Goal: Information Seeking & Learning: Compare options

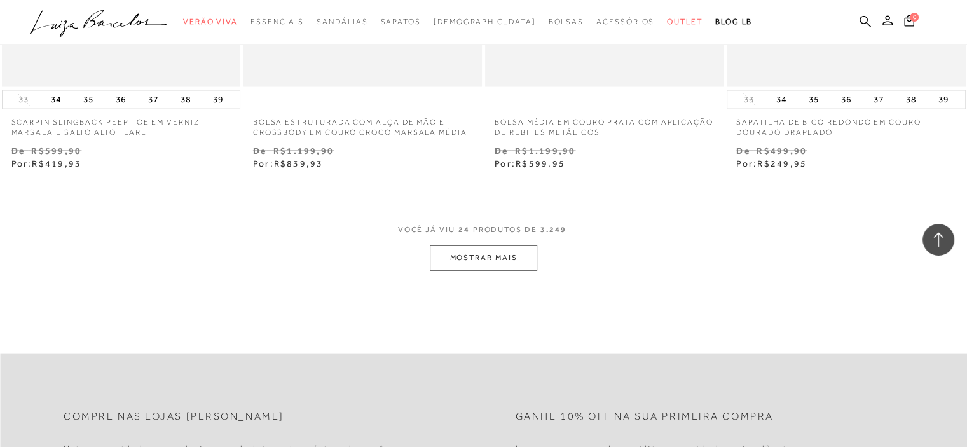
scroll to position [2669, 0]
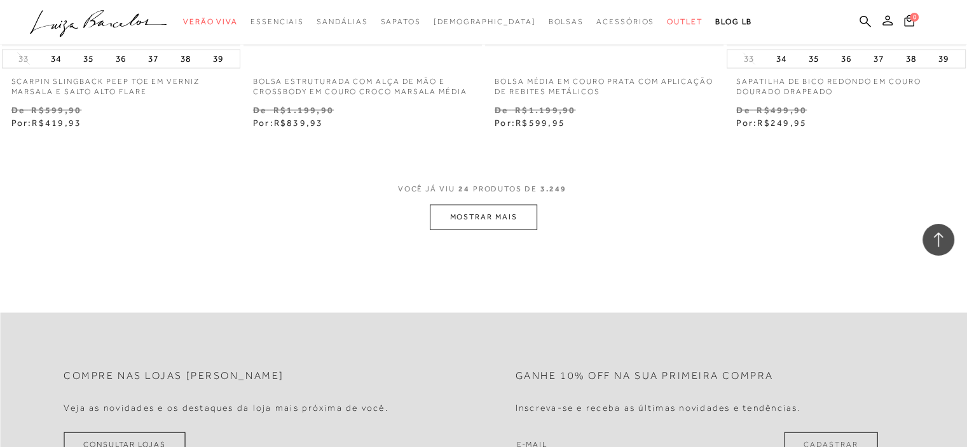
click at [477, 221] on button "MOSTRAR MAIS" at bounding box center [483, 217] width 107 height 25
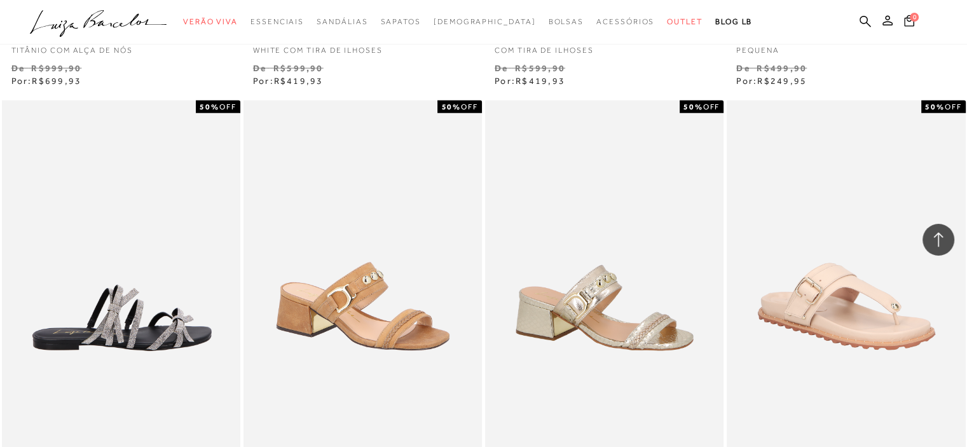
scroll to position [3178, 0]
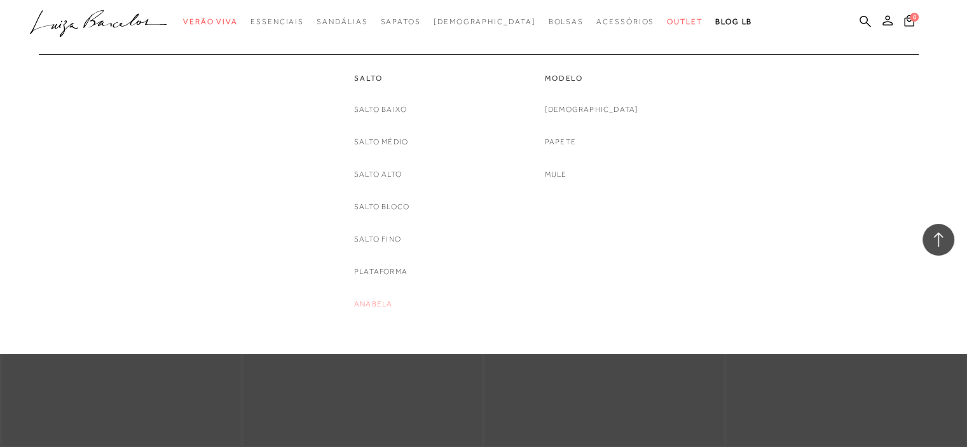
click at [372, 307] on link "Anabela" at bounding box center [373, 303] width 38 height 13
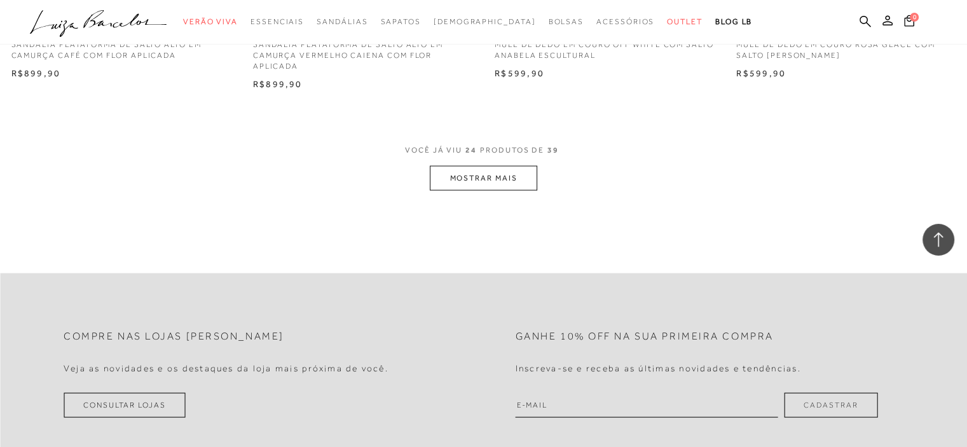
scroll to position [2669, 0]
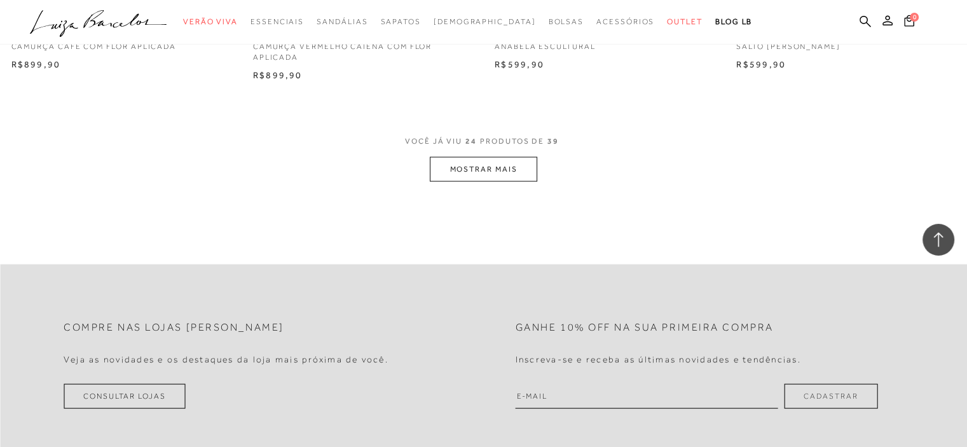
click at [482, 162] on button "MOSTRAR MAIS" at bounding box center [483, 169] width 107 height 25
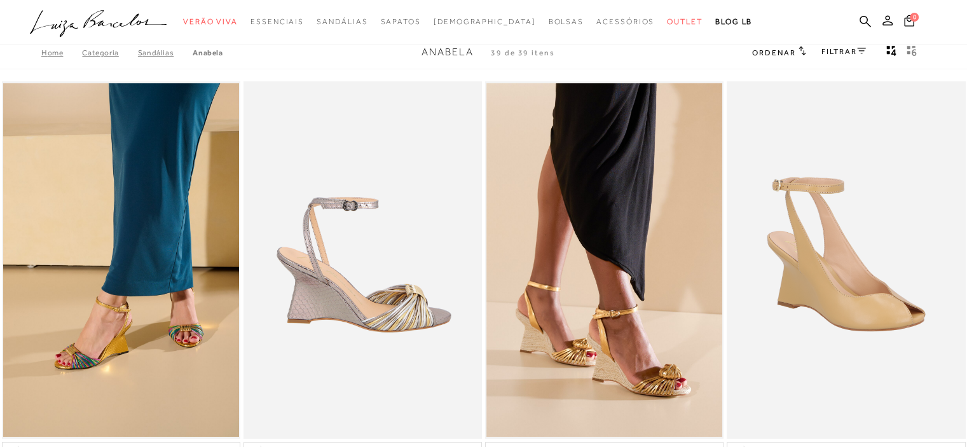
scroll to position [0, 0]
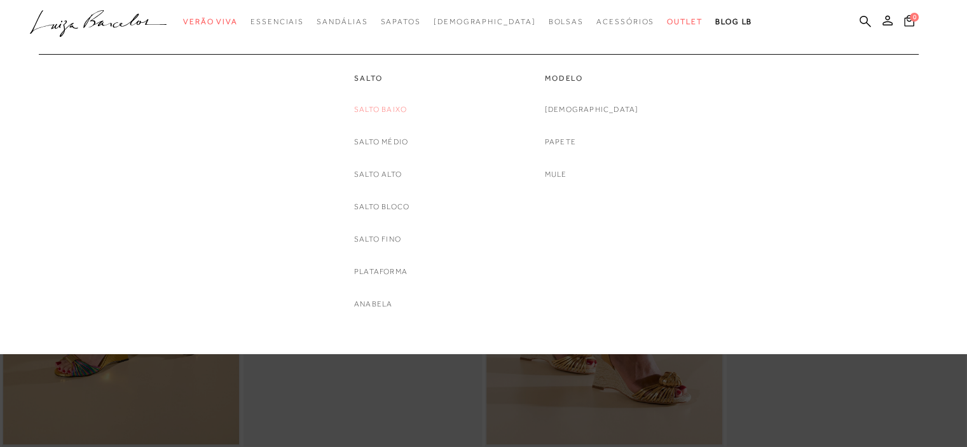
click at [366, 107] on link "Salto Baixo" at bounding box center [380, 109] width 53 height 13
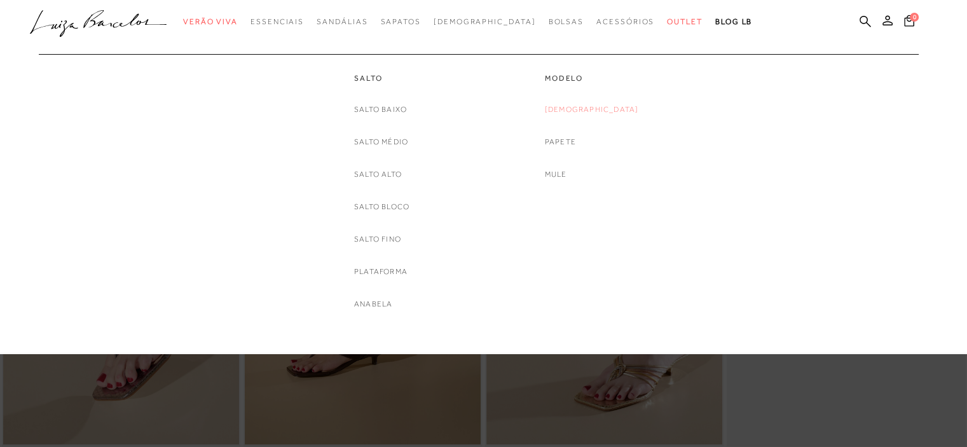
click at [583, 108] on link "[DEMOGRAPHIC_DATA]" at bounding box center [592, 109] width 94 height 13
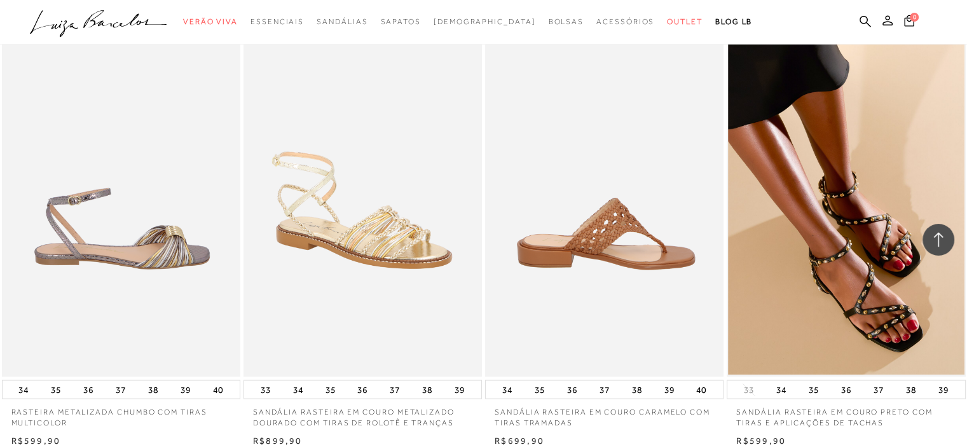
scroll to position [2479, 0]
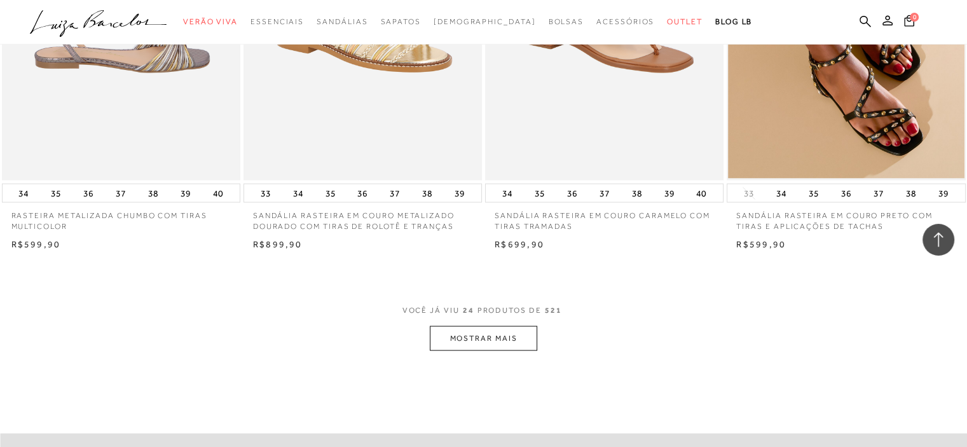
click at [489, 341] on button "MOSTRAR MAIS" at bounding box center [483, 338] width 107 height 25
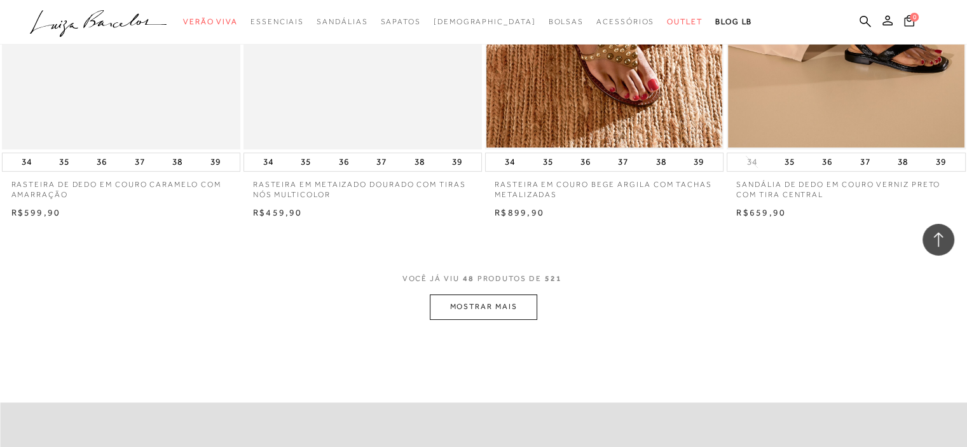
scroll to position [5148, 0]
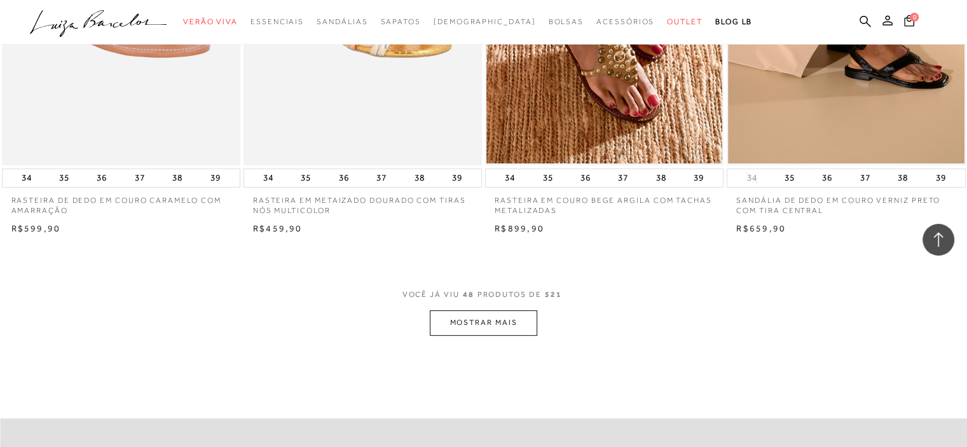
click at [491, 330] on button "MOSTRAR MAIS" at bounding box center [483, 322] width 107 height 25
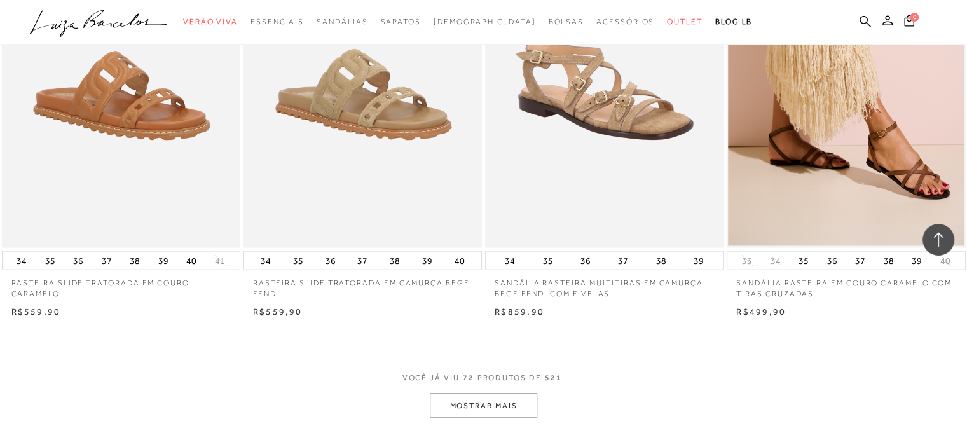
scroll to position [7880, 0]
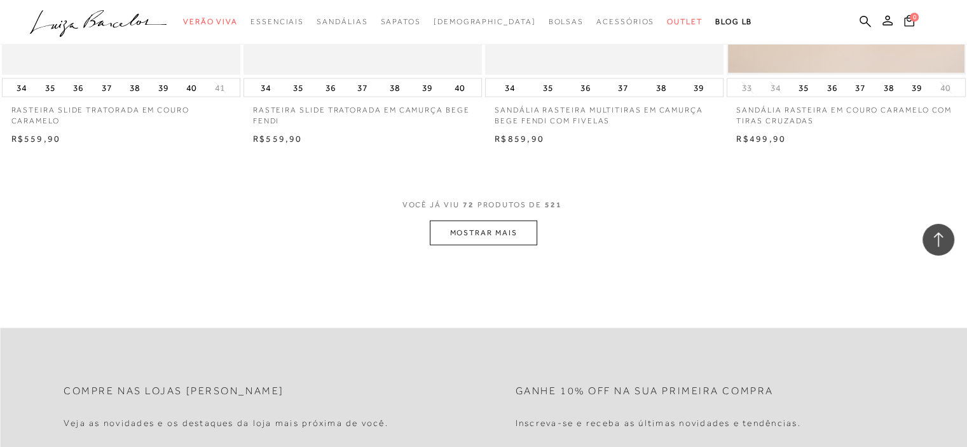
click at [496, 236] on button "MOSTRAR MAIS" at bounding box center [483, 233] width 107 height 25
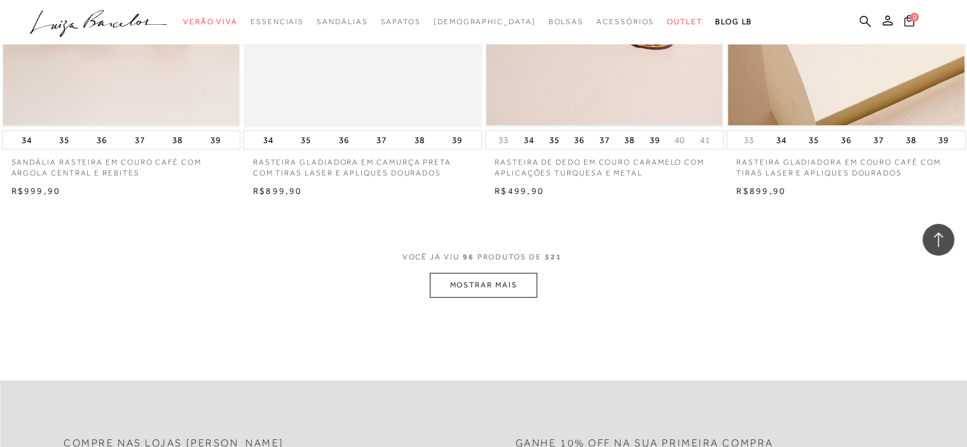
scroll to position [10550, 0]
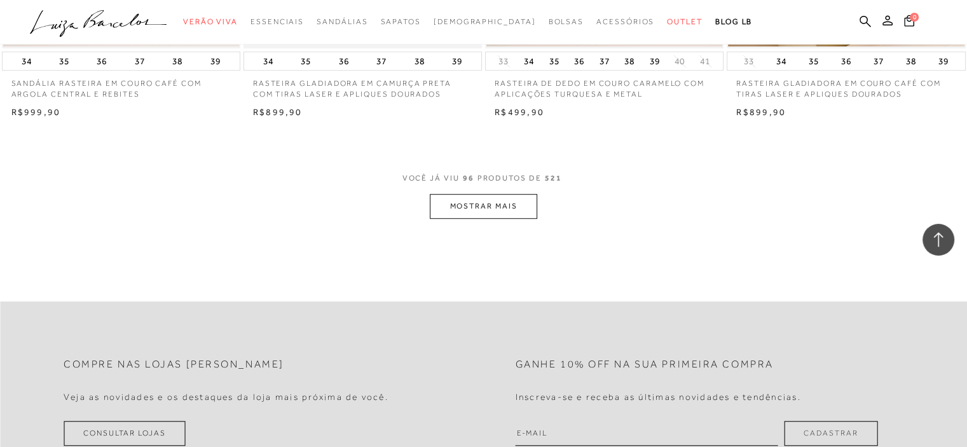
click at [495, 212] on button "MOSTRAR MAIS" at bounding box center [483, 206] width 107 height 25
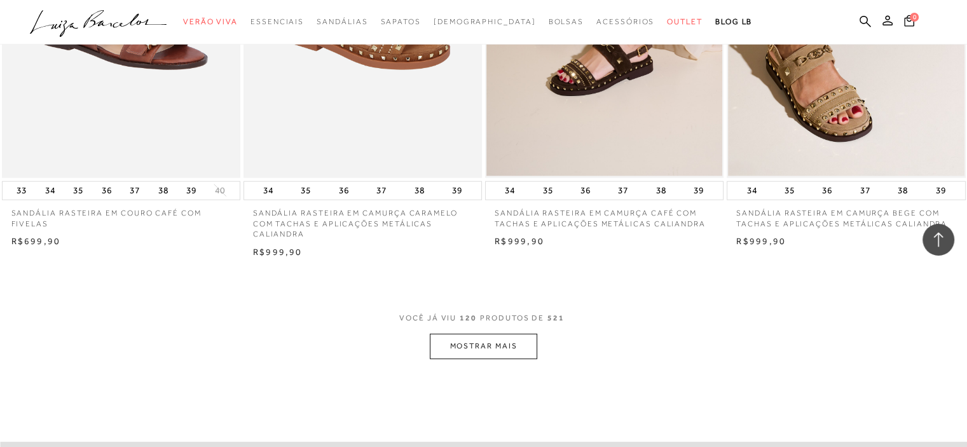
scroll to position [13155, 0]
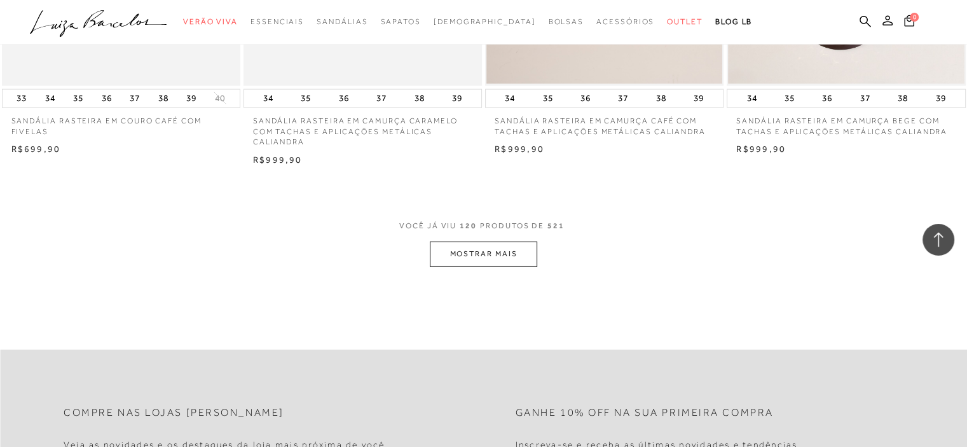
click at [468, 261] on button "MOSTRAR MAIS" at bounding box center [483, 253] width 107 height 25
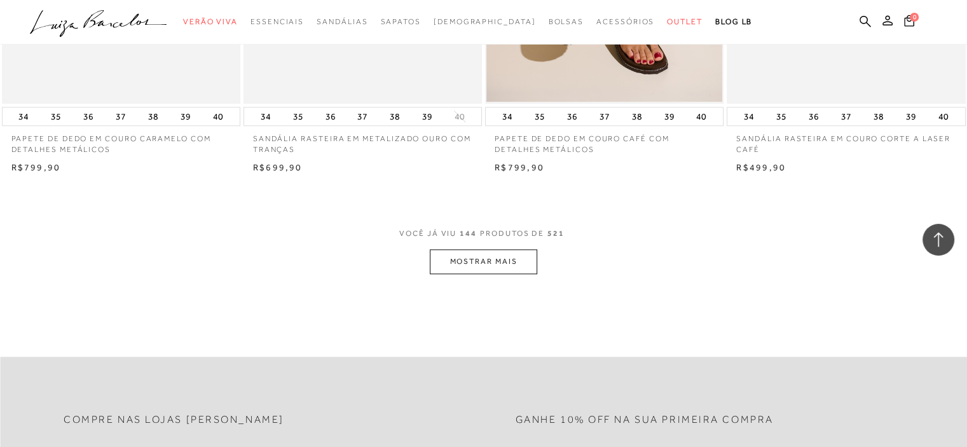
scroll to position [15824, 0]
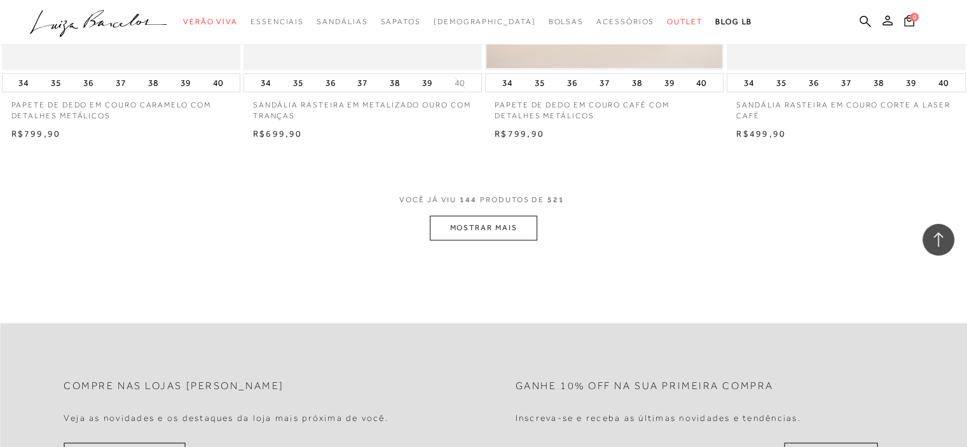
click at [489, 221] on button "MOSTRAR MAIS" at bounding box center [483, 227] width 107 height 25
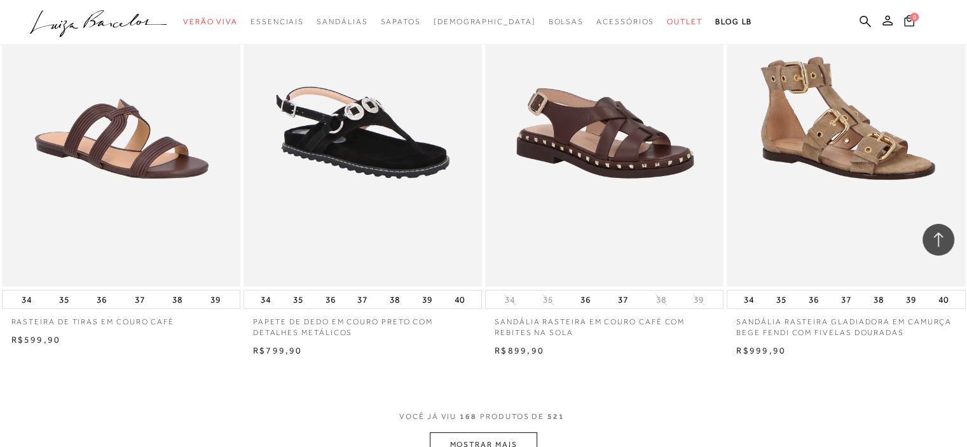
scroll to position [18430, 0]
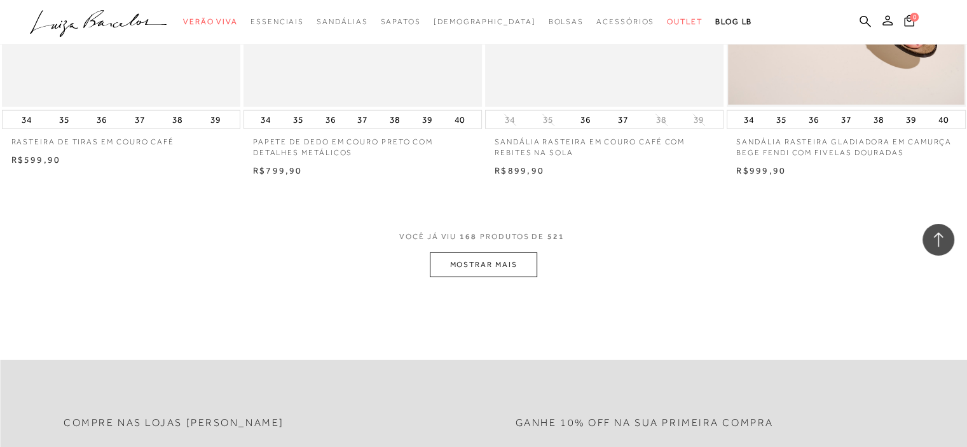
click at [481, 260] on button "MOSTRAR MAIS" at bounding box center [483, 264] width 107 height 25
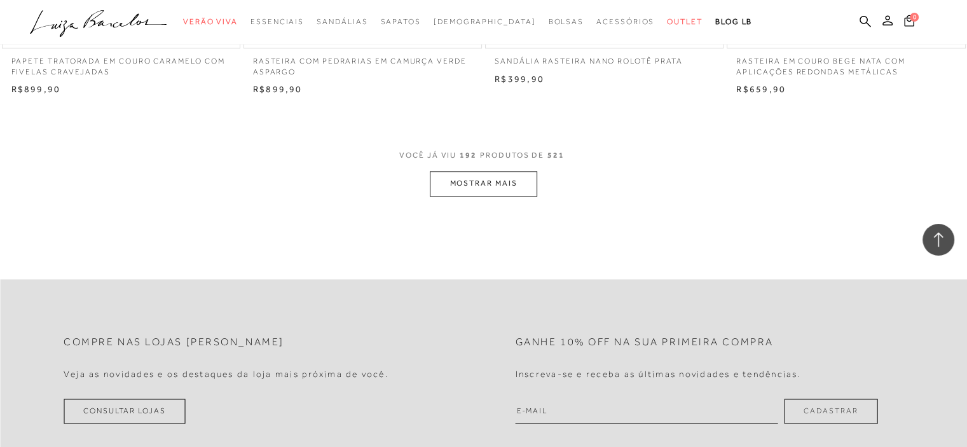
scroll to position [21163, 0]
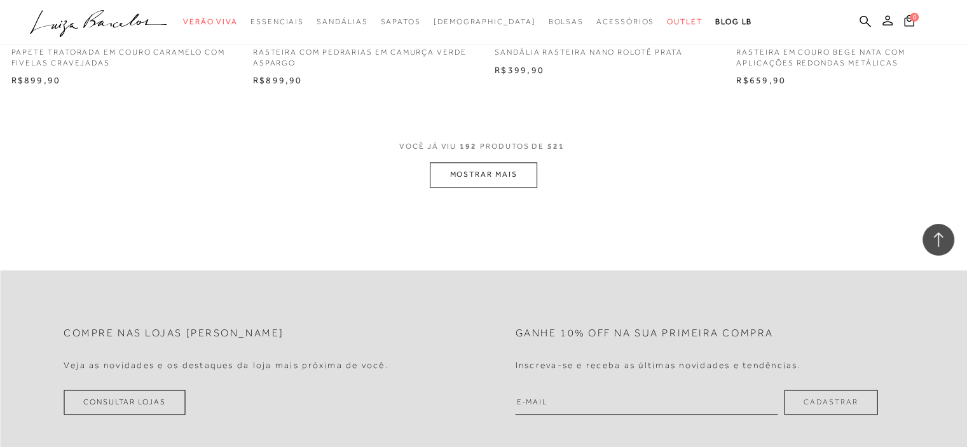
click at [471, 170] on button "MOSTRAR MAIS" at bounding box center [483, 174] width 107 height 25
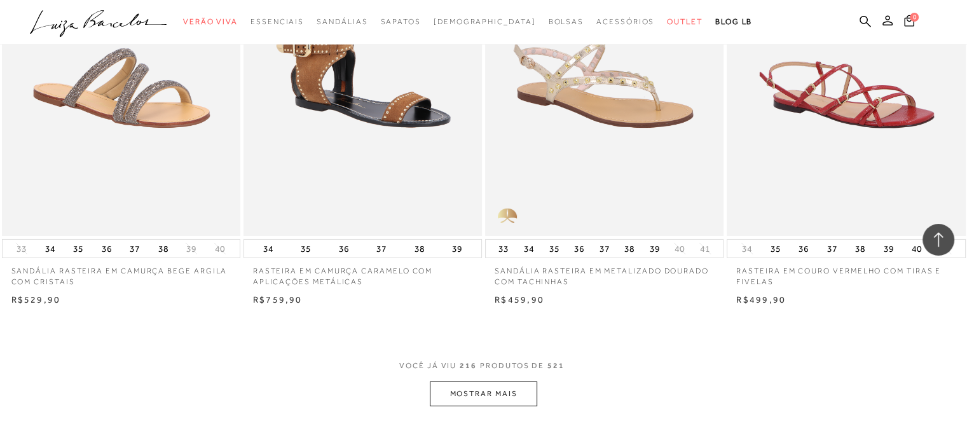
scroll to position [23641, 0]
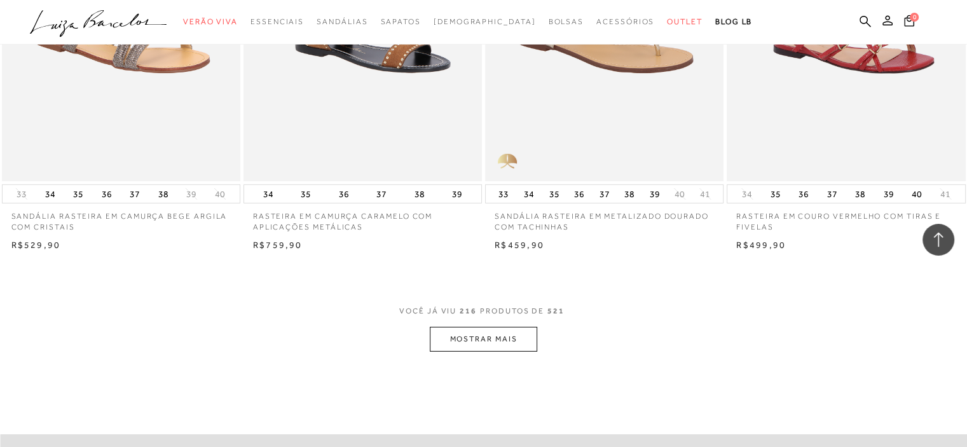
click at [497, 339] on button "MOSTRAR MAIS" at bounding box center [483, 339] width 107 height 25
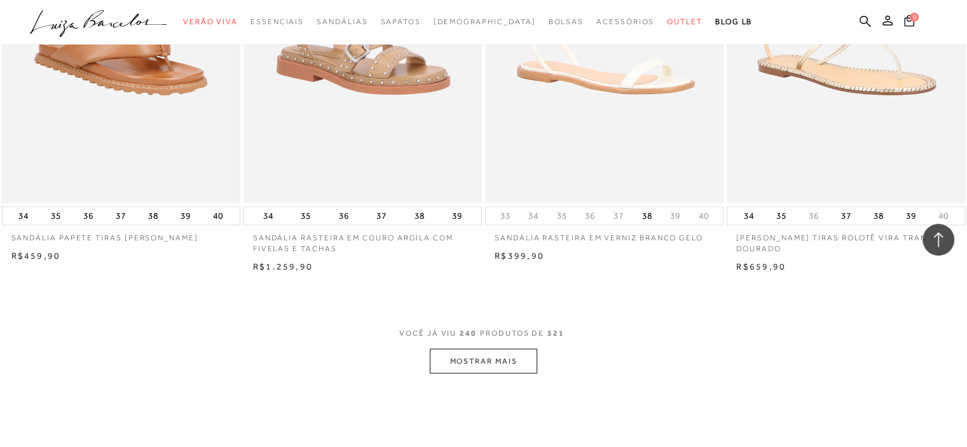
scroll to position [26310, 0]
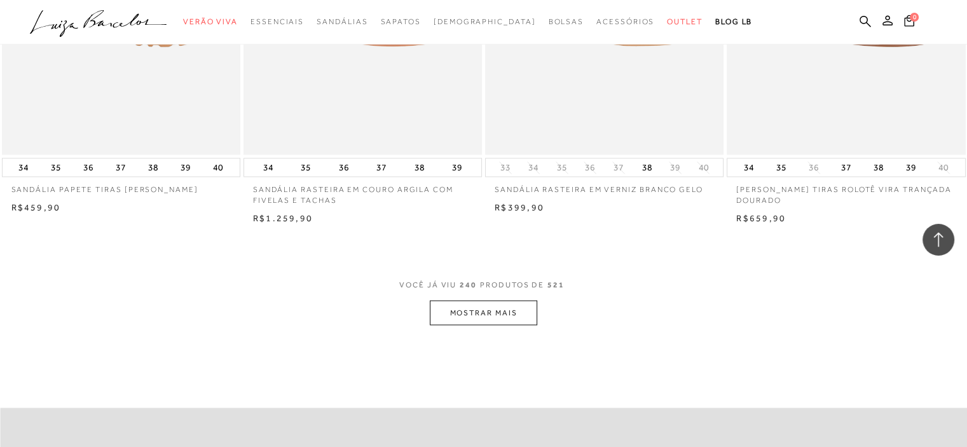
click at [477, 311] on button "MOSTRAR MAIS" at bounding box center [483, 312] width 107 height 25
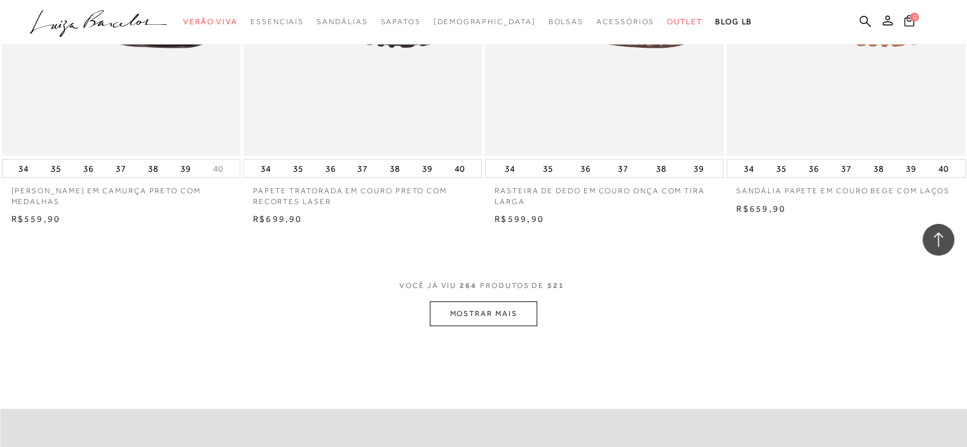
scroll to position [29043, 0]
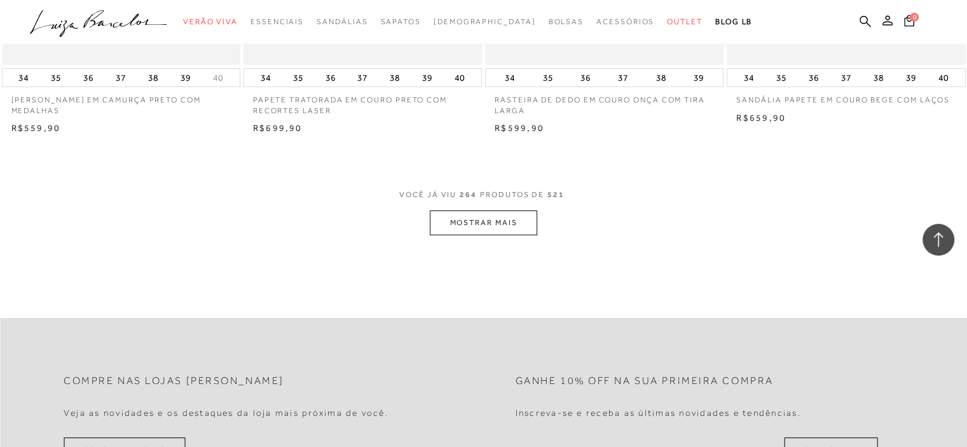
click at [461, 215] on button "MOSTRAR MAIS" at bounding box center [483, 222] width 107 height 25
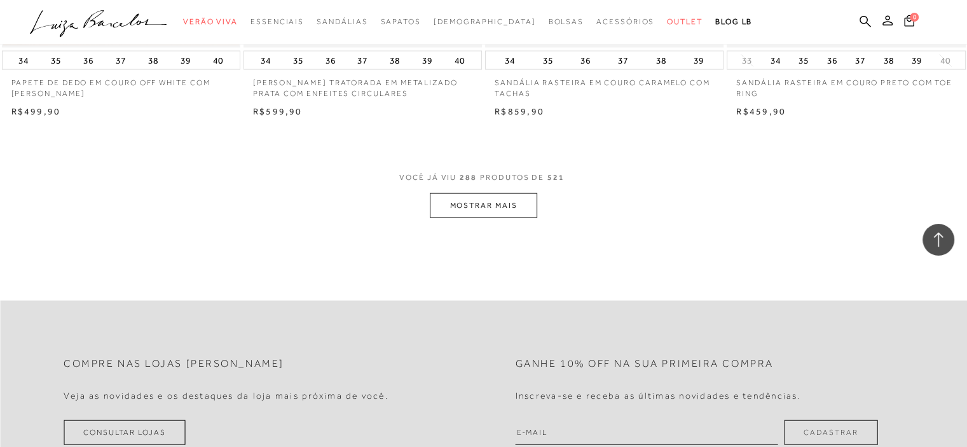
scroll to position [31712, 0]
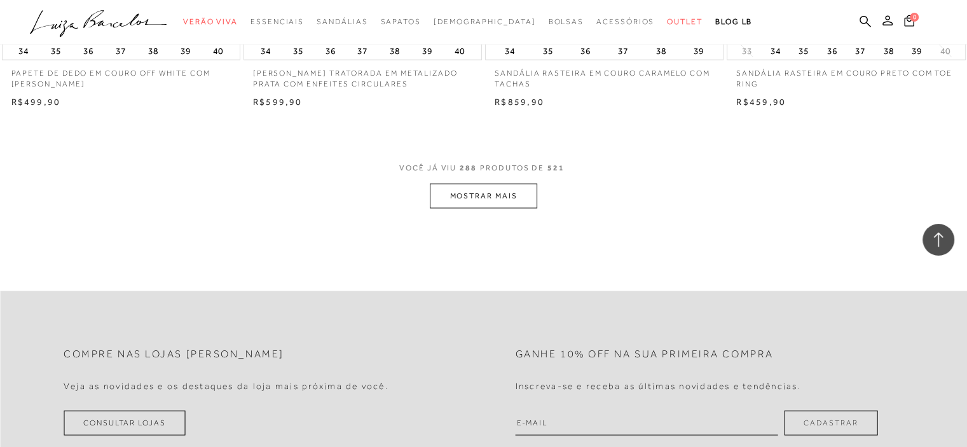
click at [485, 189] on button "MOSTRAR MAIS" at bounding box center [483, 196] width 107 height 25
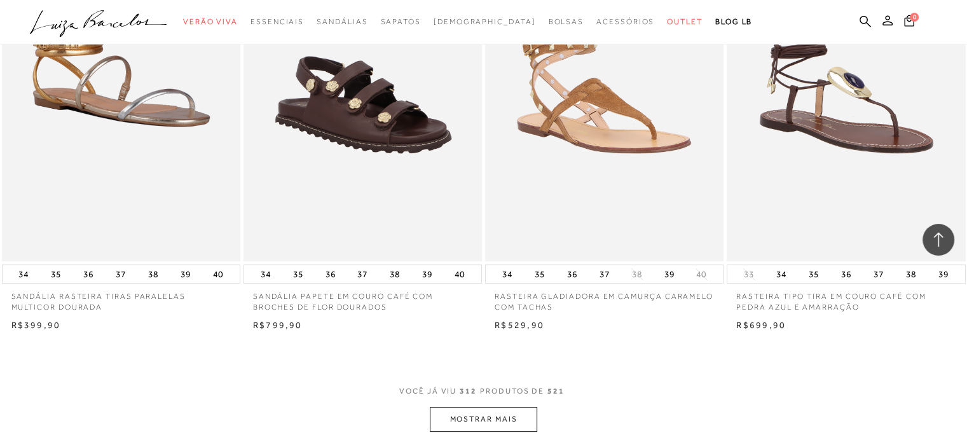
scroll to position [34318, 0]
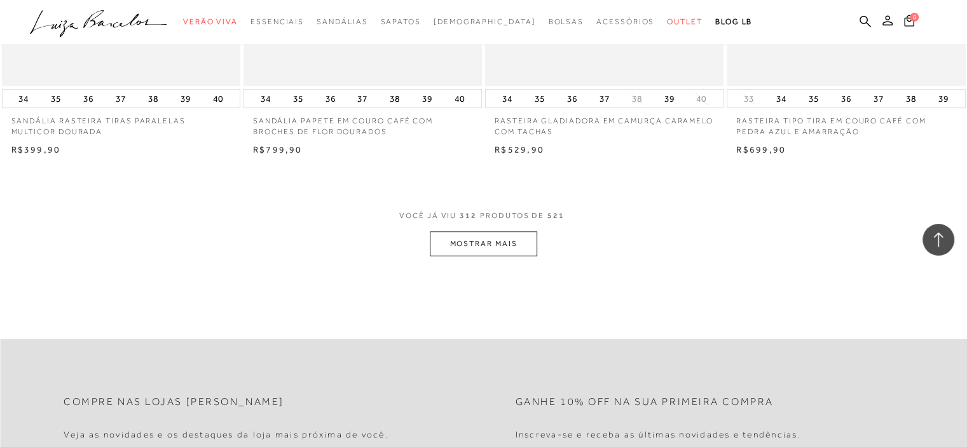
click at [488, 235] on button "MOSTRAR MAIS" at bounding box center [483, 243] width 107 height 25
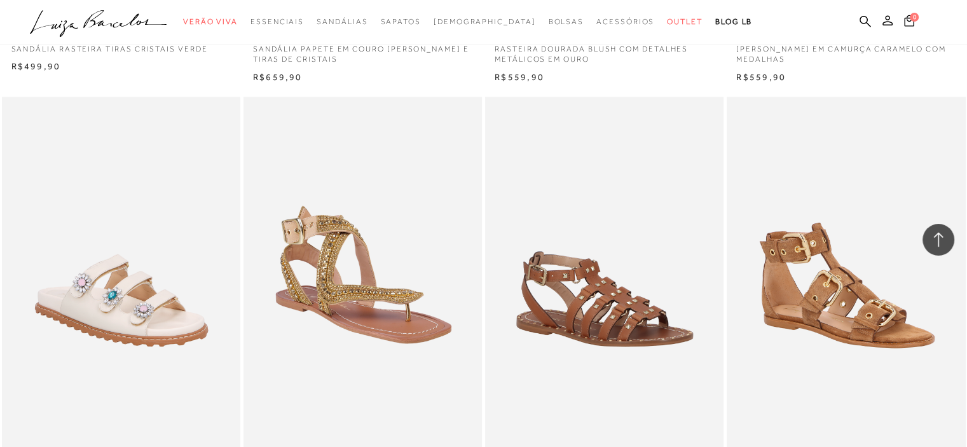
scroll to position [35318, 0]
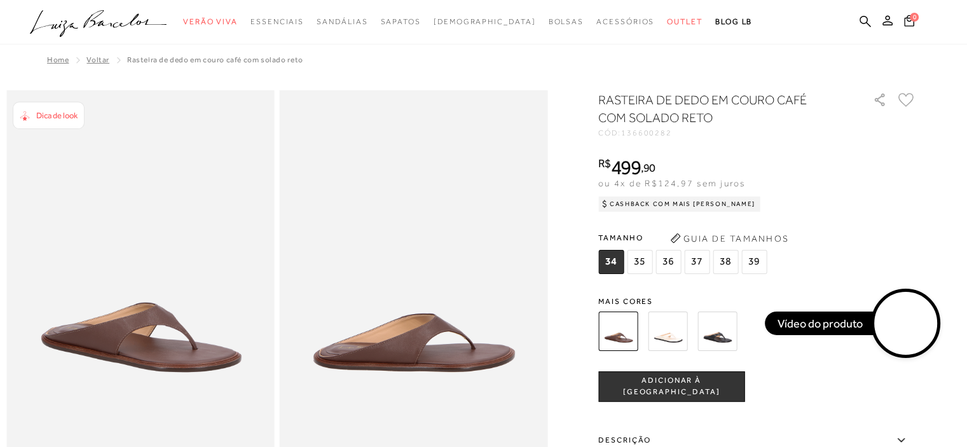
click at [899, 342] on video at bounding box center [906, 324] width 60 height 60
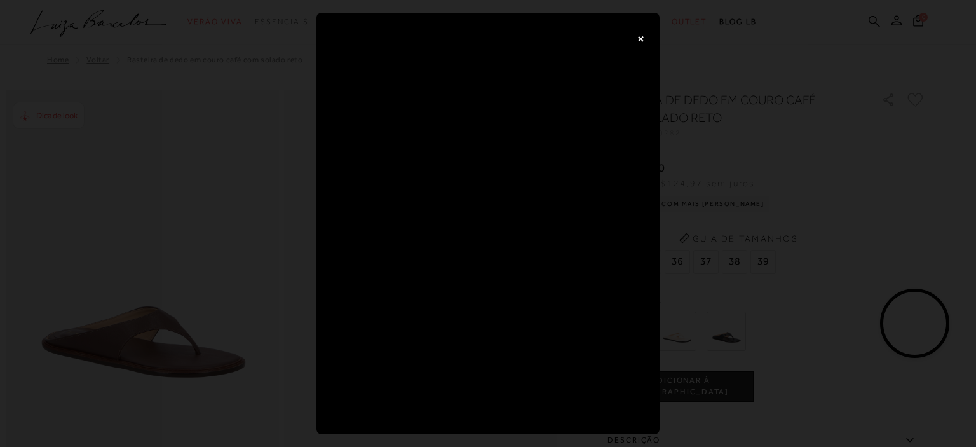
click at [641, 34] on button "×" at bounding box center [640, 37] width 25 height 25
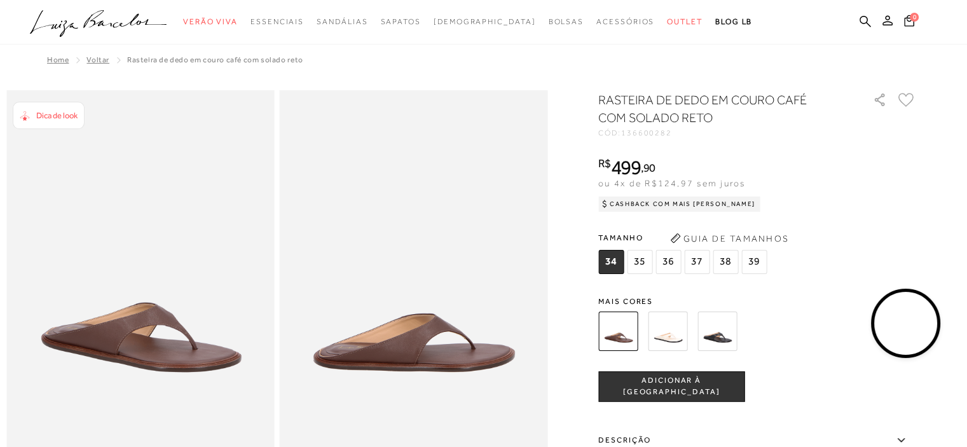
click at [670, 323] on img at bounding box center [667, 330] width 39 height 39
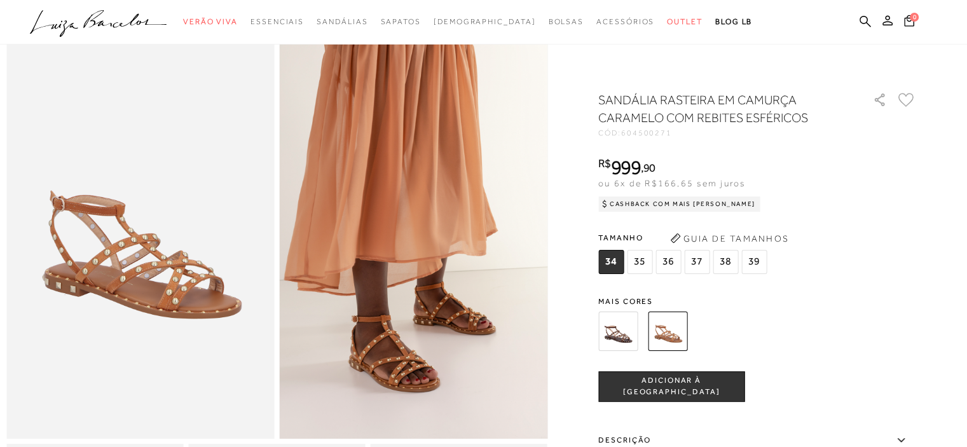
scroll to position [127, 0]
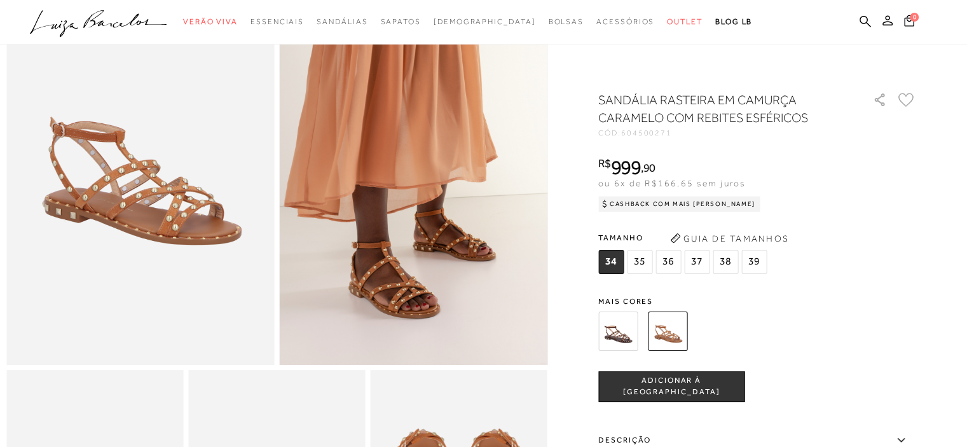
click at [622, 328] on img at bounding box center [617, 330] width 39 height 39
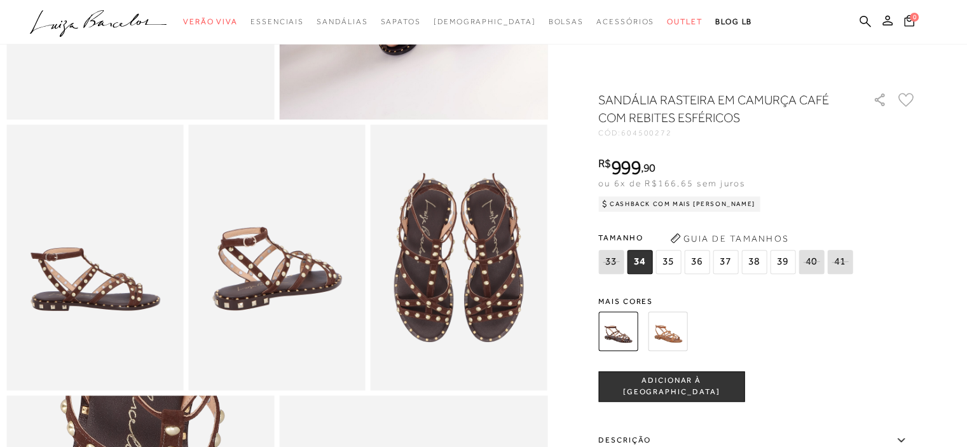
scroll to position [381, 0]
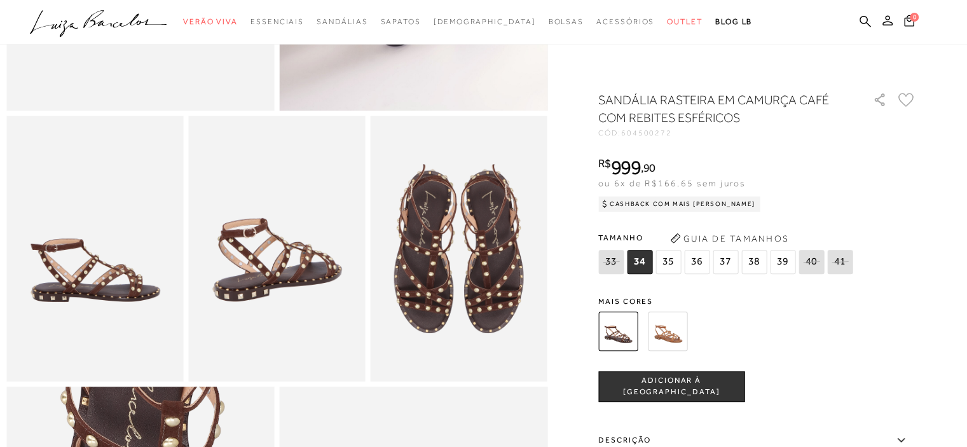
click at [684, 333] on img at bounding box center [667, 330] width 39 height 39
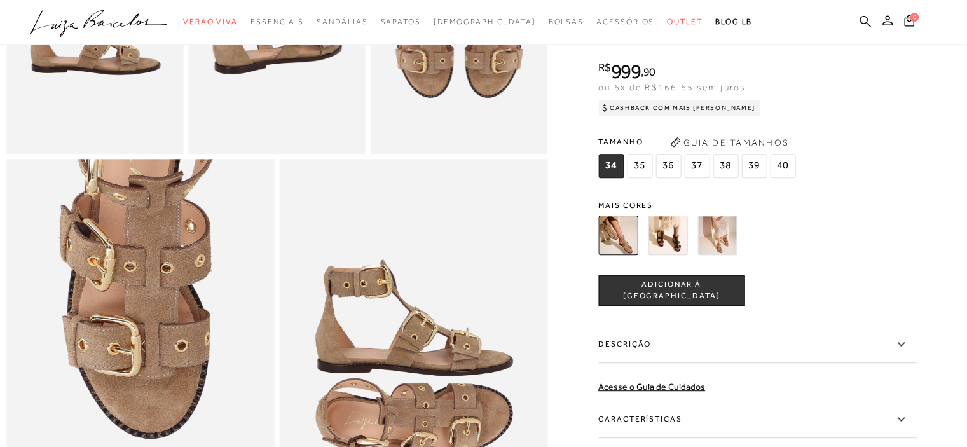
scroll to position [572, 0]
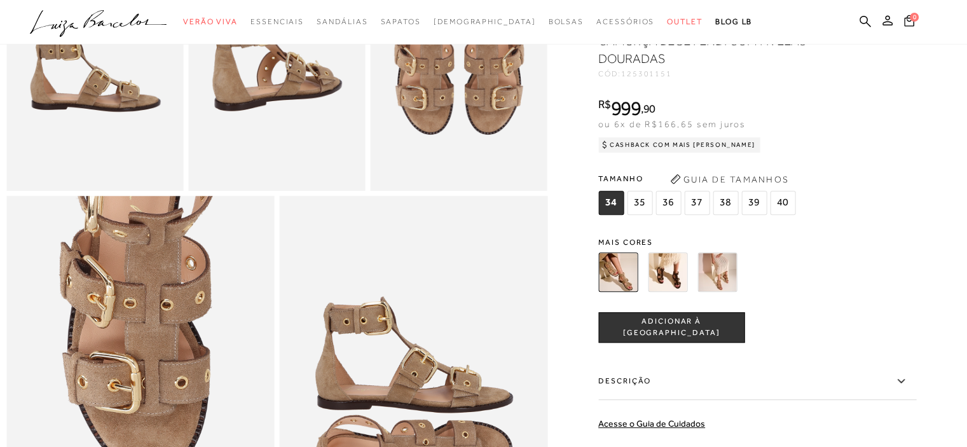
click at [728, 289] on img at bounding box center [716, 271] width 39 height 39
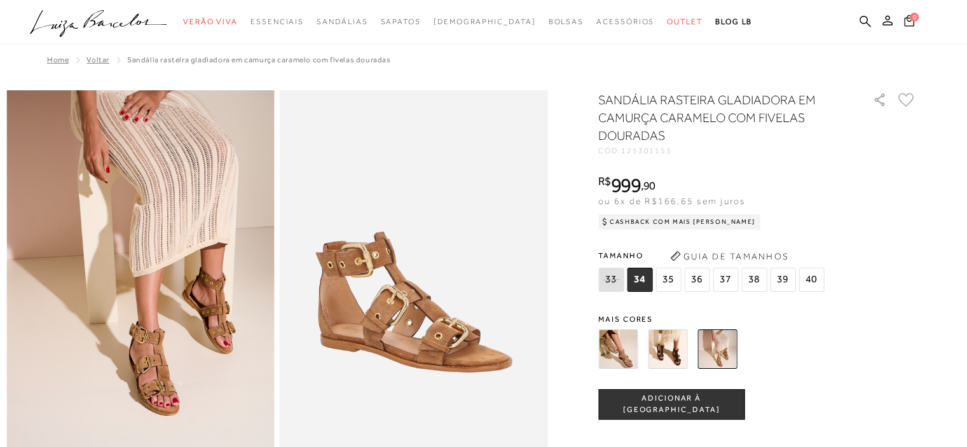
click at [676, 343] on img at bounding box center [667, 348] width 39 height 39
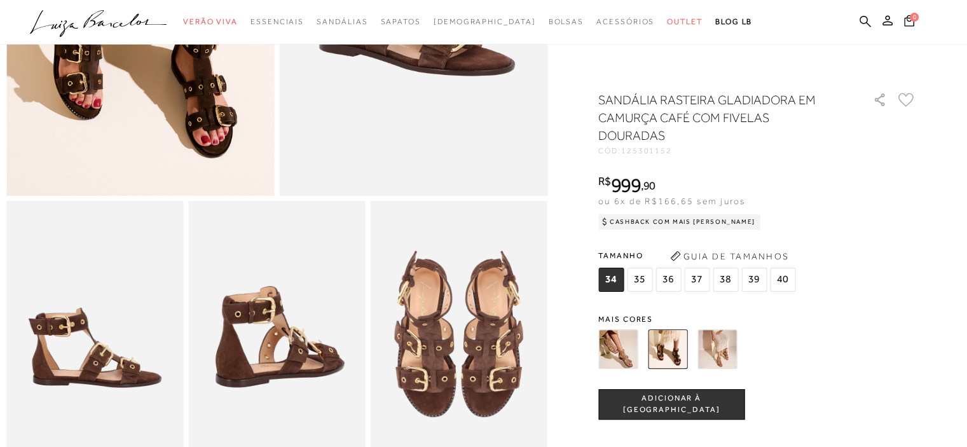
scroll to position [318, 0]
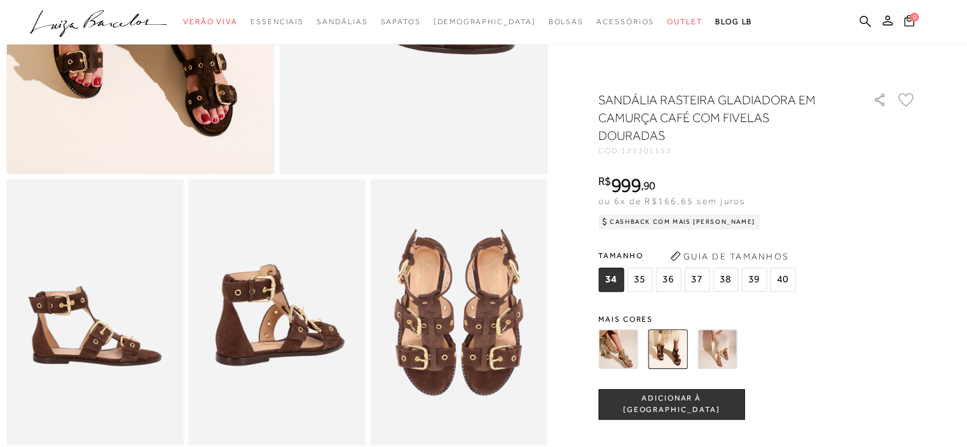
click at [620, 353] on img at bounding box center [617, 348] width 39 height 39
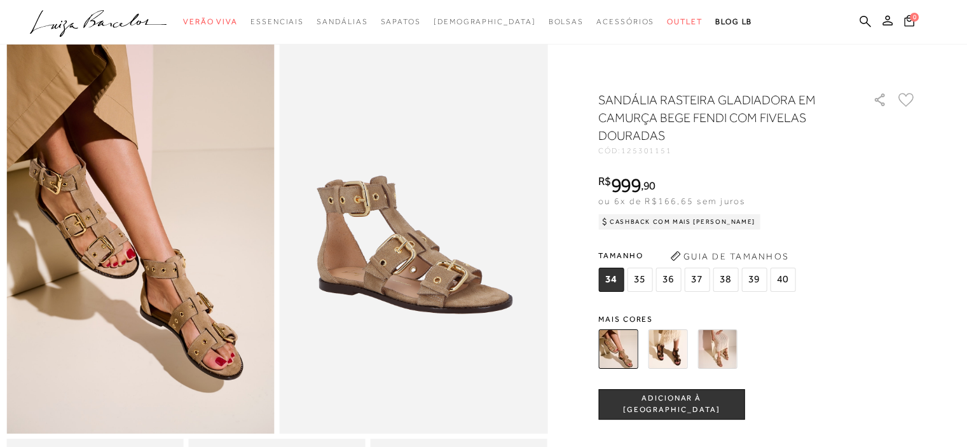
scroll to position [64, 0]
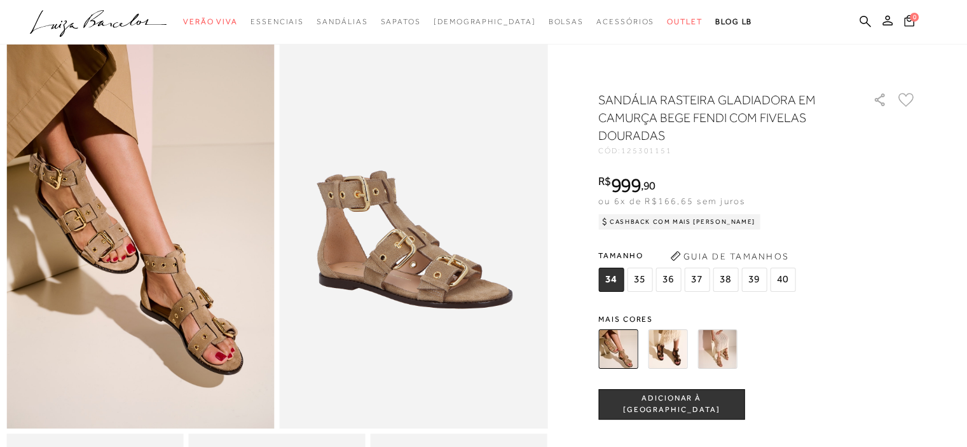
click at [718, 354] on img at bounding box center [716, 348] width 39 height 39
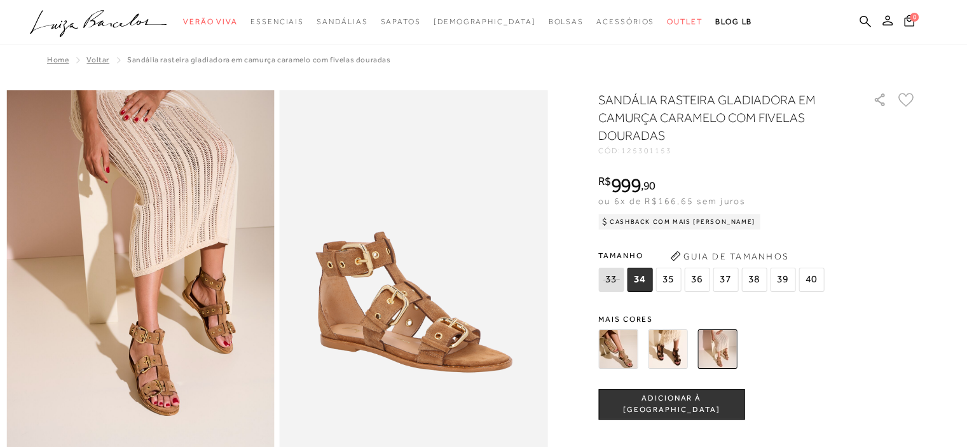
click at [615, 343] on img at bounding box center [617, 348] width 39 height 39
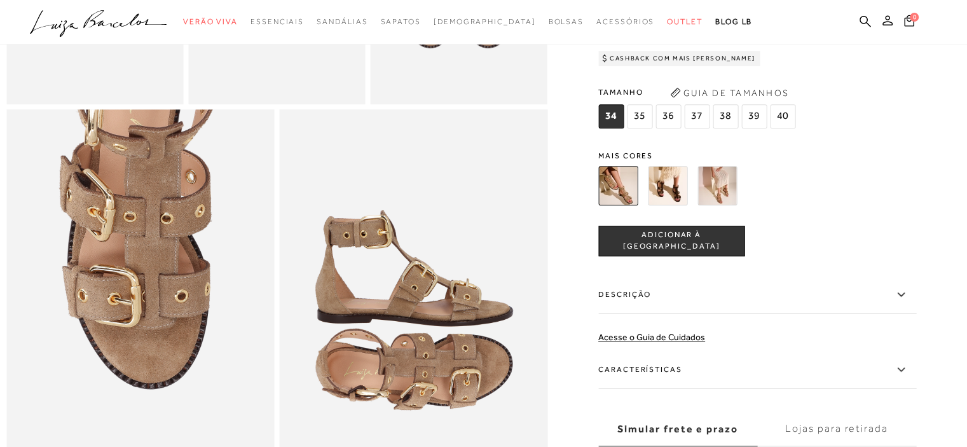
scroll to position [699, 0]
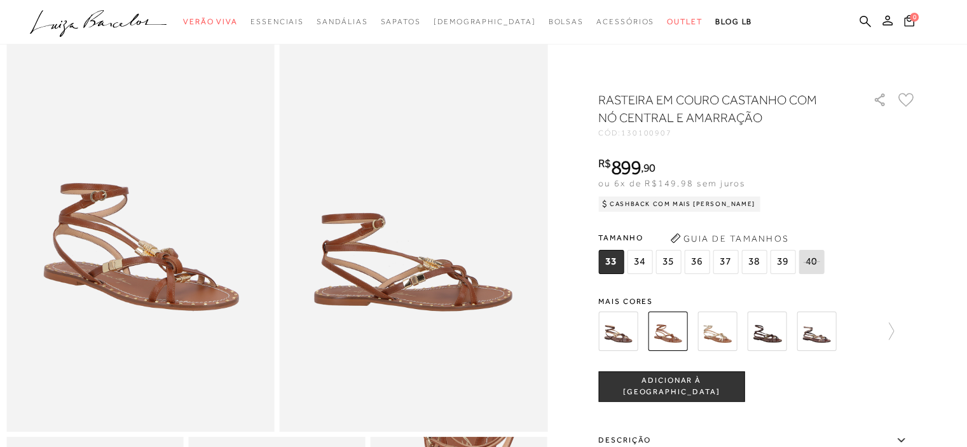
scroll to position [64, 0]
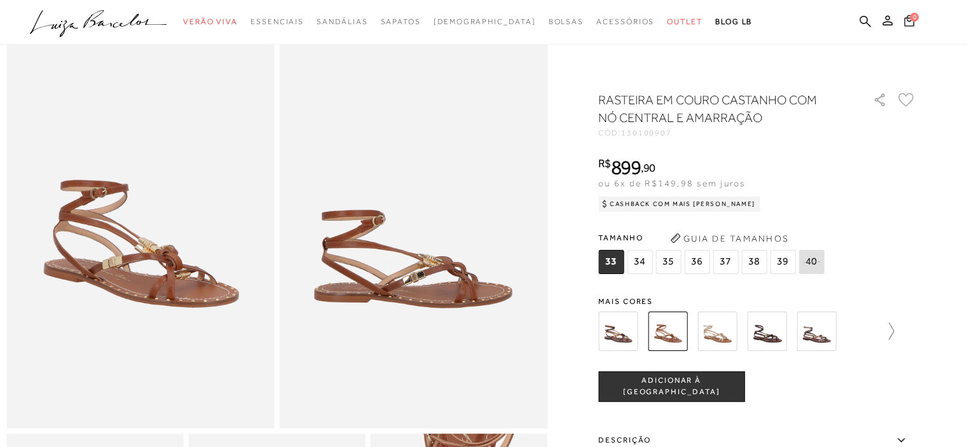
click at [894, 335] on icon at bounding box center [890, 330] width 5 height 17
click at [646, 336] on img at bounding box center [639, 330] width 39 height 39
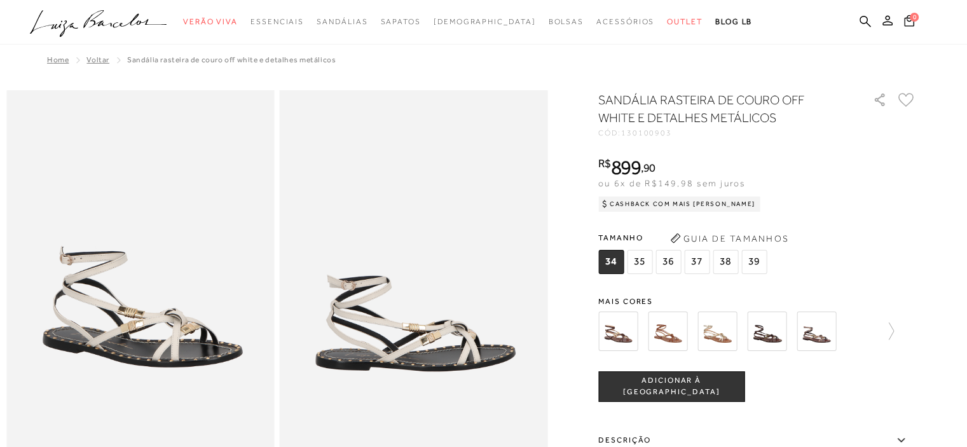
click at [819, 332] on img at bounding box center [815, 330] width 39 height 39
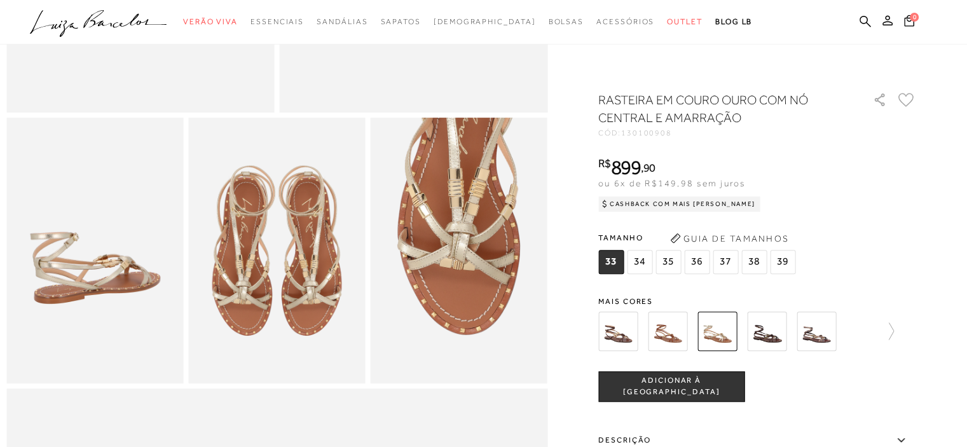
scroll to position [381, 0]
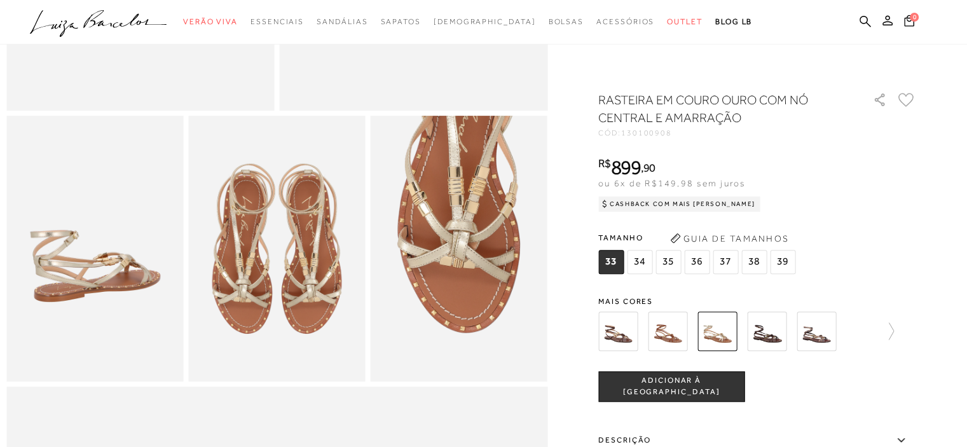
click at [298, 307] on img at bounding box center [276, 248] width 177 height 265
click at [824, 336] on img at bounding box center [815, 330] width 39 height 39
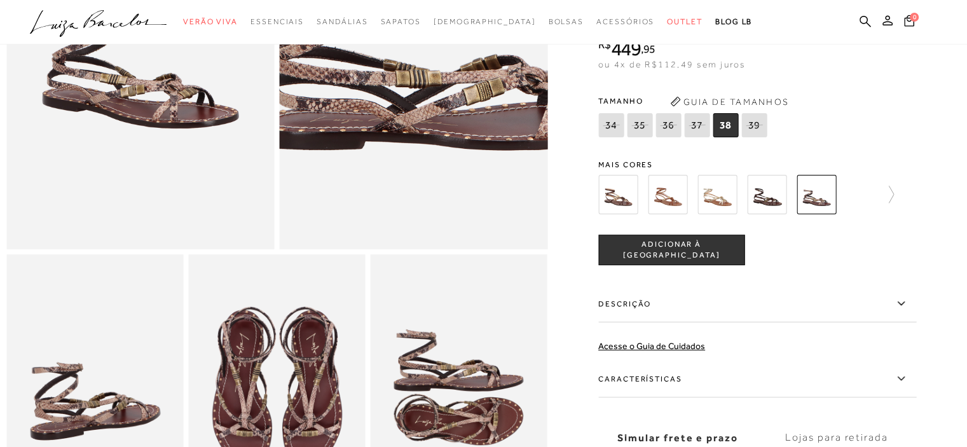
scroll to position [254, 0]
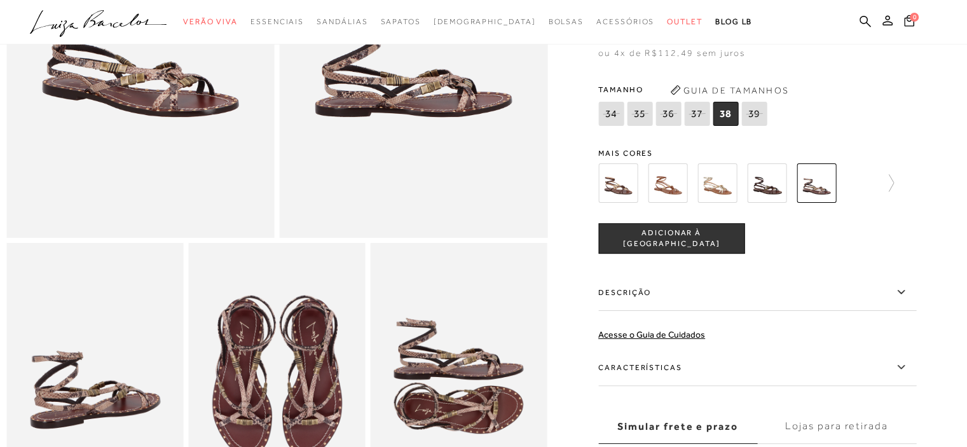
click at [294, 371] on img at bounding box center [276, 375] width 177 height 265
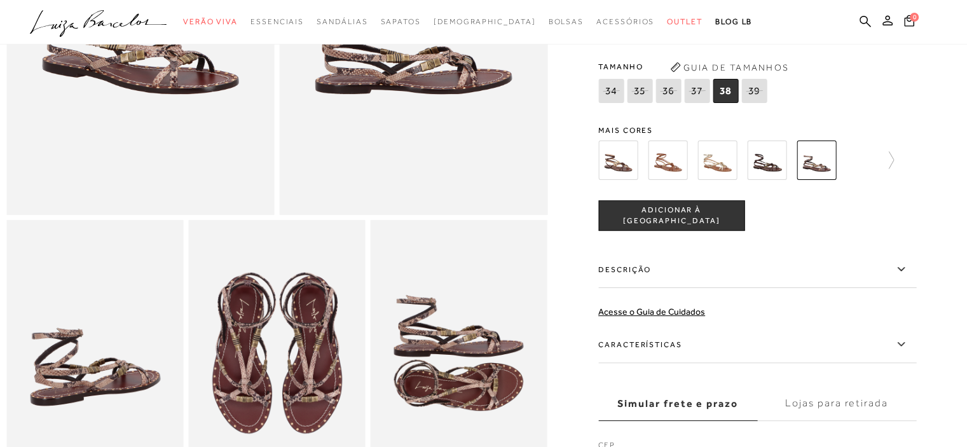
scroll to position [318, 0]
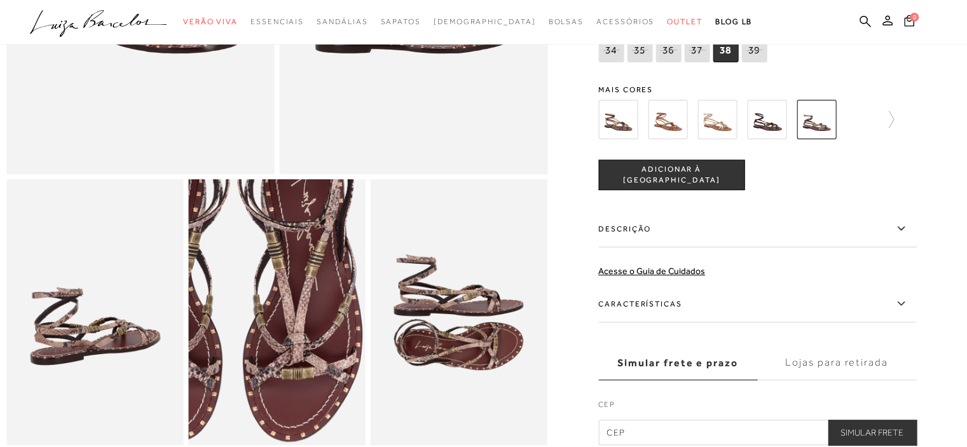
click at [322, 353] on img at bounding box center [232, 281] width 354 height 531
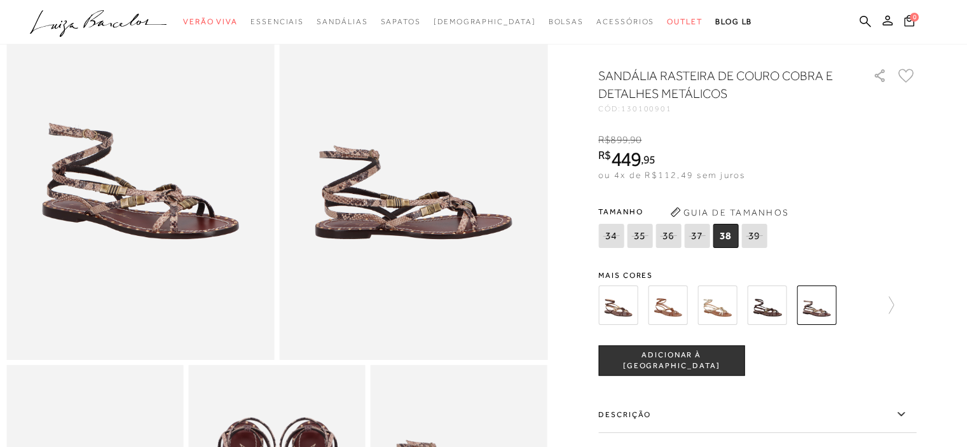
scroll to position [127, 0]
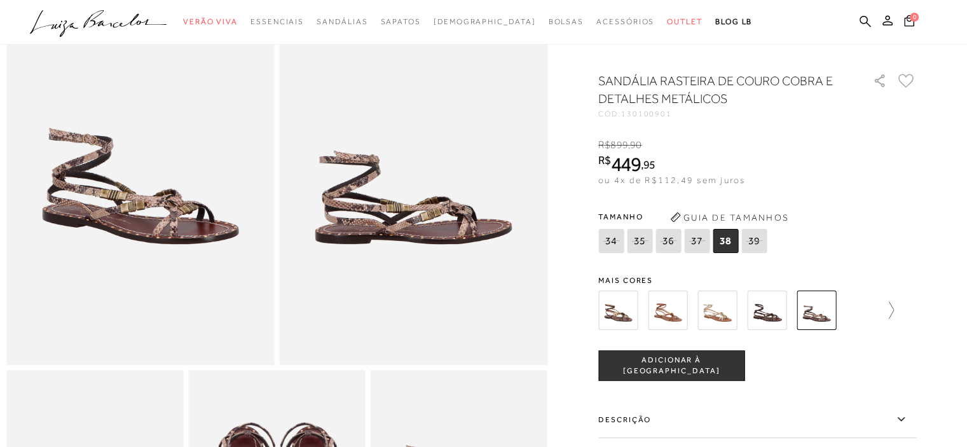
click at [894, 319] on icon at bounding box center [885, 310] width 18 height 18
click at [691, 318] on img at bounding box center [689, 309] width 39 height 39
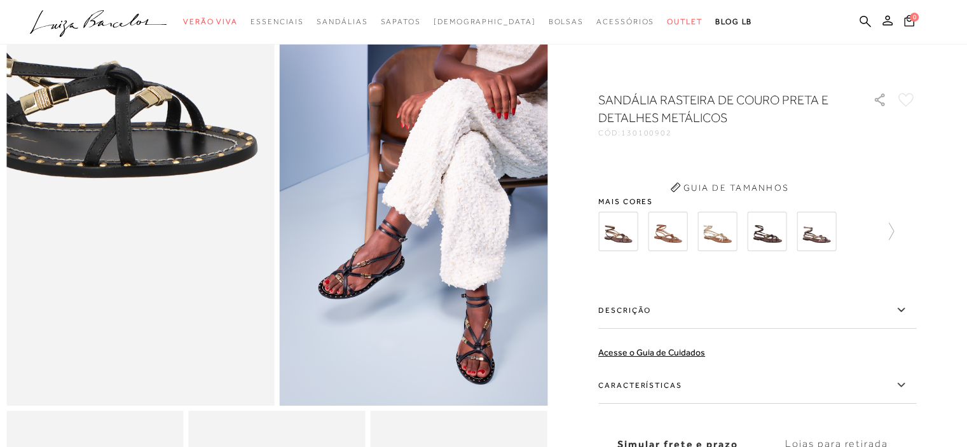
scroll to position [127, 0]
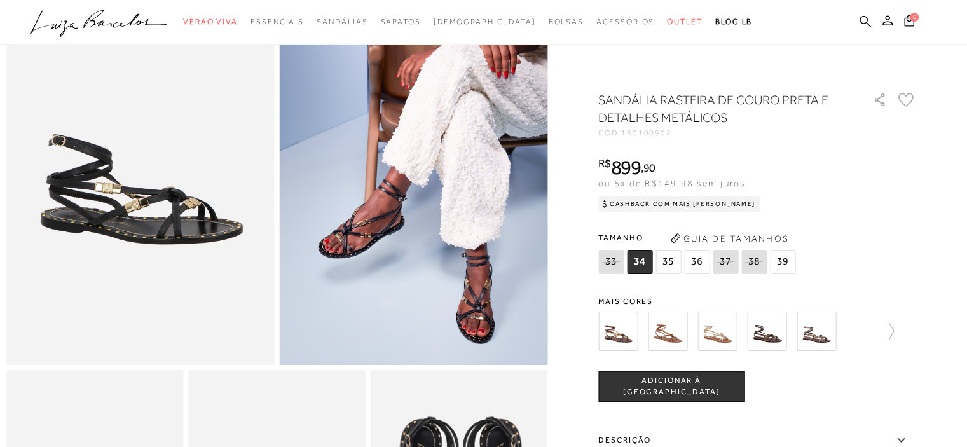
click at [820, 332] on img at bounding box center [815, 330] width 39 height 39
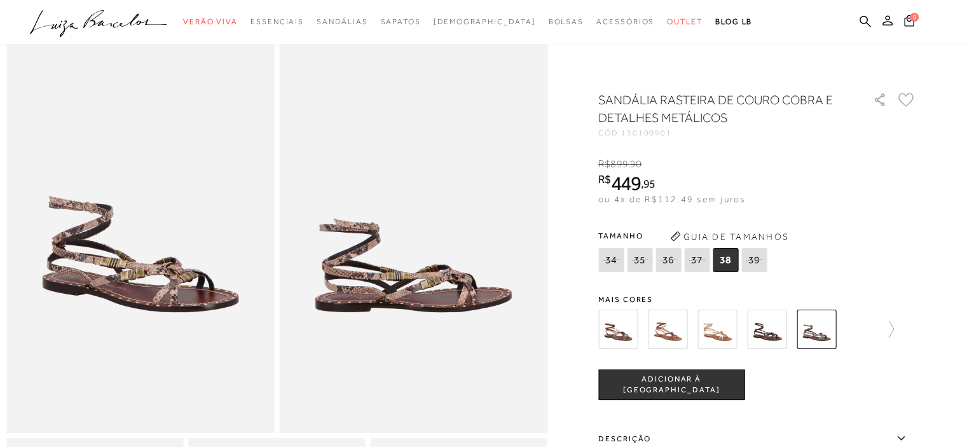
scroll to position [64, 0]
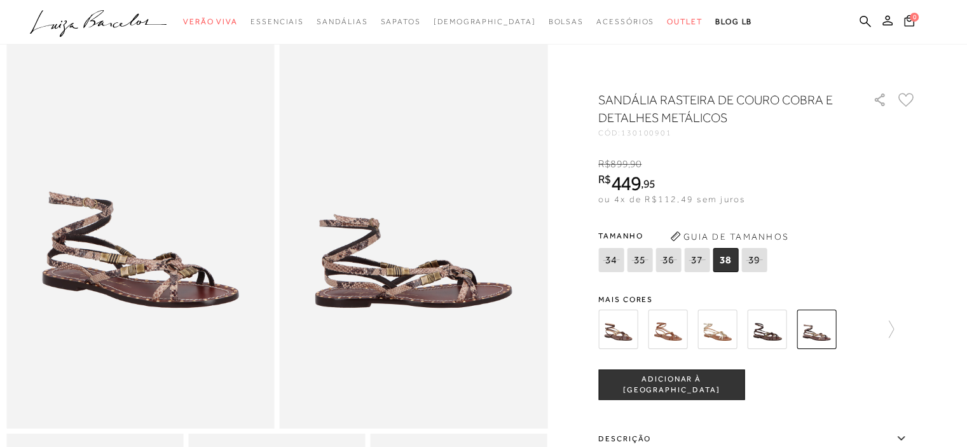
click at [770, 324] on img at bounding box center [766, 328] width 39 height 39
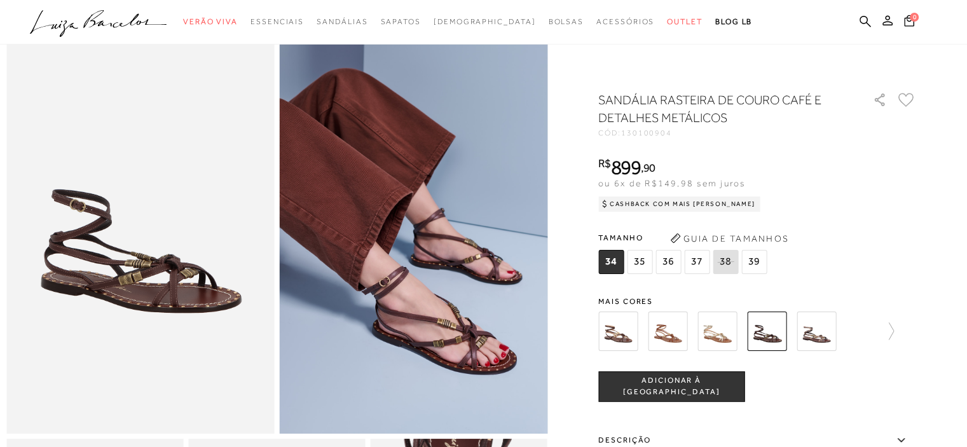
scroll to position [64, 0]
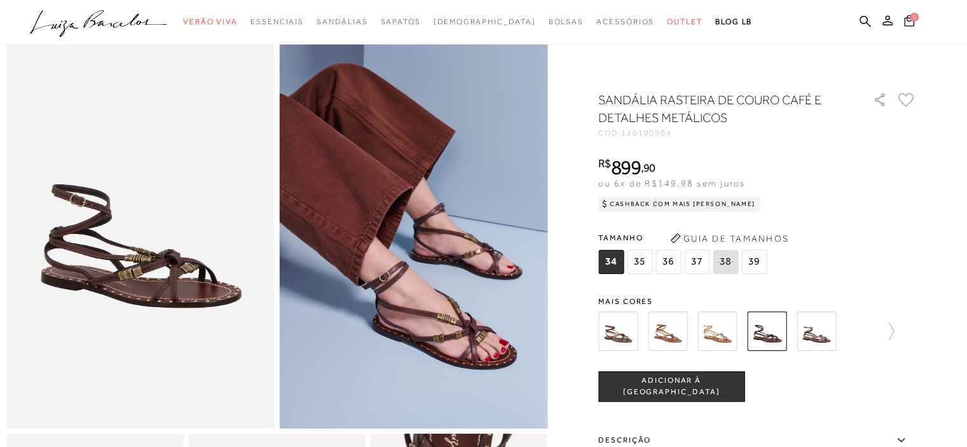
click at [718, 332] on img at bounding box center [716, 330] width 39 height 39
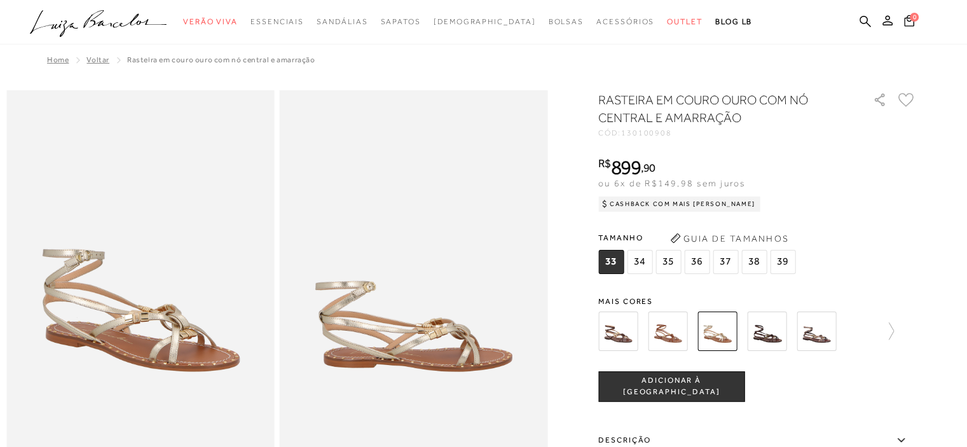
click at [669, 336] on img at bounding box center [667, 330] width 39 height 39
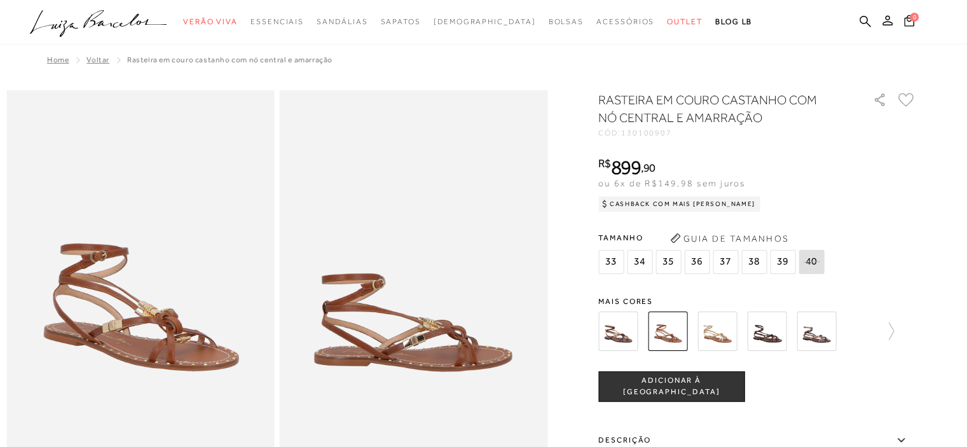
scroll to position [64, 0]
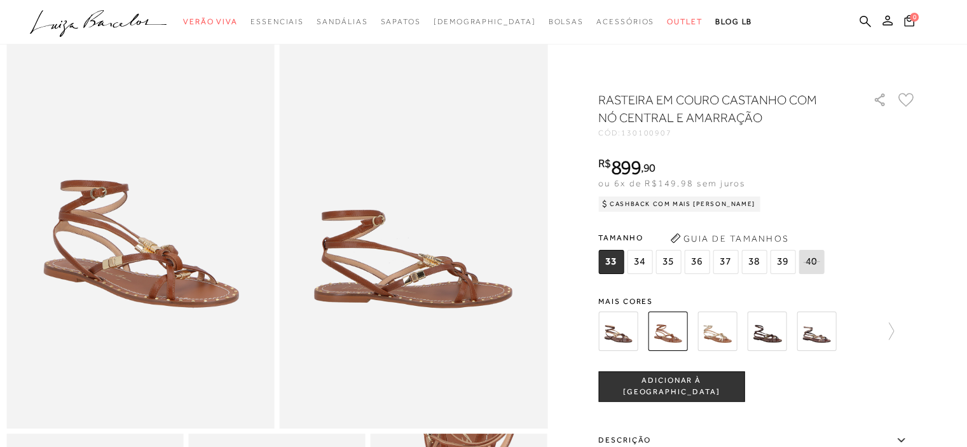
click at [616, 329] on img at bounding box center [617, 330] width 39 height 39
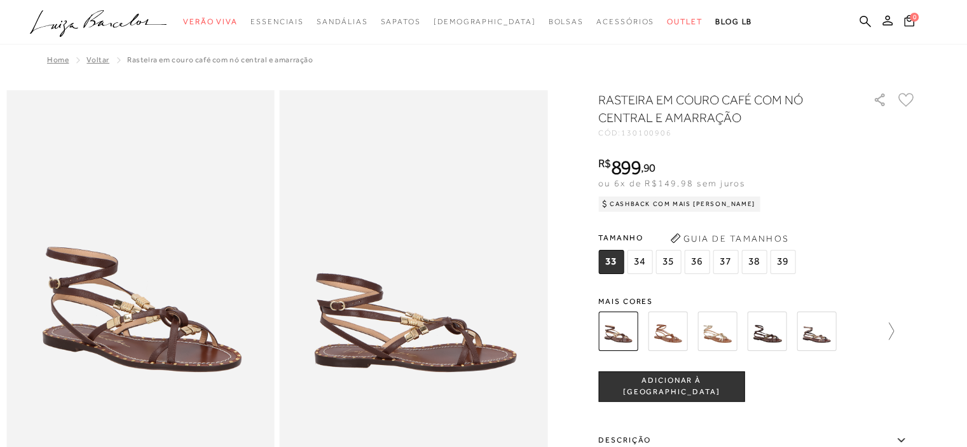
click at [894, 329] on icon at bounding box center [885, 331] width 18 height 18
click at [641, 335] on img at bounding box center [639, 330] width 39 height 39
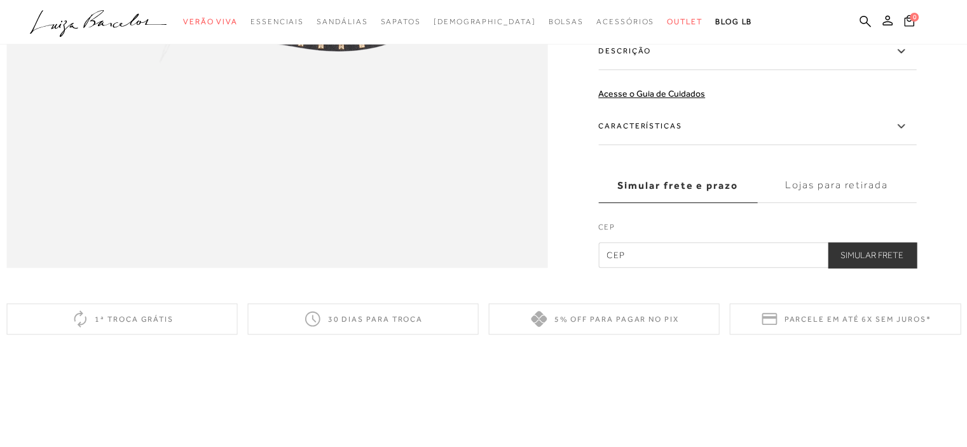
scroll to position [1271, 0]
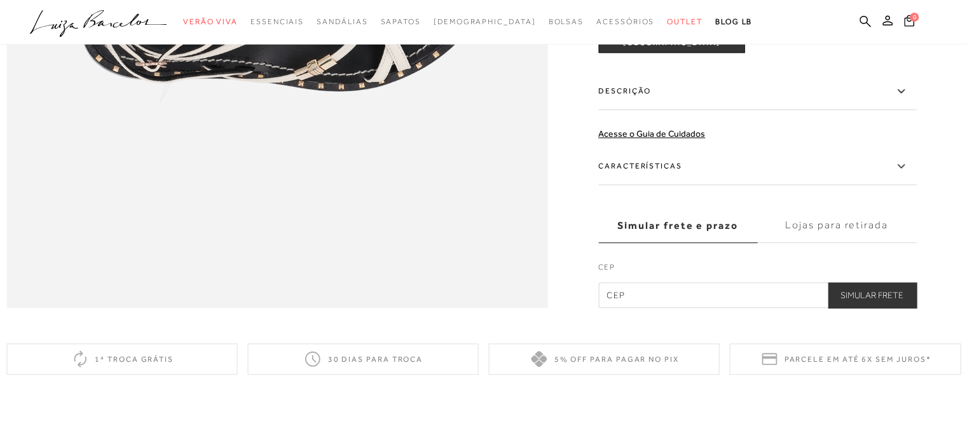
click at [688, 110] on label "Descrição" at bounding box center [757, 91] width 318 height 37
click at [0, 0] on input "Descrição" at bounding box center [0, 0] width 0 height 0
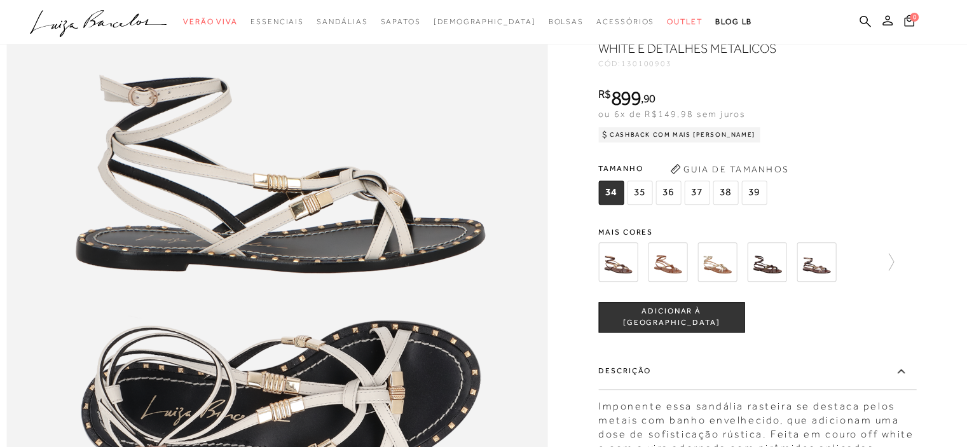
scroll to position [890, 0]
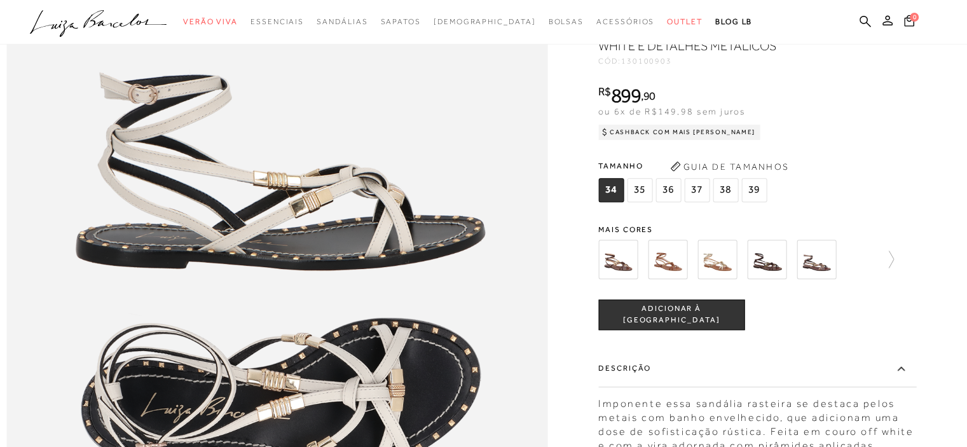
click at [717, 279] on img at bounding box center [716, 259] width 39 height 39
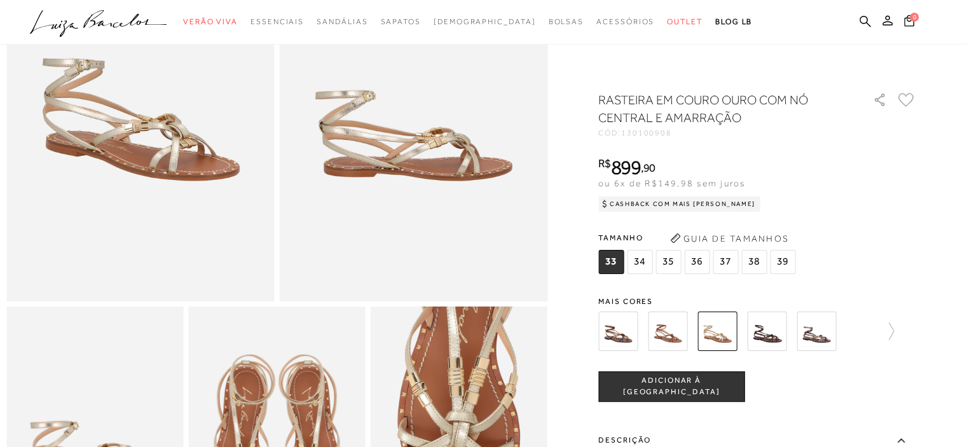
scroll to position [318, 0]
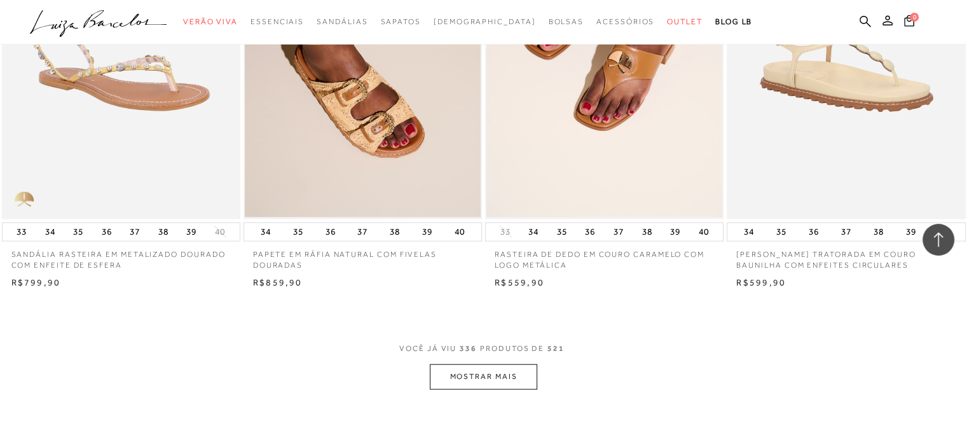
scroll to position [36924, 0]
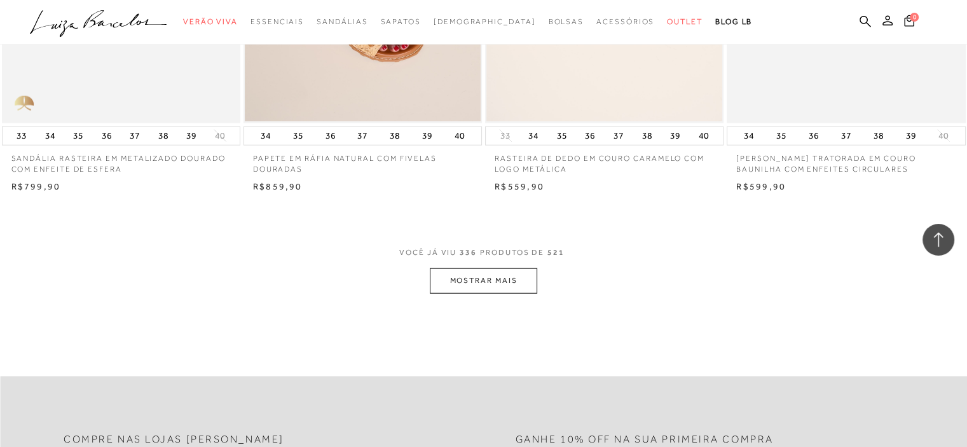
click at [489, 276] on button "MOSTRAR MAIS" at bounding box center [483, 280] width 107 height 25
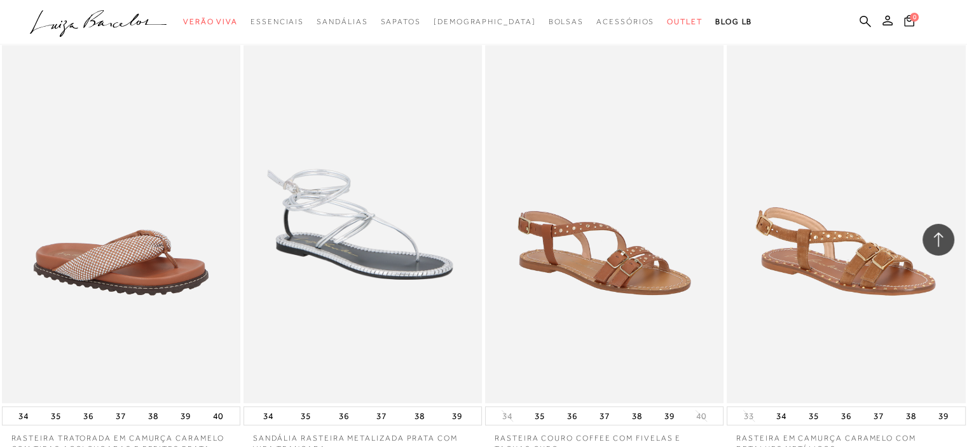
scroll to position [39615, 0]
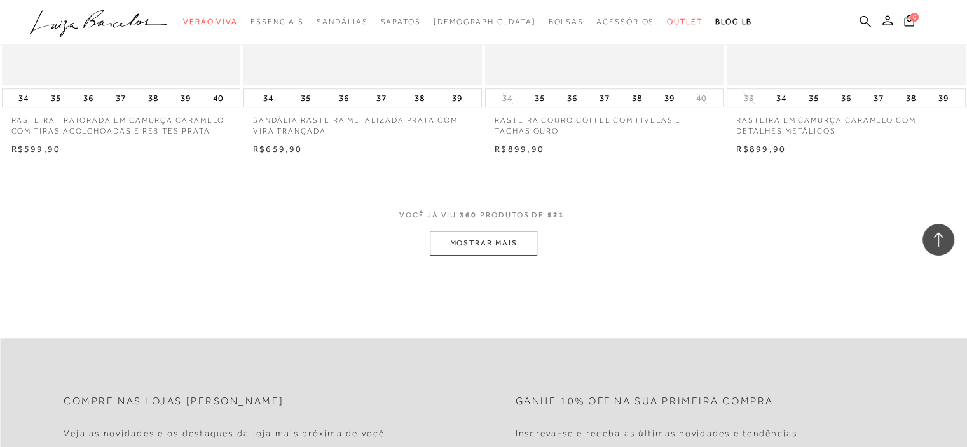
click at [472, 240] on button "MOSTRAR MAIS" at bounding box center [483, 243] width 107 height 25
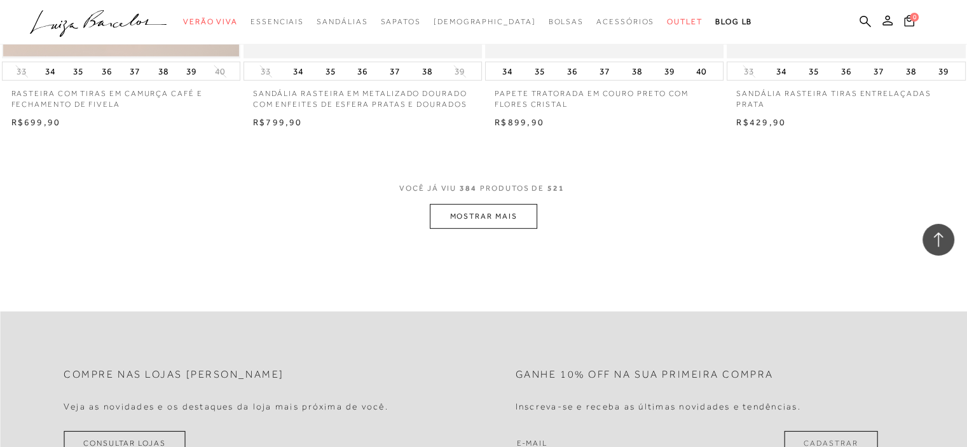
scroll to position [41903, 0]
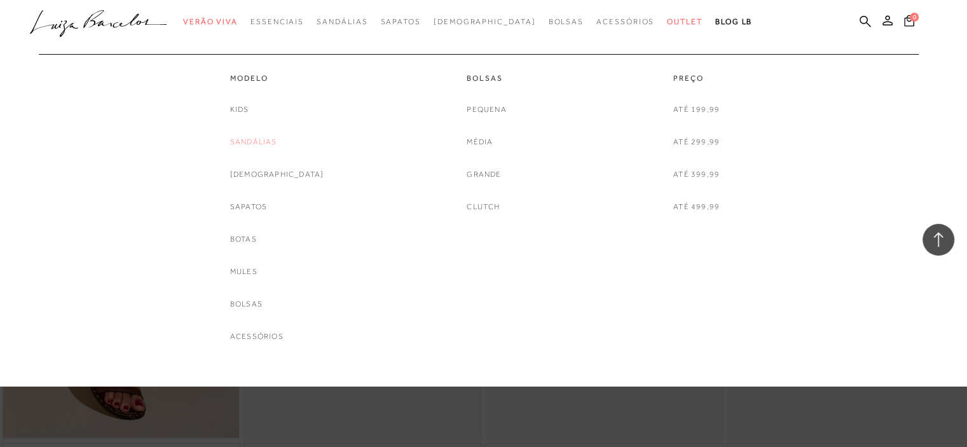
click at [277, 141] on link "Sandálias" at bounding box center [253, 141] width 47 height 13
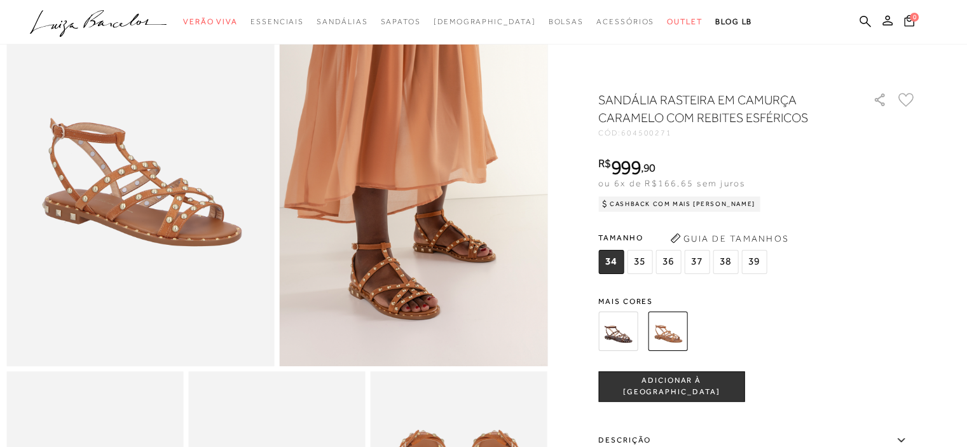
scroll to position [127, 0]
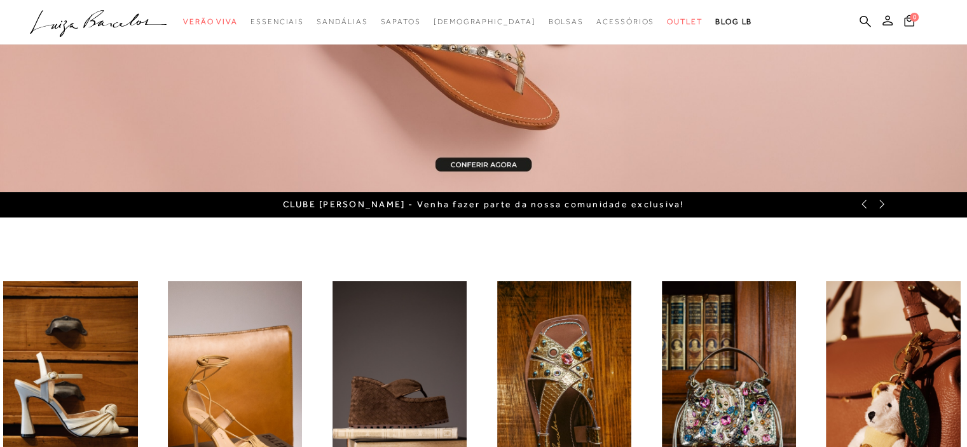
scroll to position [445, 0]
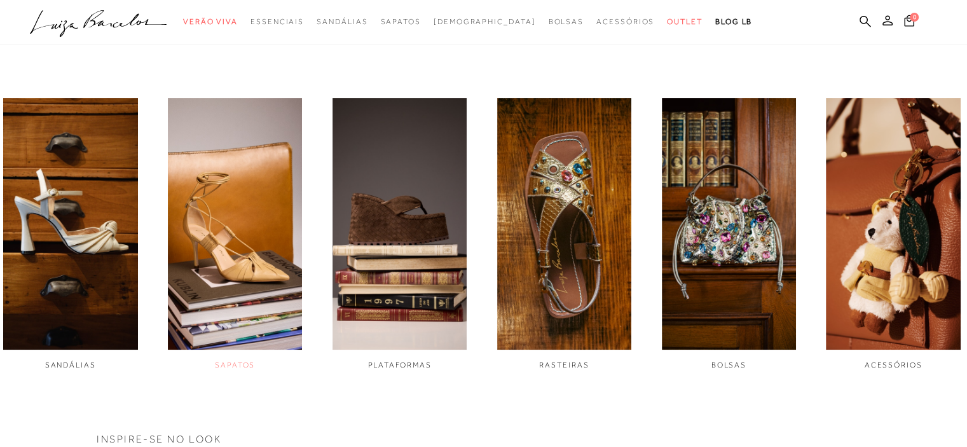
click at [249, 266] on img "2 / 6" at bounding box center [235, 224] width 135 height 252
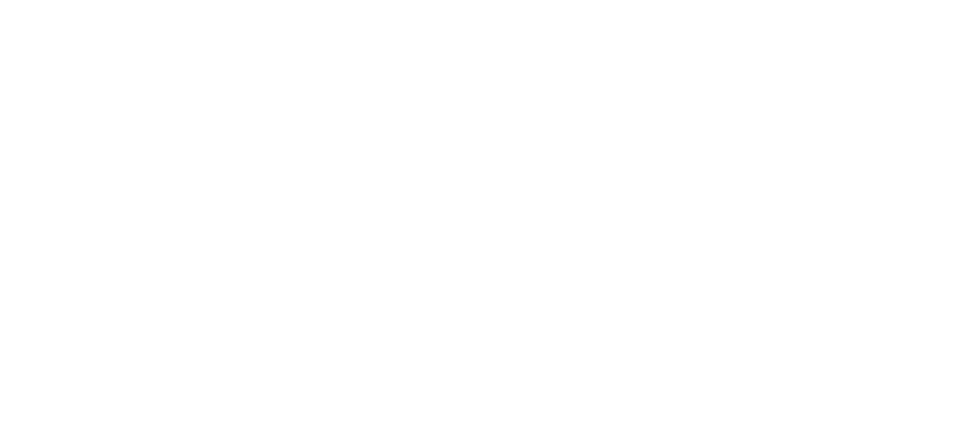
scroll to position [80, 0]
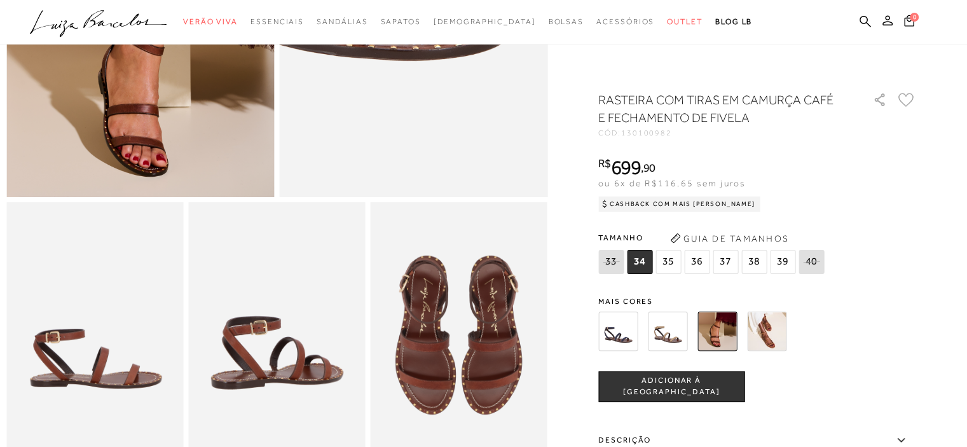
scroll to position [318, 0]
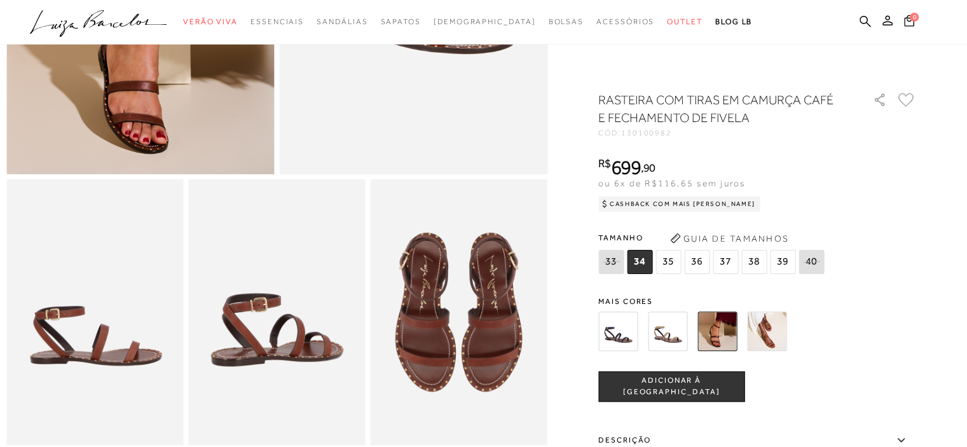
click at [677, 339] on img at bounding box center [667, 330] width 39 height 39
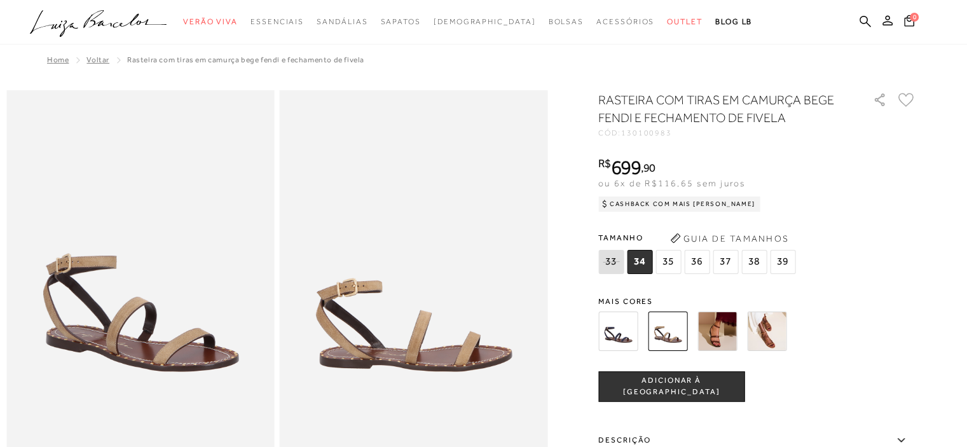
click at [773, 320] on img at bounding box center [766, 330] width 39 height 39
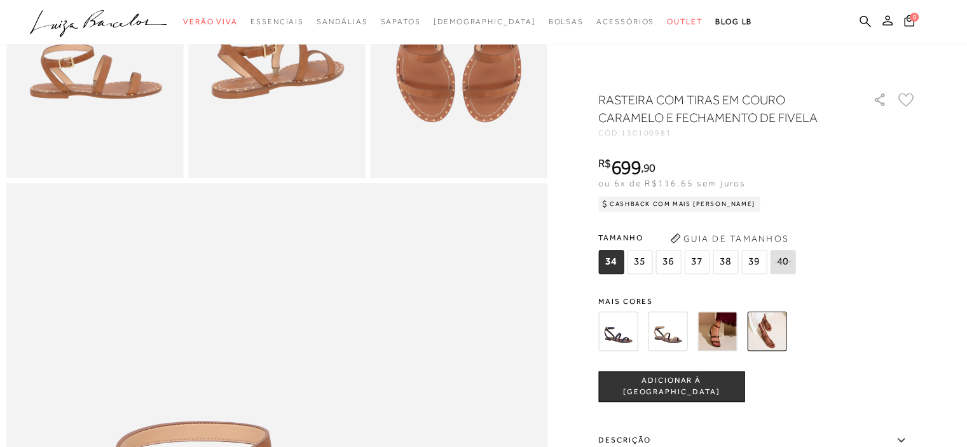
scroll to position [572, 0]
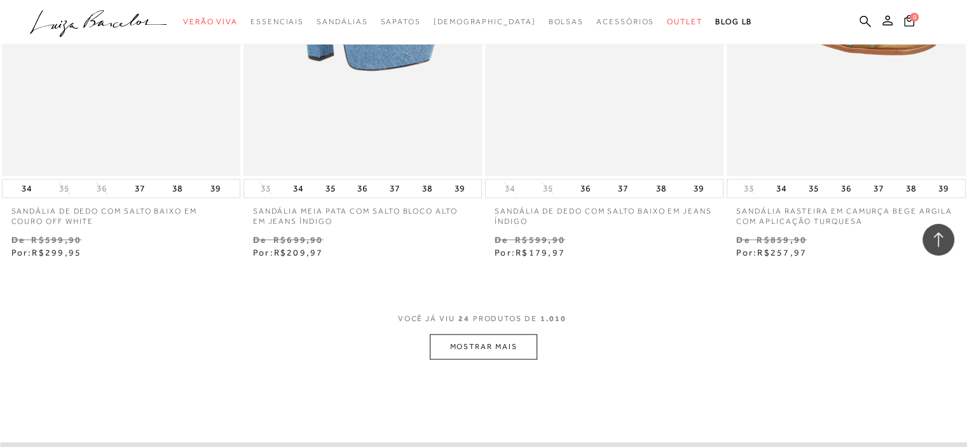
scroll to position [2542, 0]
click at [468, 336] on button "MOSTRAR MAIS" at bounding box center [483, 344] width 107 height 25
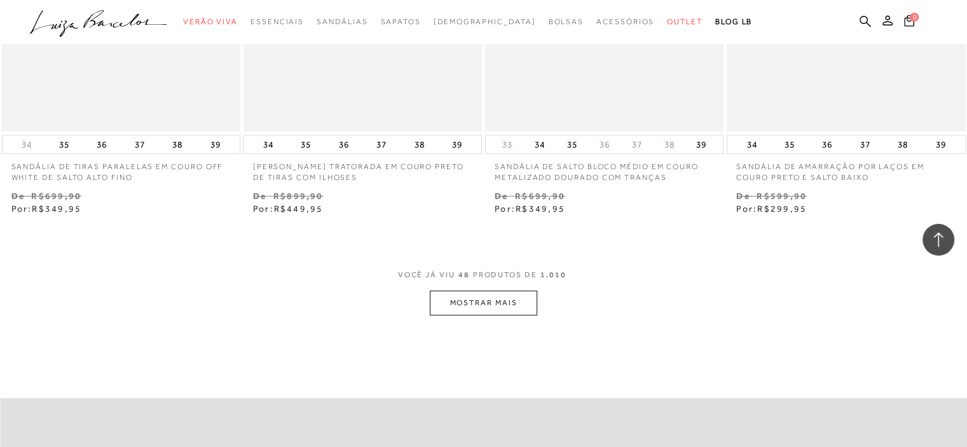
scroll to position [5338, 0]
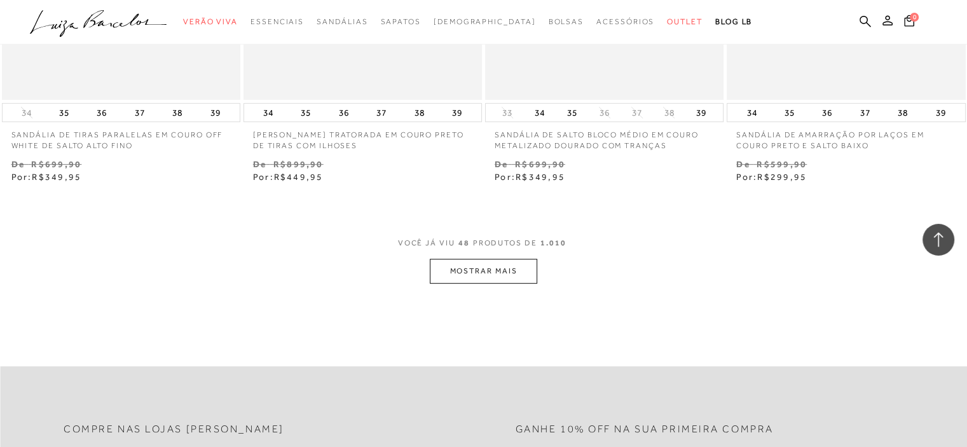
click at [464, 271] on button "MOSTRAR MAIS" at bounding box center [483, 271] width 107 height 25
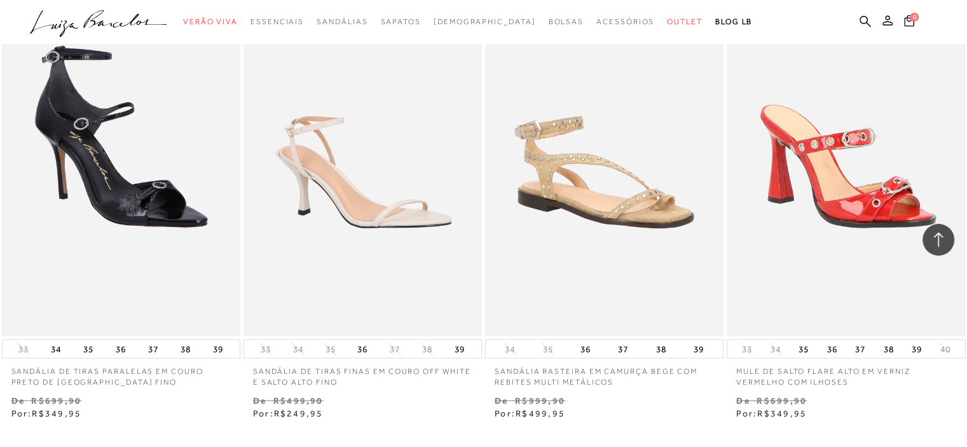
scroll to position [8071, 0]
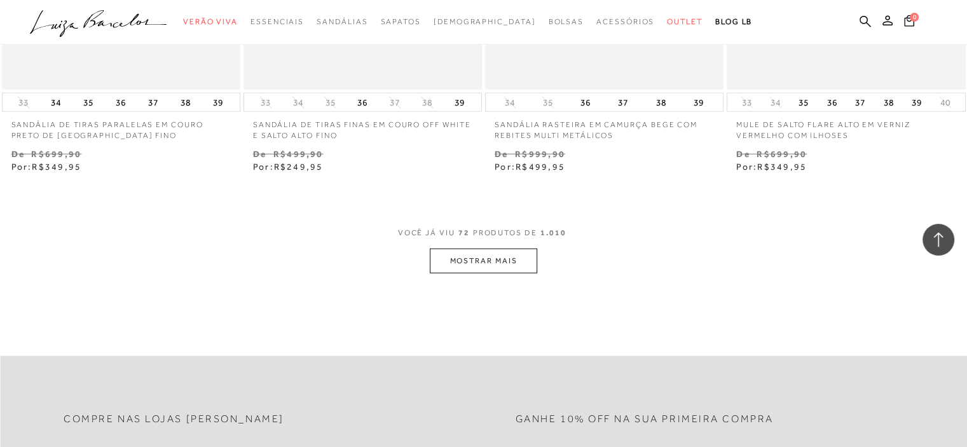
click at [502, 261] on button "MOSTRAR MAIS" at bounding box center [483, 260] width 107 height 25
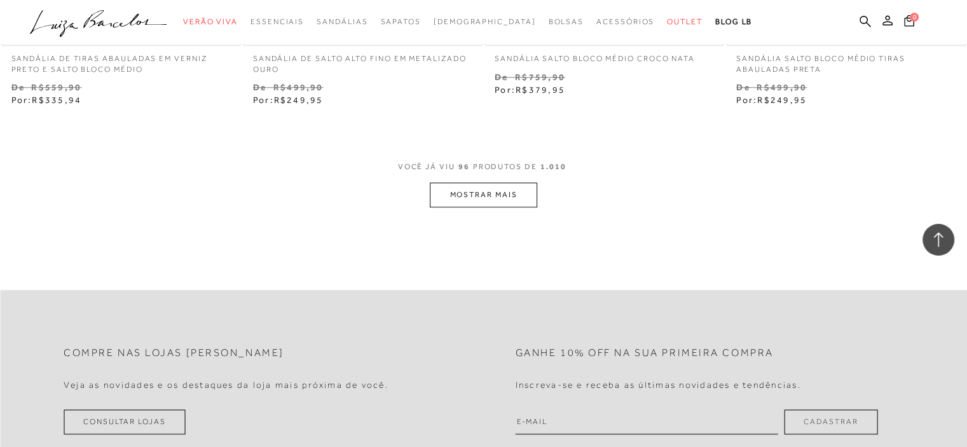
scroll to position [10867, 0]
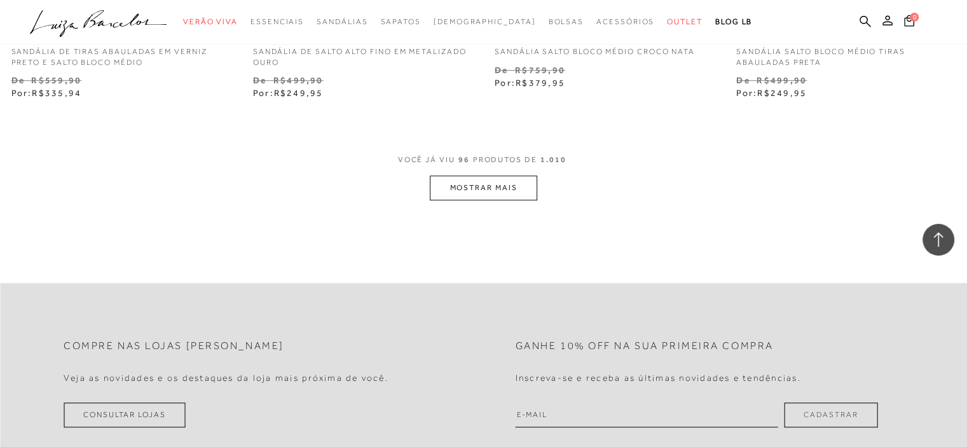
click at [486, 185] on button "MOSTRAR MAIS" at bounding box center [483, 187] width 107 height 25
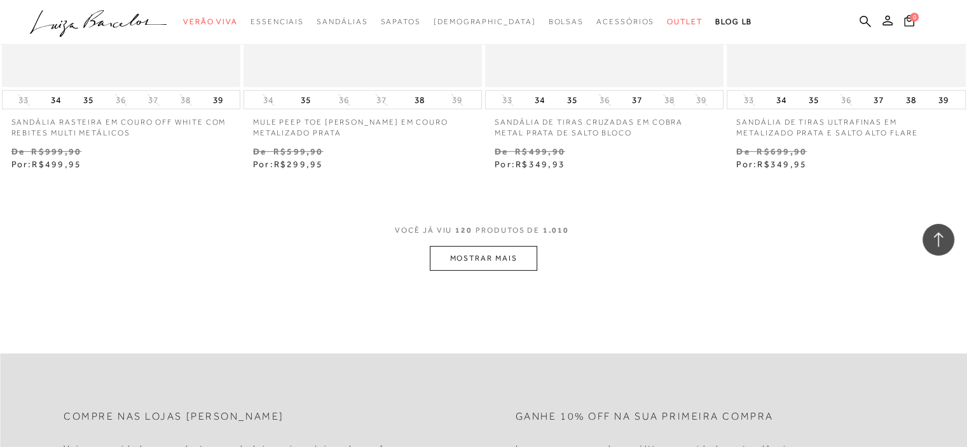
scroll to position [13537, 0]
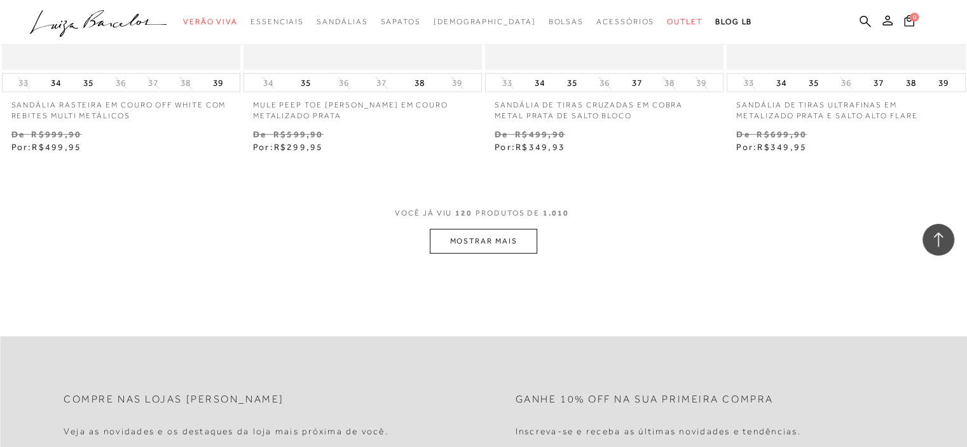
click at [497, 236] on button "MOSTRAR MAIS" at bounding box center [483, 241] width 107 height 25
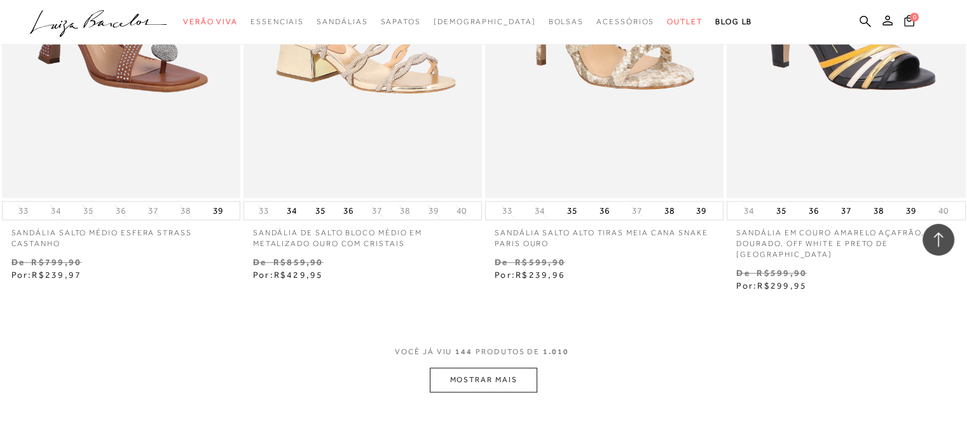
scroll to position [16333, 0]
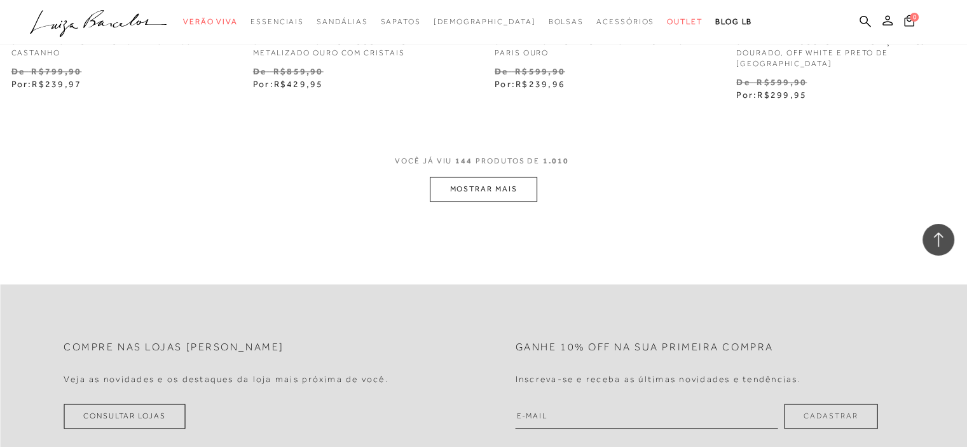
click at [479, 177] on button "MOSTRAR MAIS" at bounding box center [483, 189] width 107 height 25
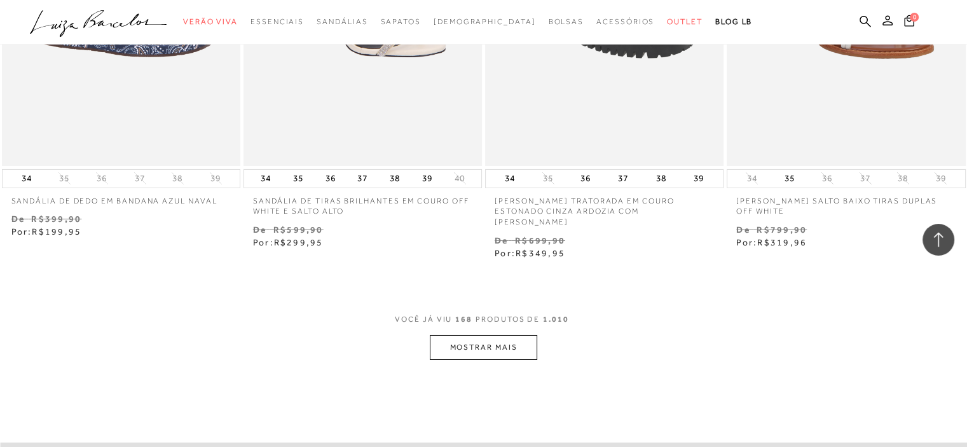
scroll to position [19002, 0]
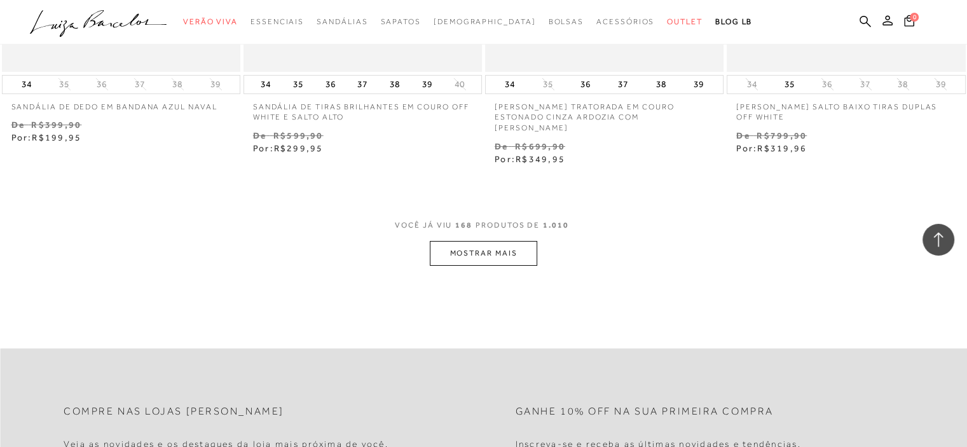
click at [511, 241] on button "MOSTRAR MAIS" at bounding box center [483, 253] width 107 height 25
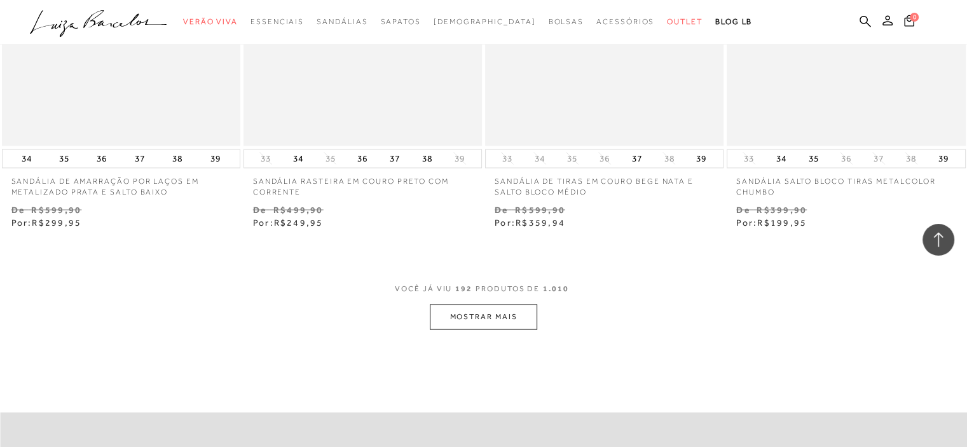
scroll to position [21671, 0]
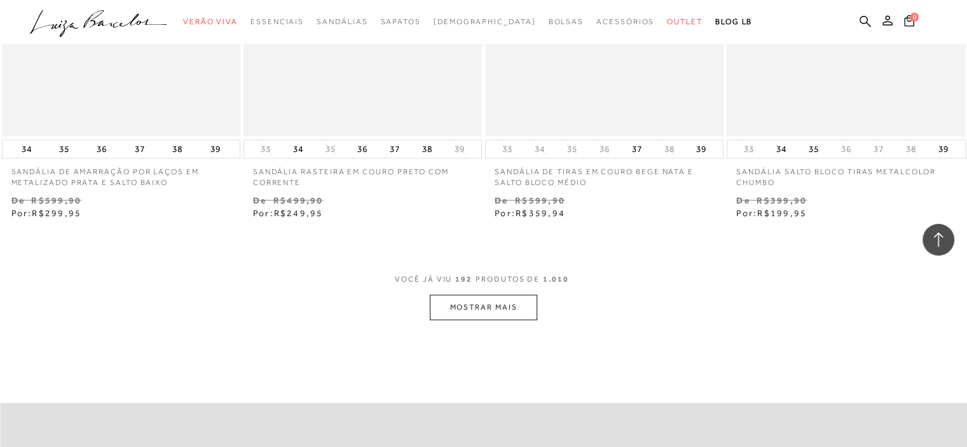
click at [495, 294] on button "MOSTRAR MAIS" at bounding box center [483, 306] width 107 height 25
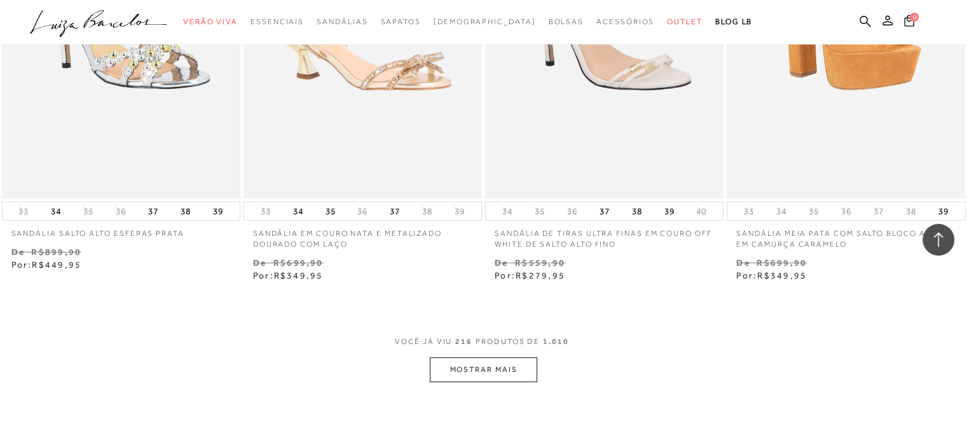
scroll to position [24467, 0]
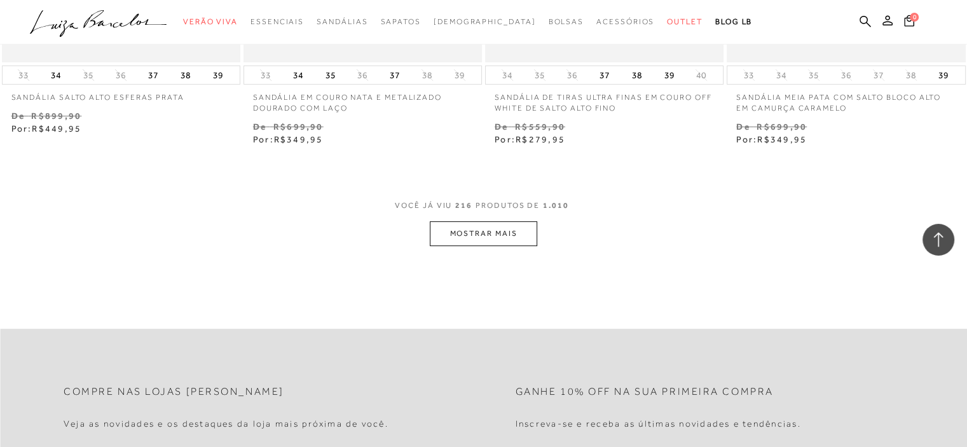
click at [494, 221] on button "MOSTRAR MAIS" at bounding box center [483, 233] width 107 height 25
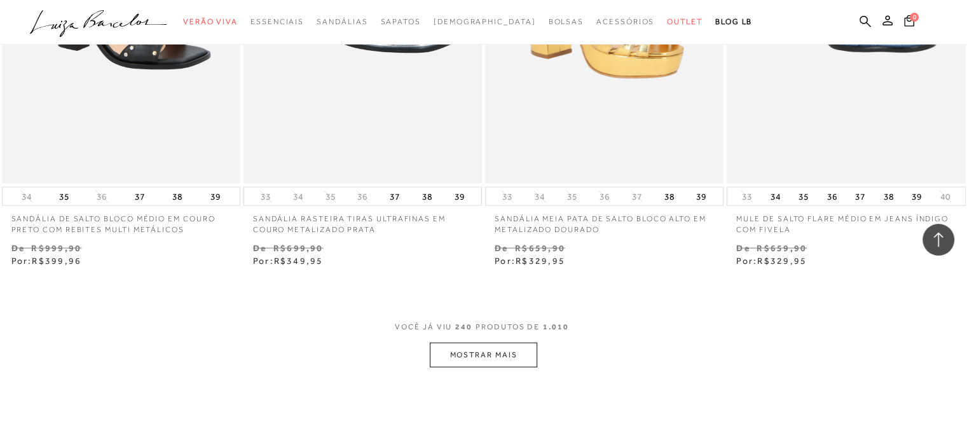
scroll to position [27073, 0]
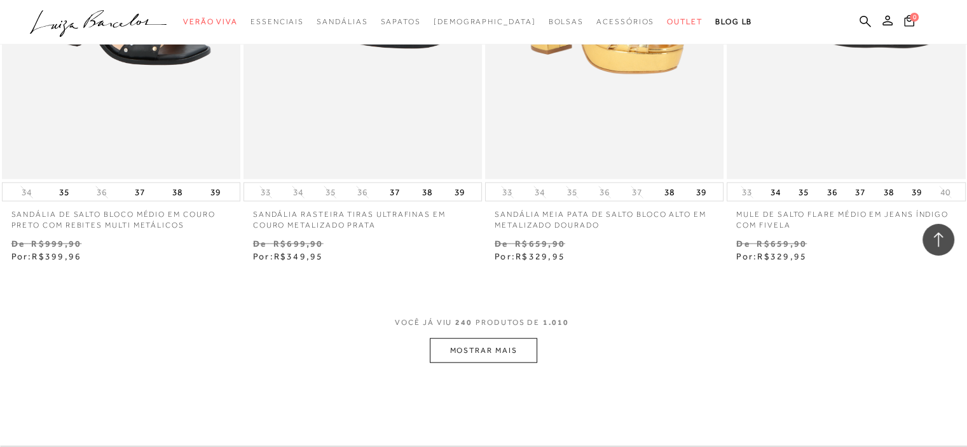
click at [448, 338] on button "MOSTRAR MAIS" at bounding box center [483, 350] width 107 height 25
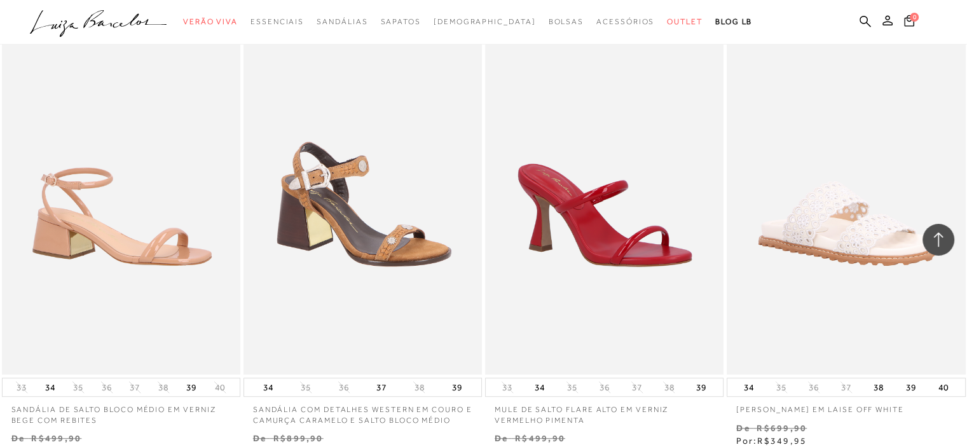
scroll to position [29806, 0]
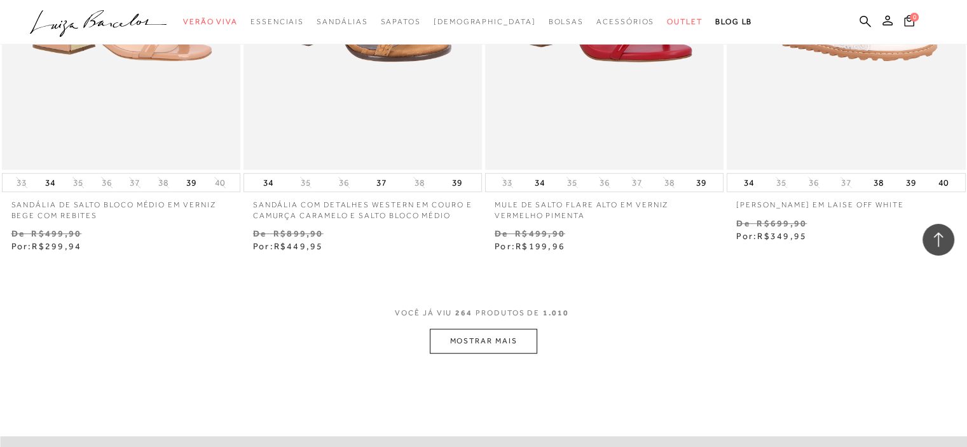
click at [512, 329] on button "MOSTRAR MAIS" at bounding box center [483, 341] width 107 height 25
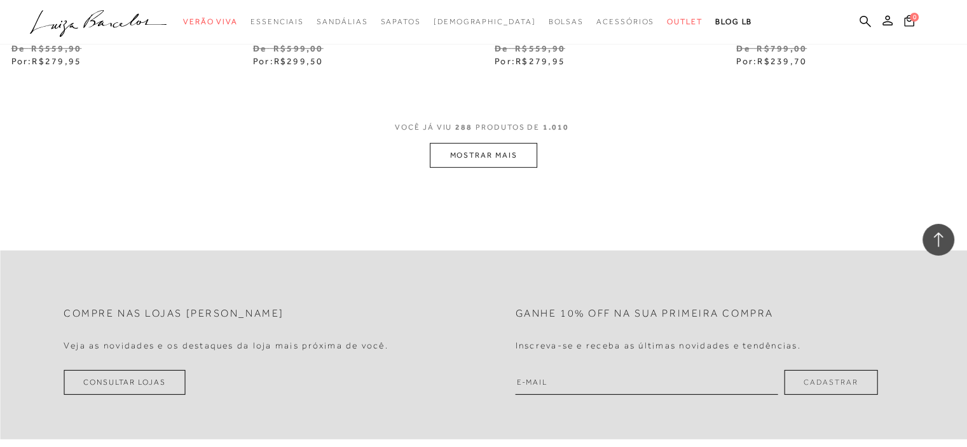
scroll to position [32729, 0]
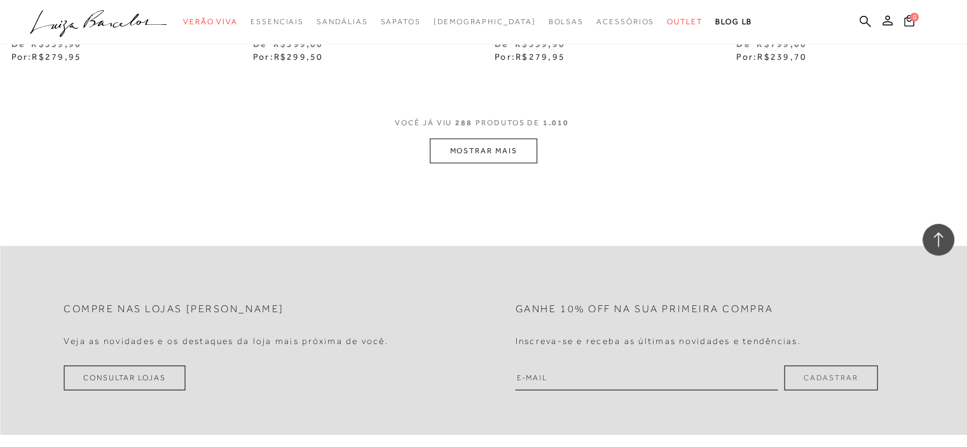
click at [496, 139] on button "MOSTRAR MAIS" at bounding box center [483, 151] width 107 height 25
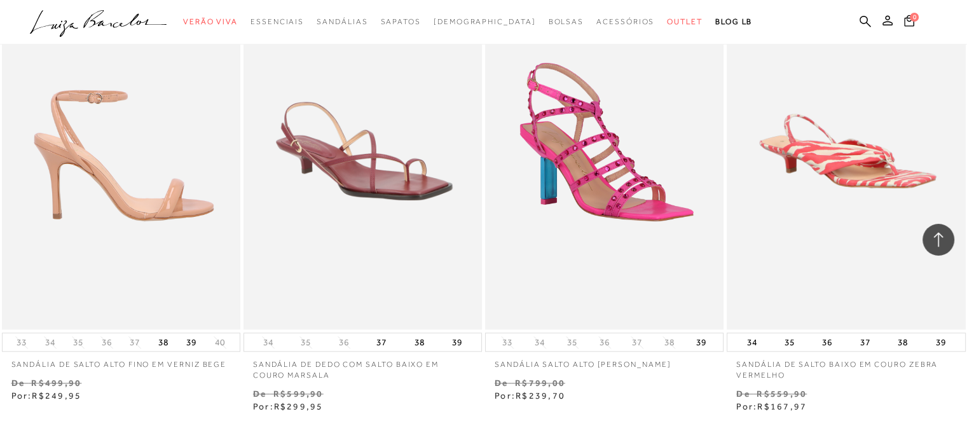
scroll to position [35271, 0]
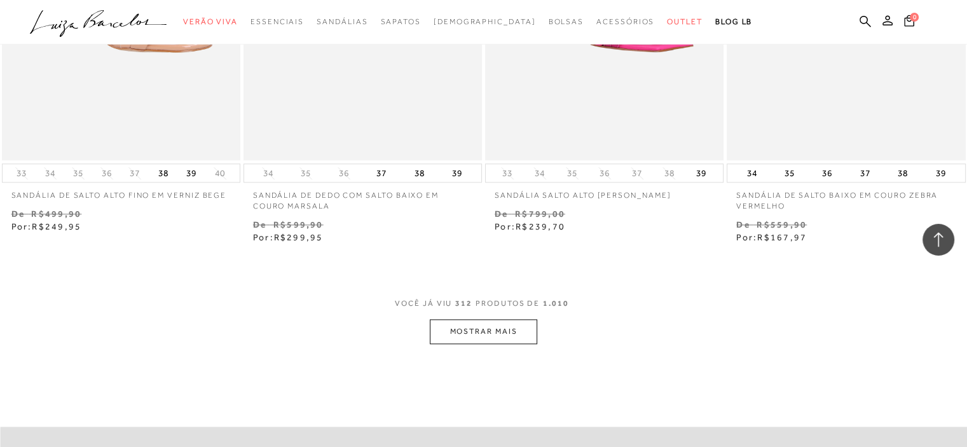
click at [458, 319] on button "MOSTRAR MAIS" at bounding box center [483, 331] width 107 height 25
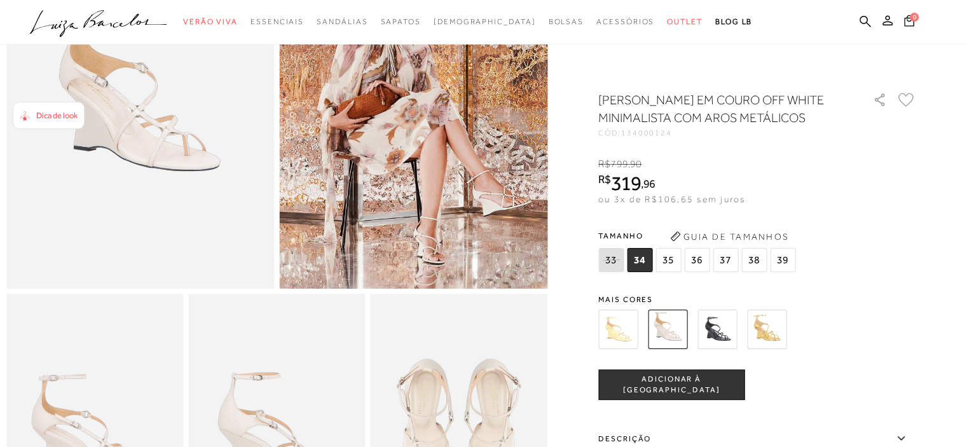
scroll to position [191, 0]
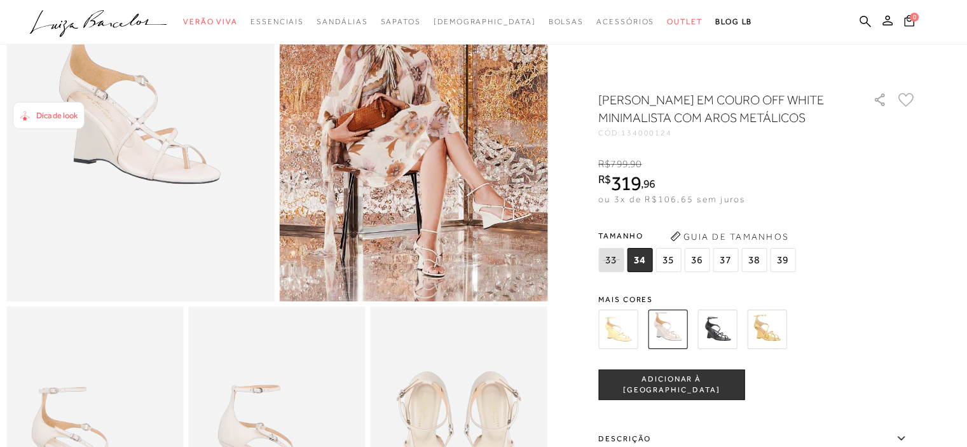
click at [890, 185] on div "R$ 799 , 90 R$ 319 , 96 ou 3x de R$106,65 sem juros De R$ 799,90 Por: R$ 319,96" at bounding box center [757, 181] width 318 height 49
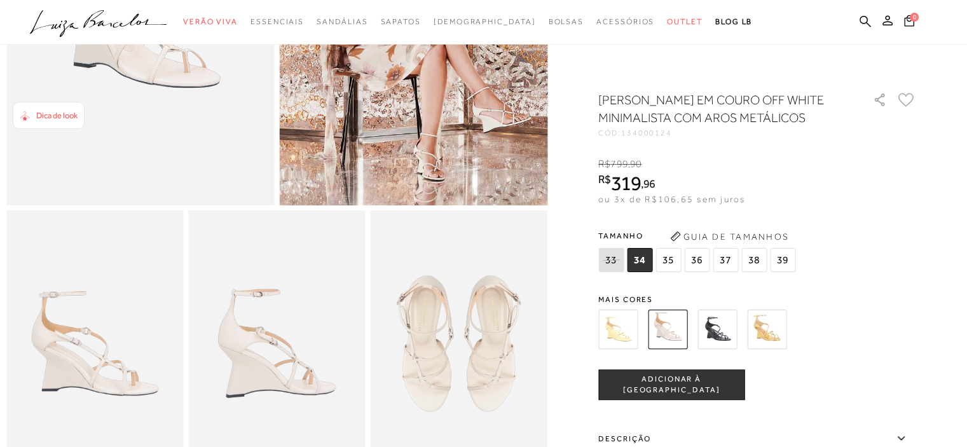
scroll to position [381, 0]
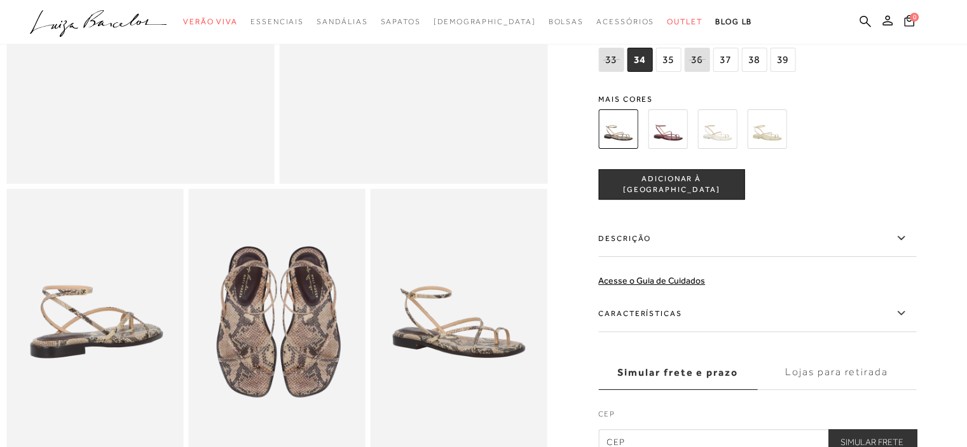
scroll to position [318, 0]
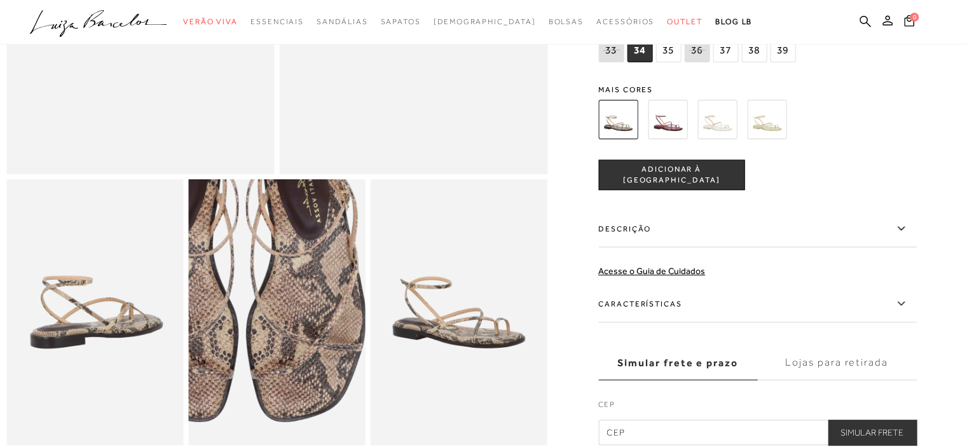
click at [315, 363] on img at bounding box center [239, 271] width 354 height 531
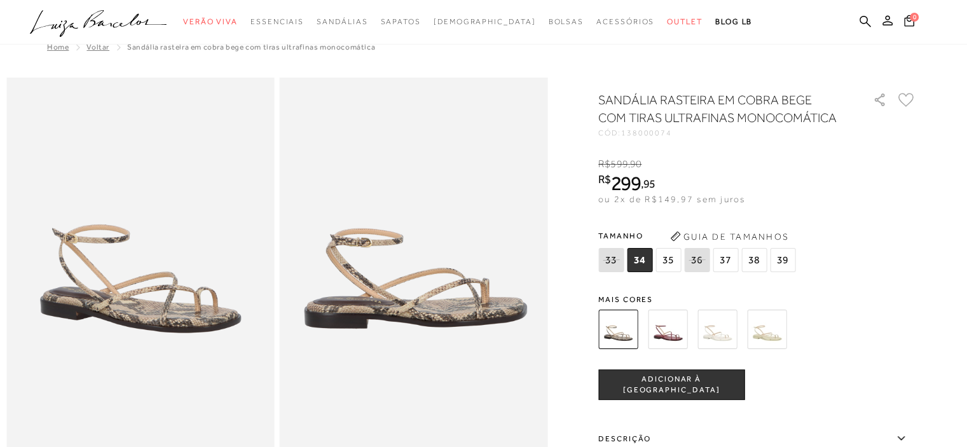
scroll to position [0, 0]
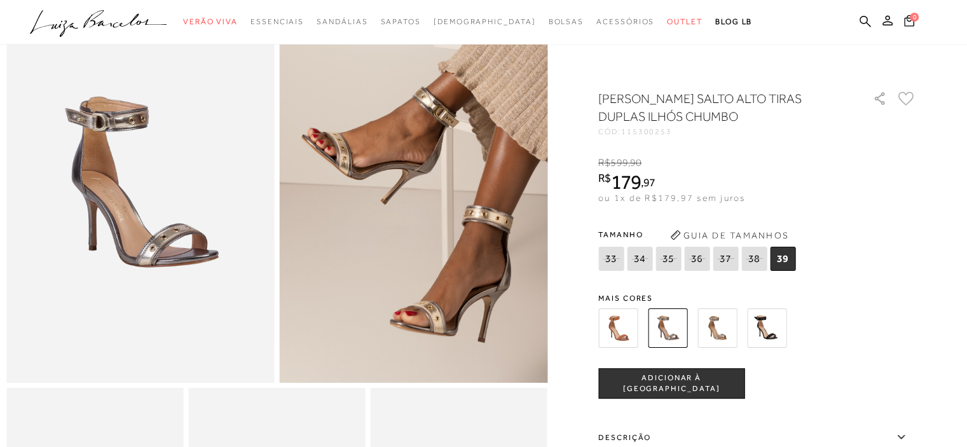
scroll to position [127, 0]
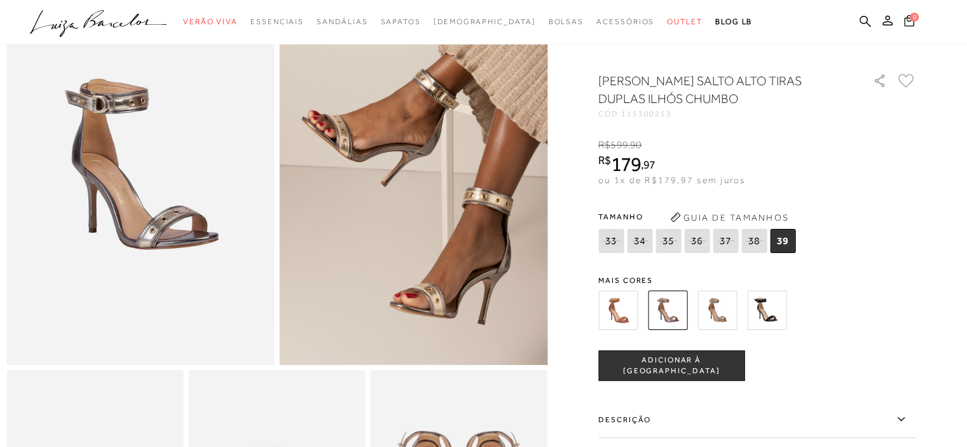
click at [769, 316] on img at bounding box center [766, 309] width 39 height 39
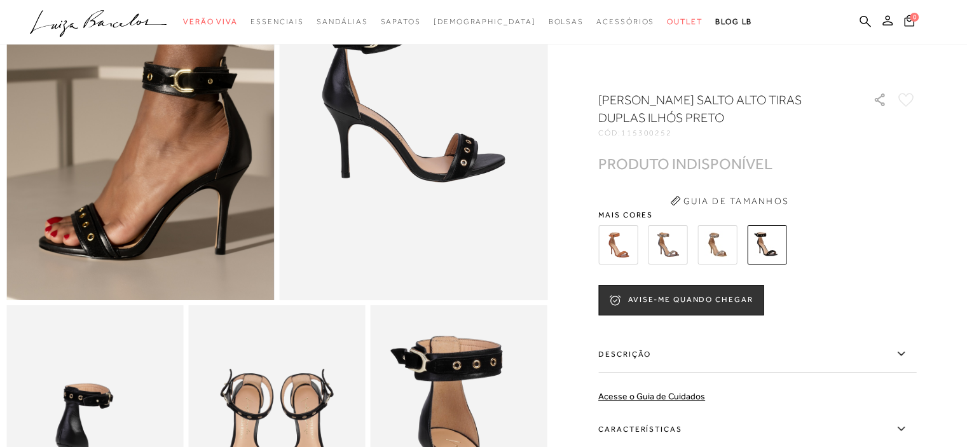
scroll to position [127, 0]
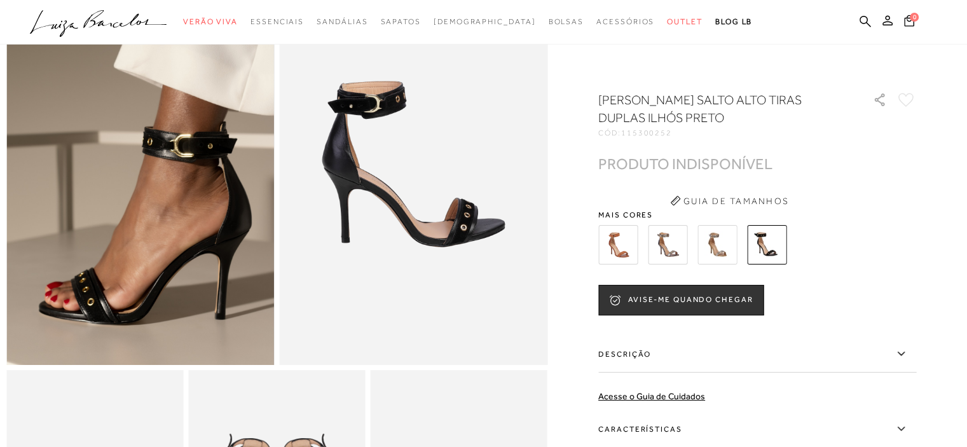
click at [727, 243] on img at bounding box center [716, 244] width 39 height 39
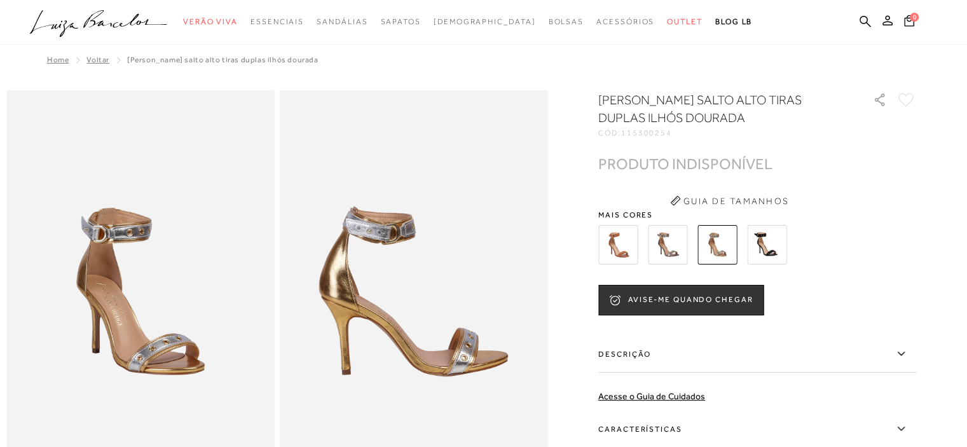
click at [677, 248] on img at bounding box center [667, 244] width 39 height 39
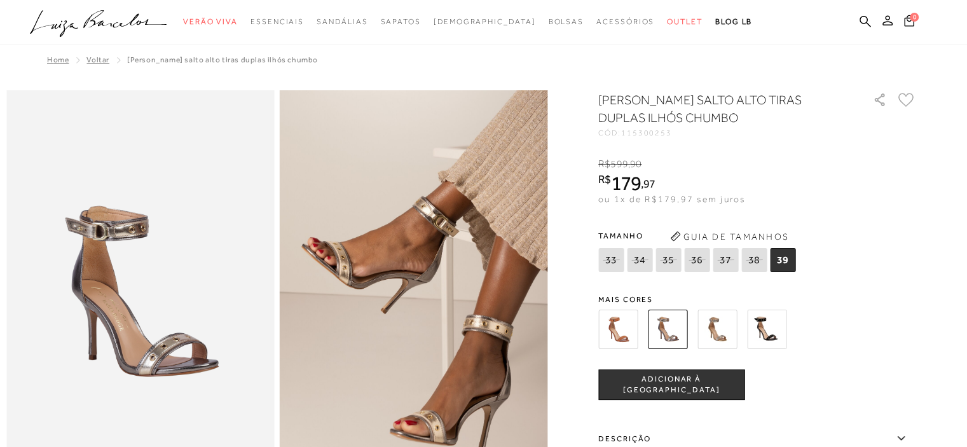
click at [625, 330] on img at bounding box center [617, 328] width 39 height 39
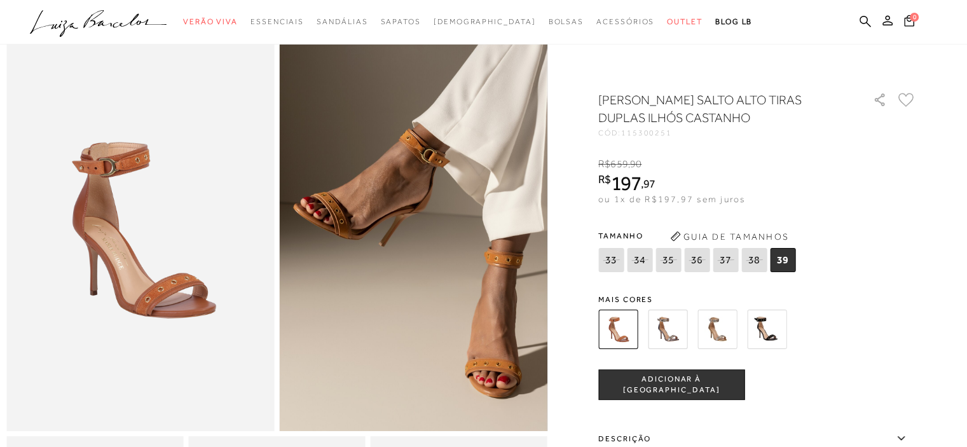
scroll to position [64, 0]
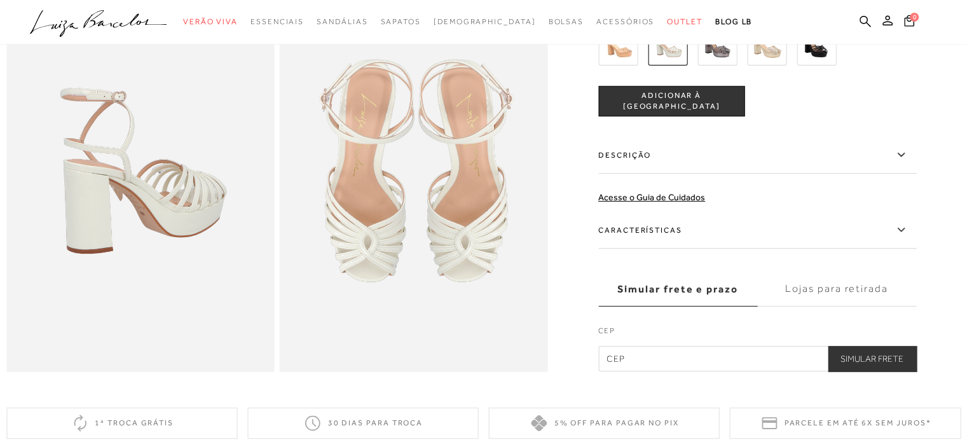
scroll to position [318, 0]
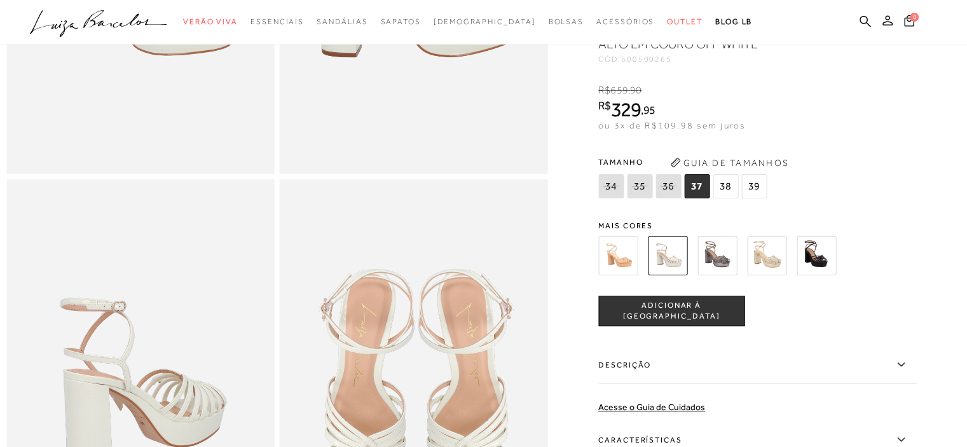
click at [722, 275] on img at bounding box center [716, 255] width 39 height 39
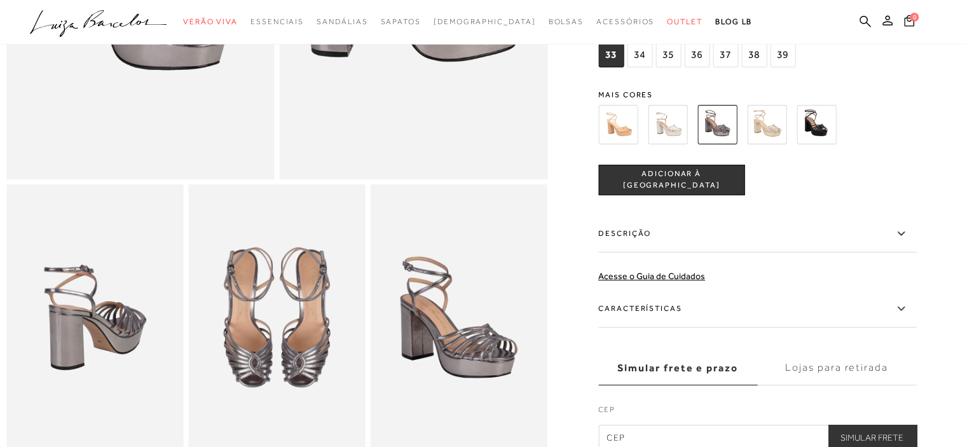
scroll to position [381, 0]
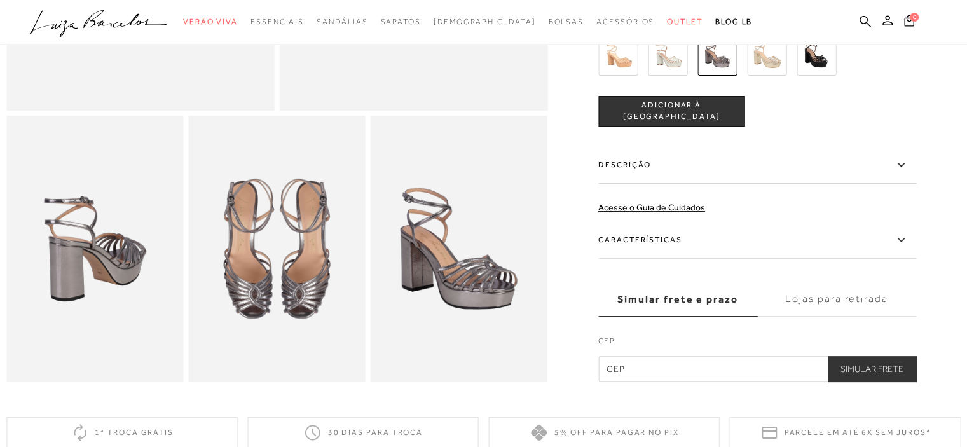
click at [817, 74] on img at bounding box center [815, 55] width 39 height 39
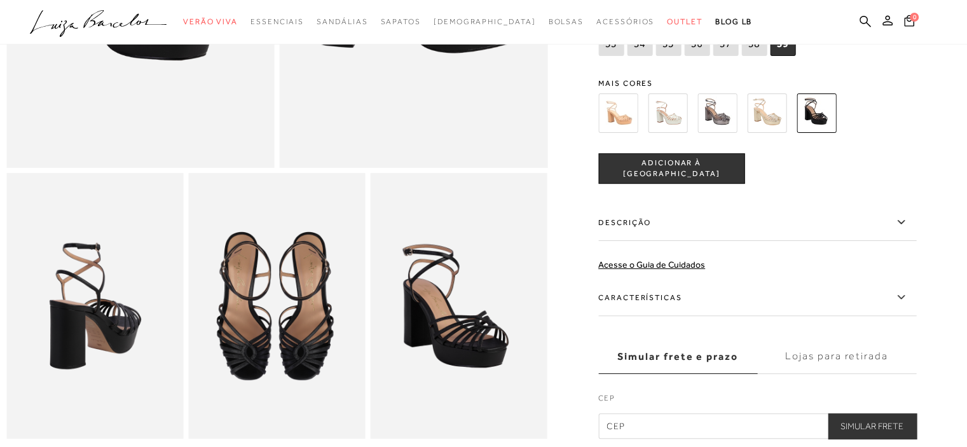
scroll to position [318, 0]
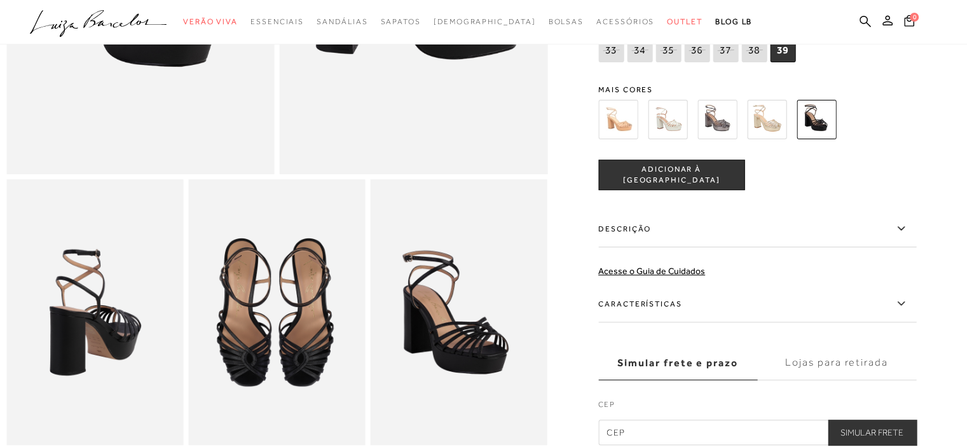
click at [622, 135] on img at bounding box center [617, 119] width 39 height 39
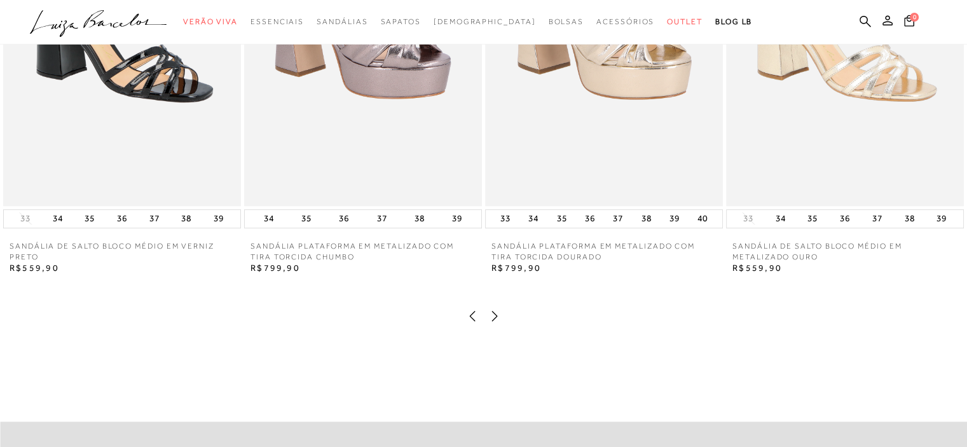
scroll to position [890, 0]
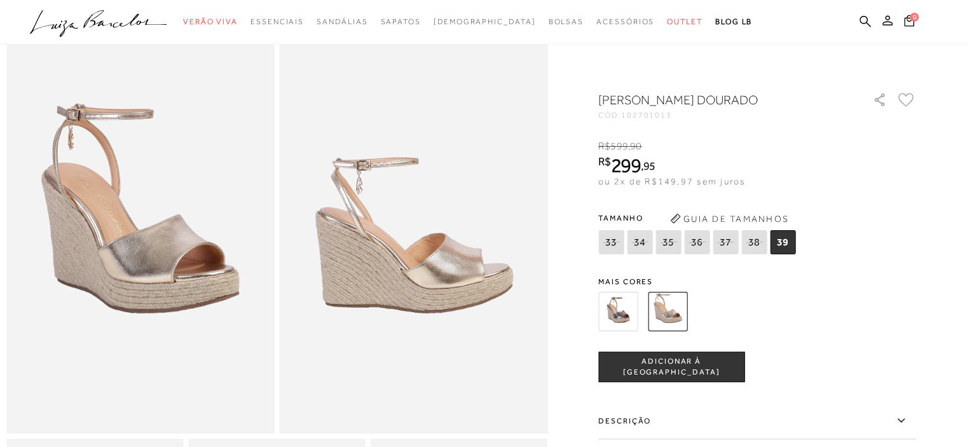
scroll to position [64, 0]
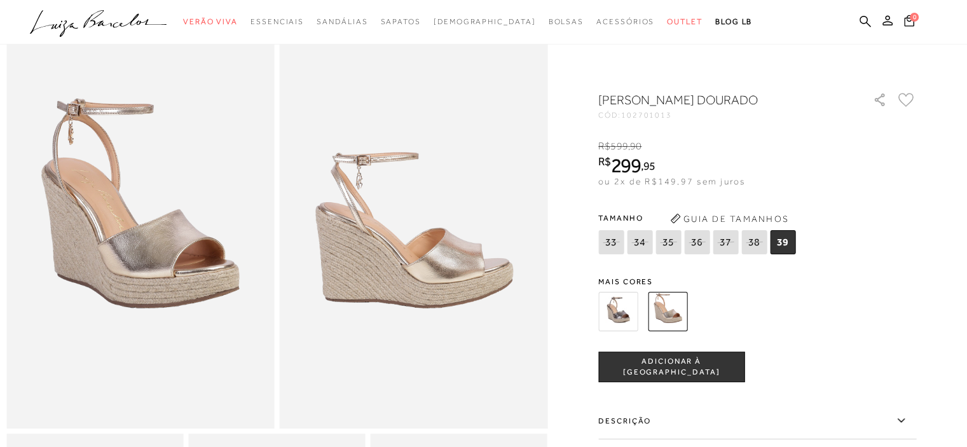
click at [625, 329] on img at bounding box center [617, 311] width 39 height 39
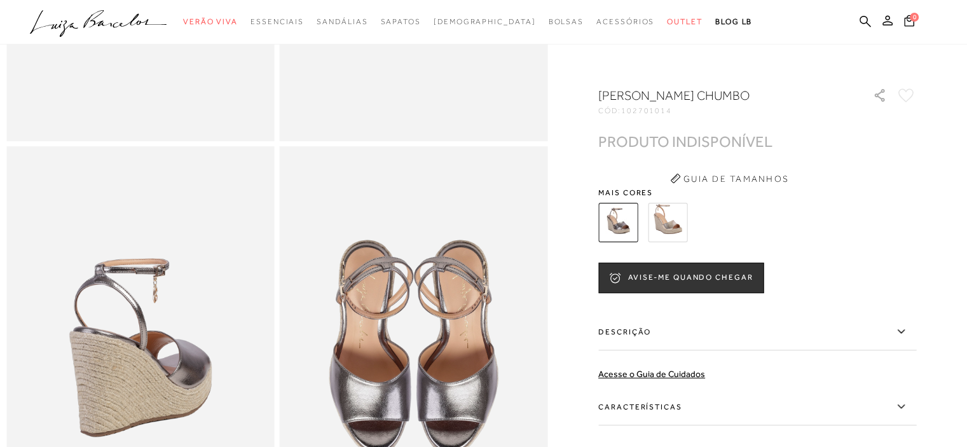
scroll to position [254, 0]
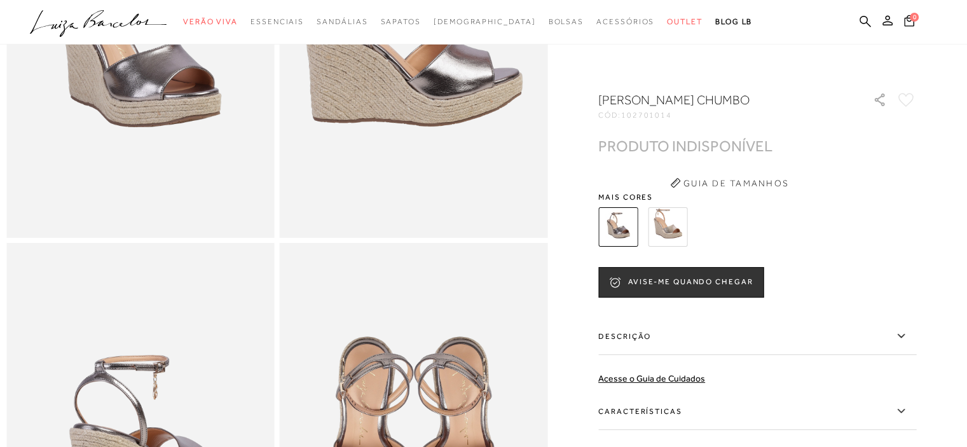
click at [663, 228] on img at bounding box center [667, 226] width 39 height 39
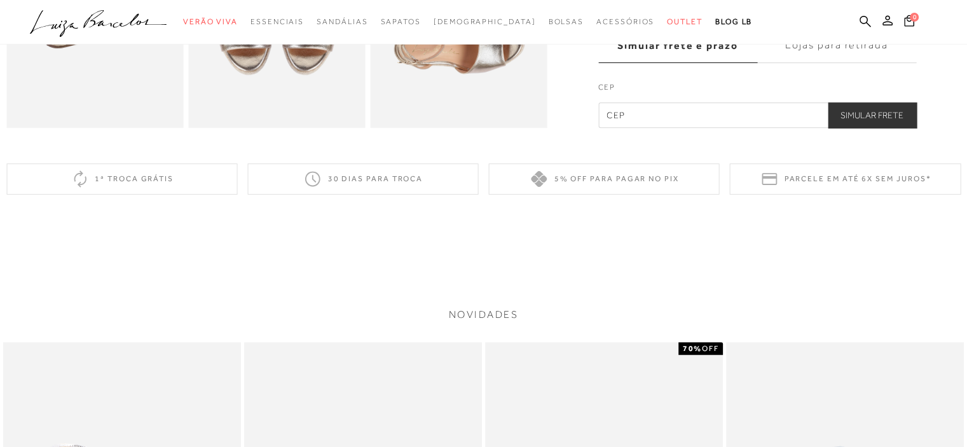
scroll to position [636, 0]
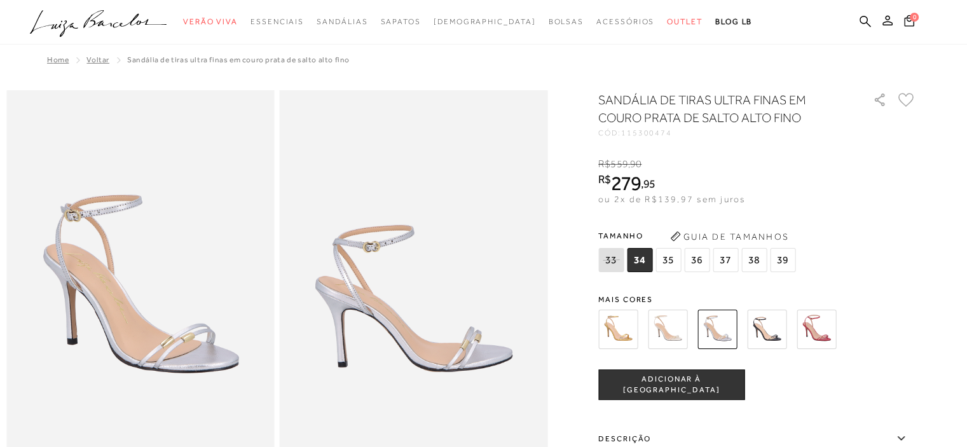
click at [633, 327] on img at bounding box center [617, 328] width 39 height 39
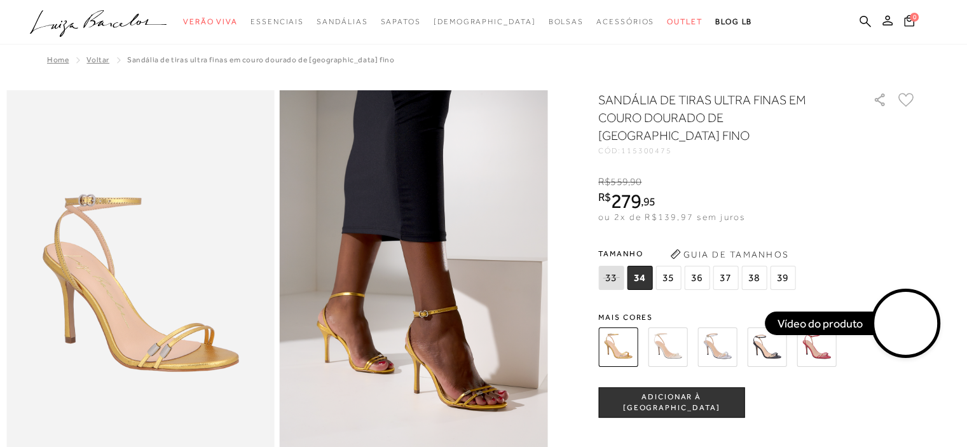
click at [672, 334] on img at bounding box center [667, 346] width 39 height 39
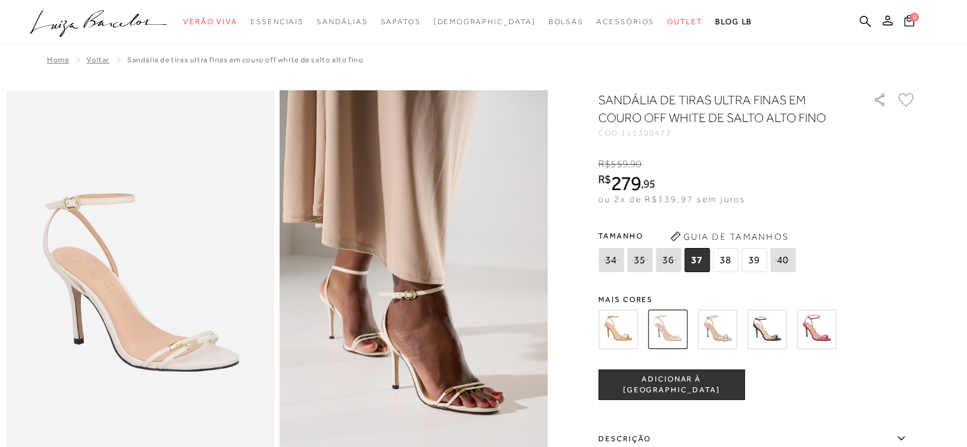
click at [767, 330] on img at bounding box center [766, 328] width 39 height 39
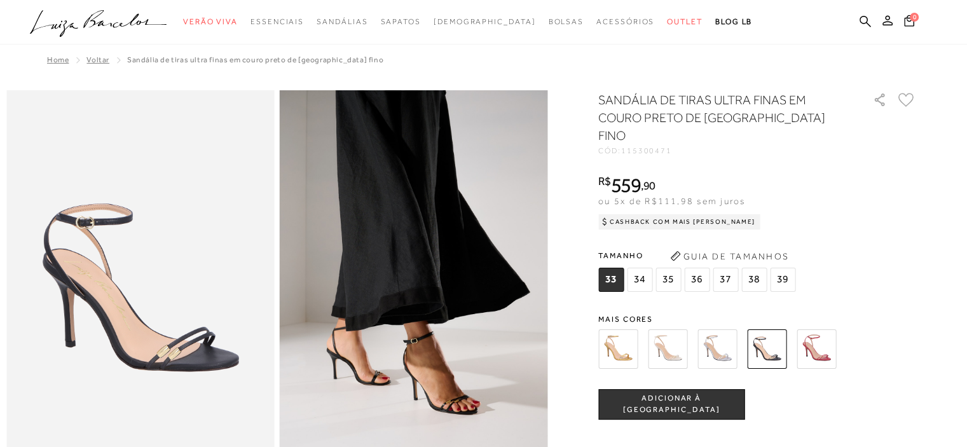
click at [644, 268] on span "34" at bounding box center [639, 280] width 25 height 24
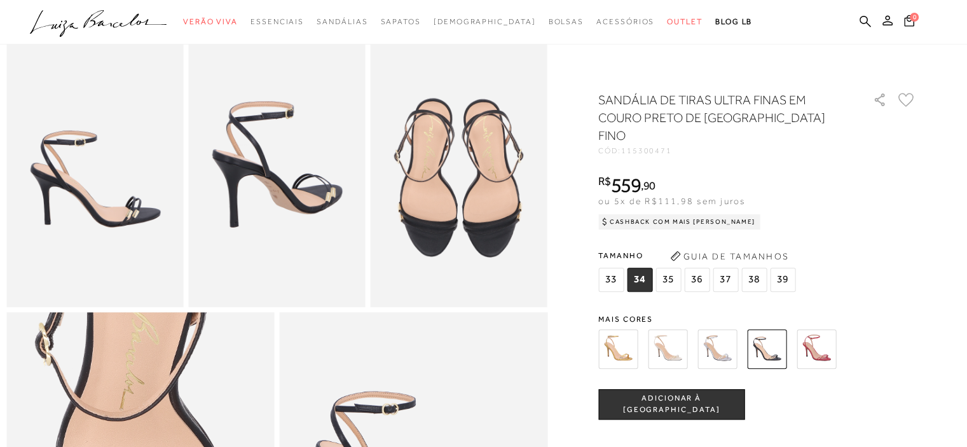
scroll to position [445, 0]
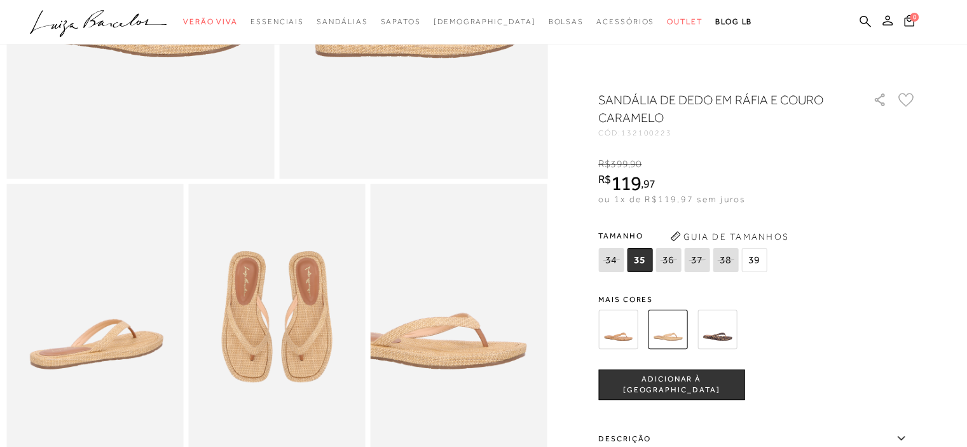
scroll to position [318, 0]
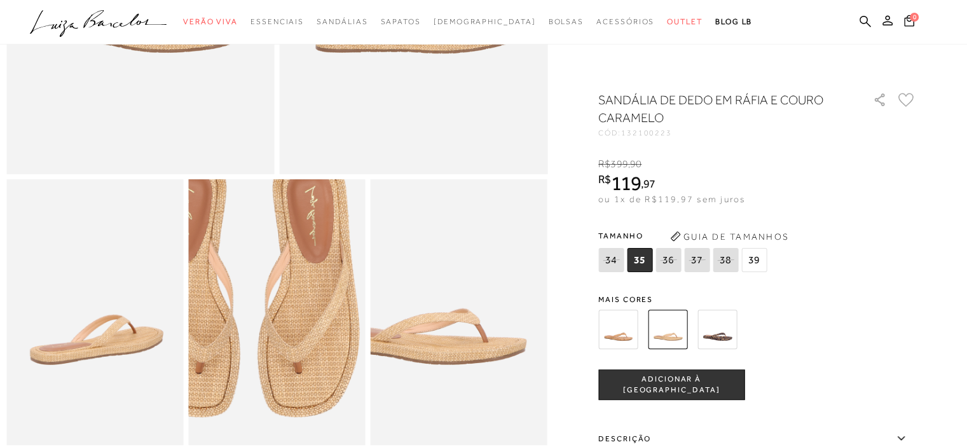
click at [305, 348] on img at bounding box center [249, 286] width 354 height 531
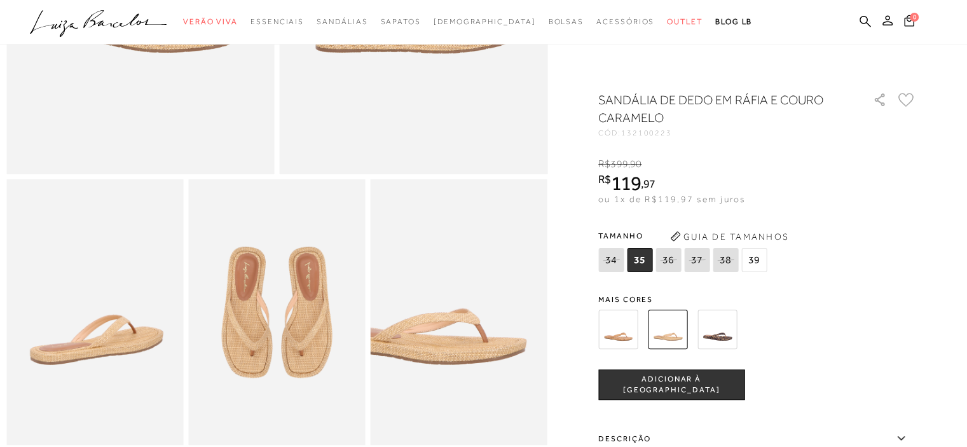
click at [139, 367] on img at bounding box center [94, 311] width 177 height 265
click at [916, 199] on div "R$ 399 , 90 R$ 119 , 97 ou 1x de R$119,97 sem juros De R$ 399,90 Por: R$ 119,97" at bounding box center [757, 181] width 318 height 49
click at [721, 326] on img at bounding box center [716, 328] width 39 height 39
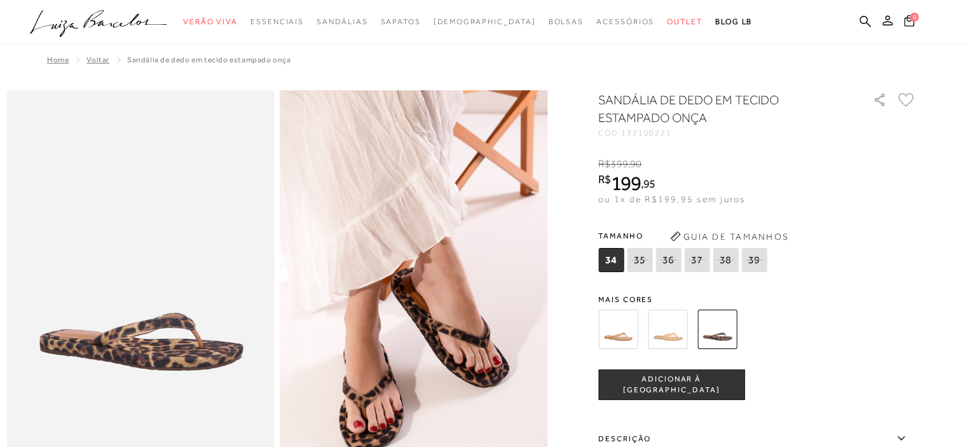
click at [674, 335] on img at bounding box center [667, 328] width 39 height 39
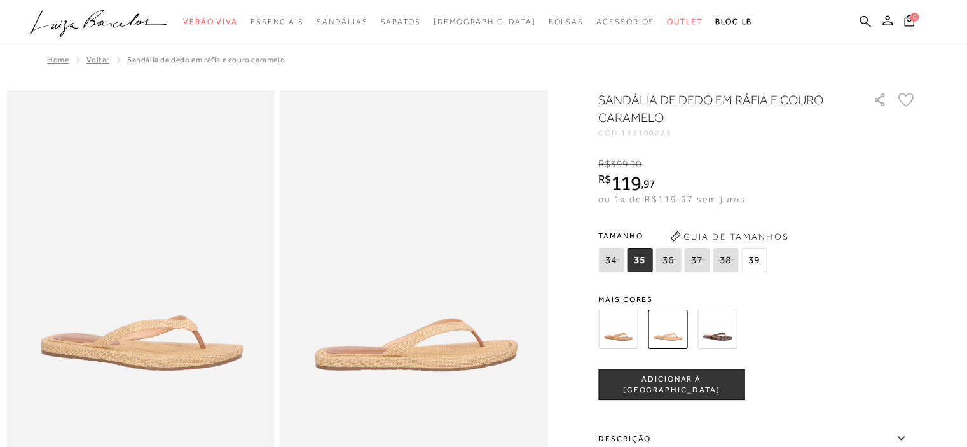
click at [627, 330] on img at bounding box center [617, 328] width 39 height 39
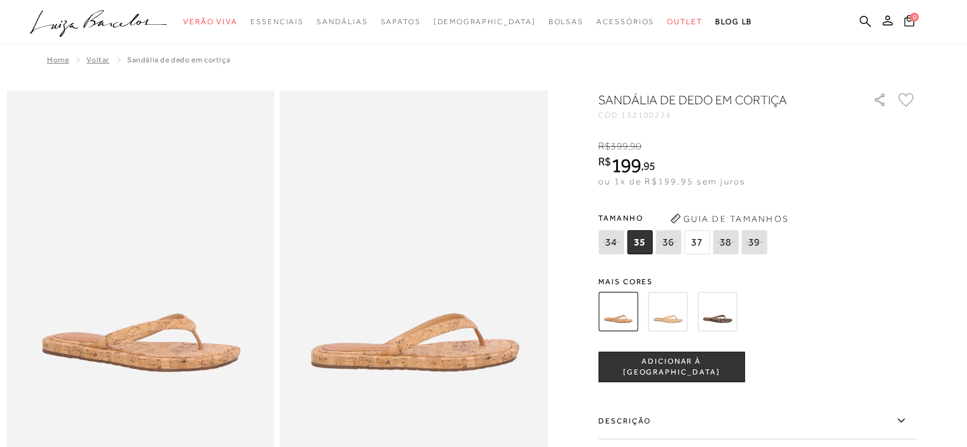
click at [669, 313] on img at bounding box center [667, 311] width 39 height 39
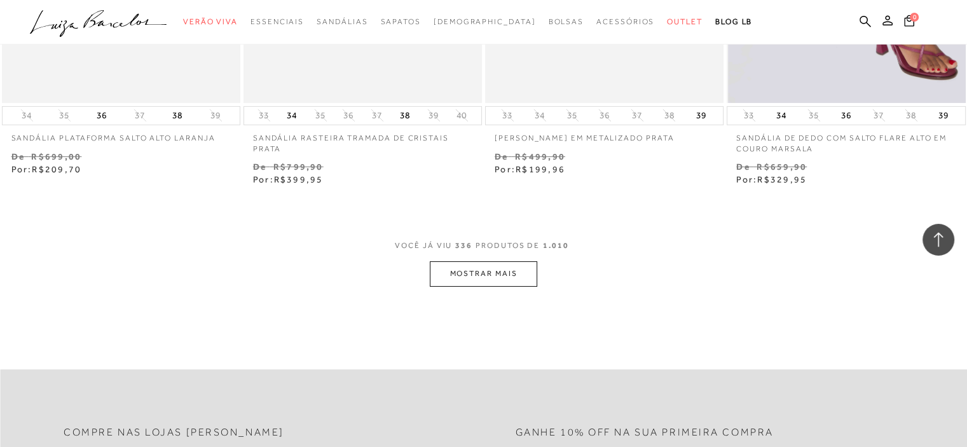
scroll to position [38067, 0]
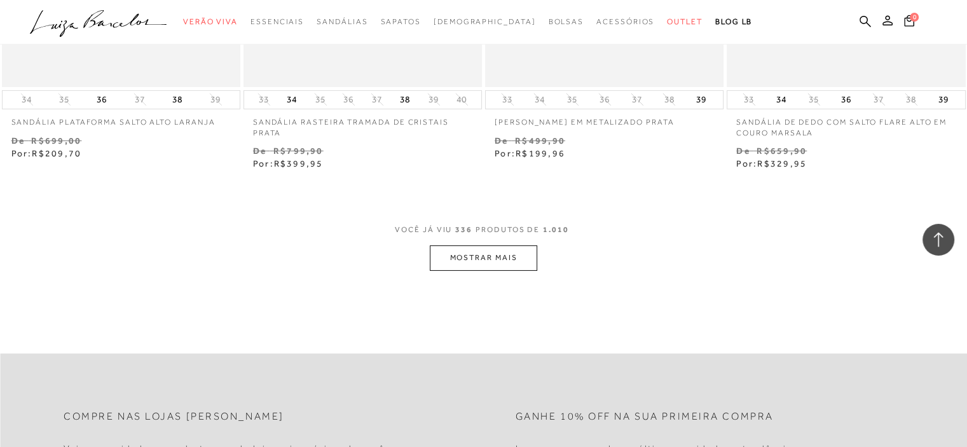
click at [460, 245] on button "MOSTRAR MAIS" at bounding box center [483, 257] width 107 height 25
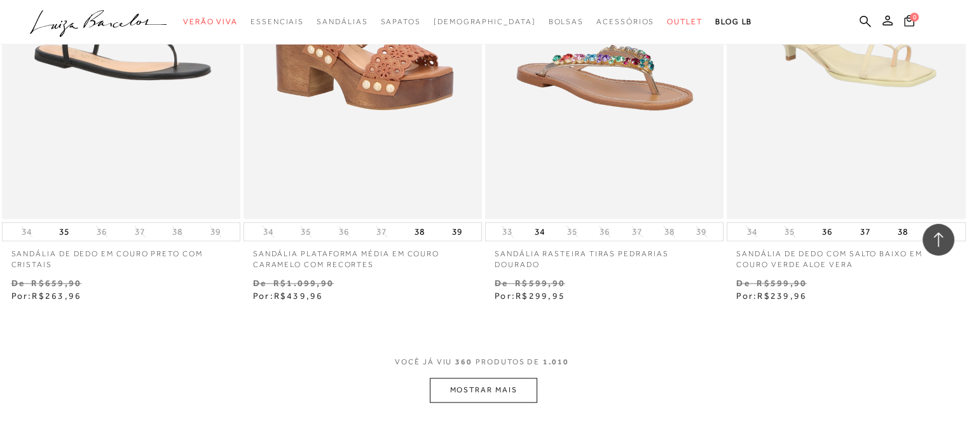
scroll to position [40673, 0]
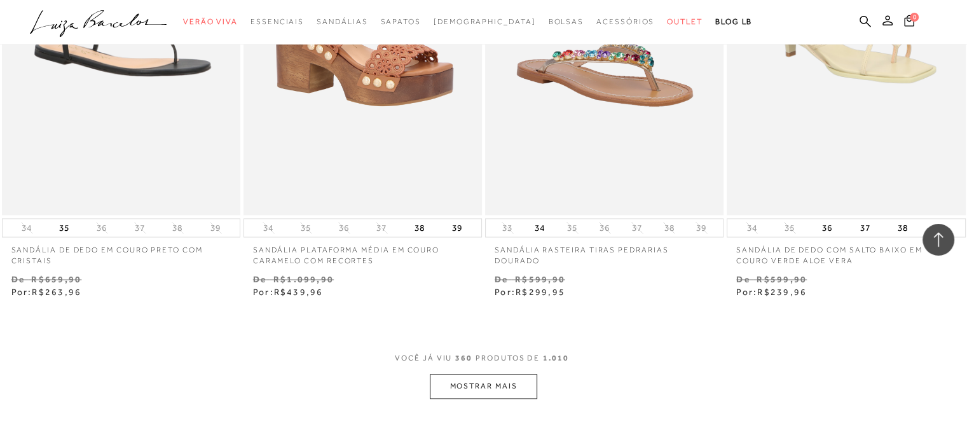
click at [486, 374] on button "MOSTRAR MAIS" at bounding box center [483, 386] width 107 height 25
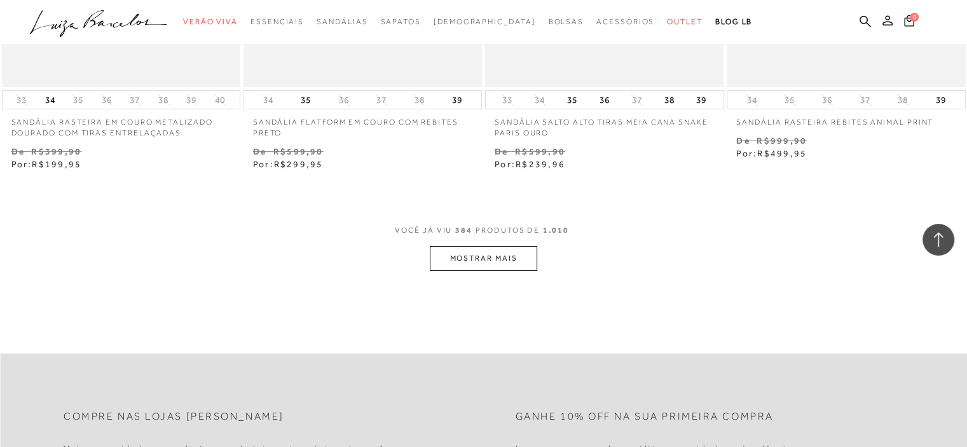
scroll to position [43533, 0]
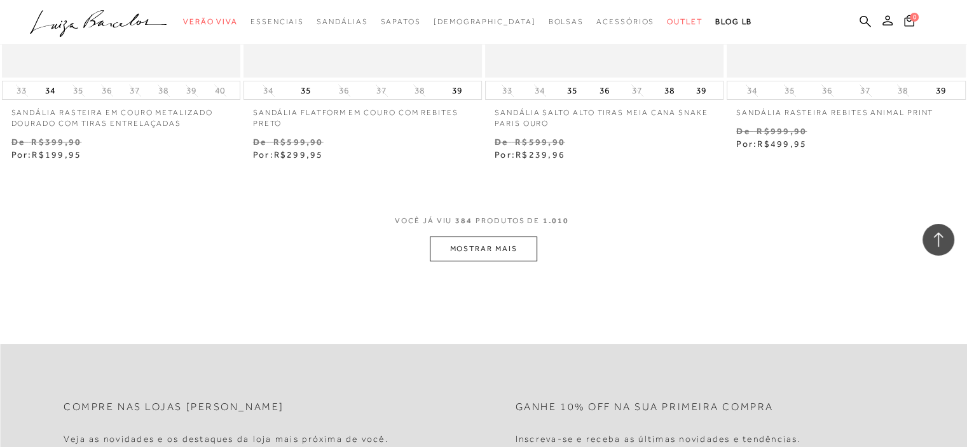
click at [493, 236] on button "MOSTRAR MAIS" at bounding box center [483, 248] width 107 height 25
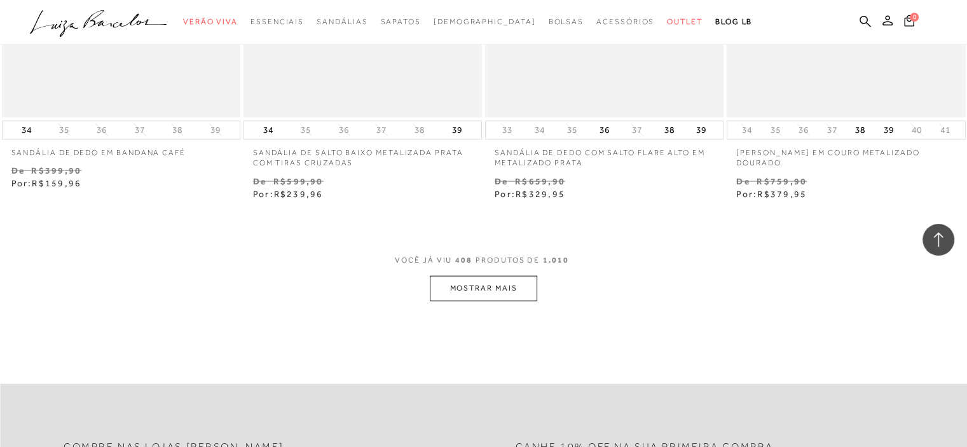
scroll to position [46329, 0]
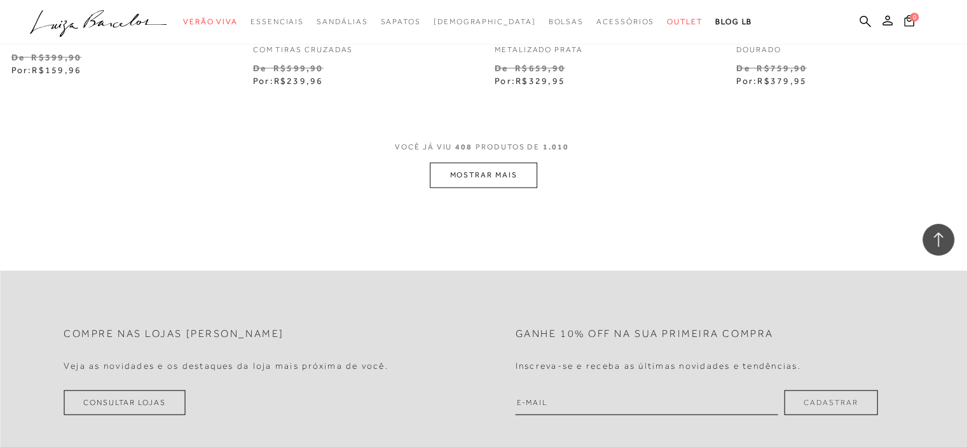
click at [508, 163] on button "MOSTRAR MAIS" at bounding box center [483, 175] width 107 height 25
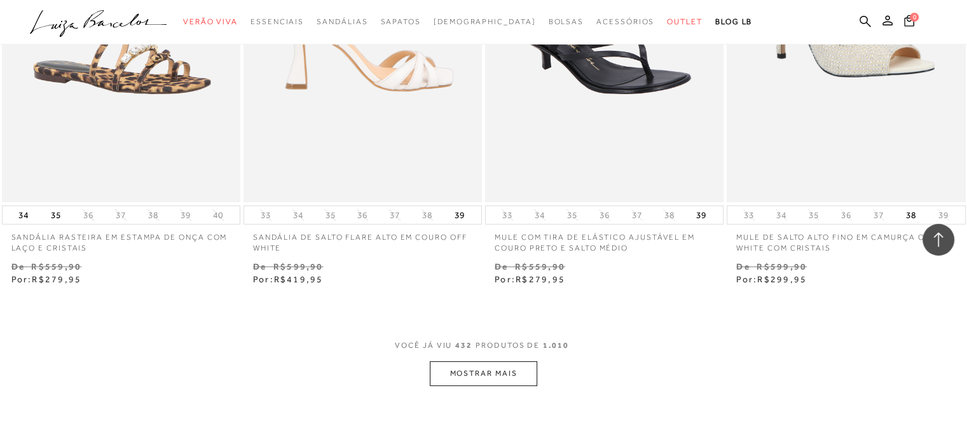
scroll to position [48871, 0]
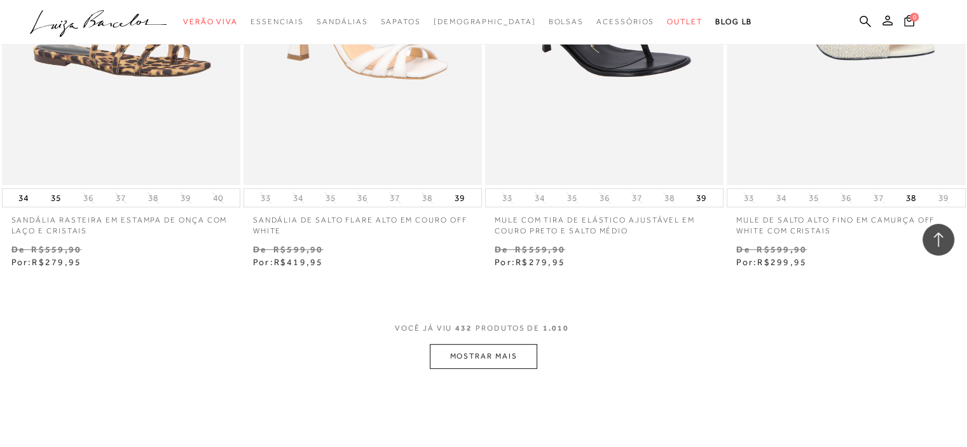
click at [484, 344] on button "MOSTRAR MAIS" at bounding box center [483, 356] width 107 height 25
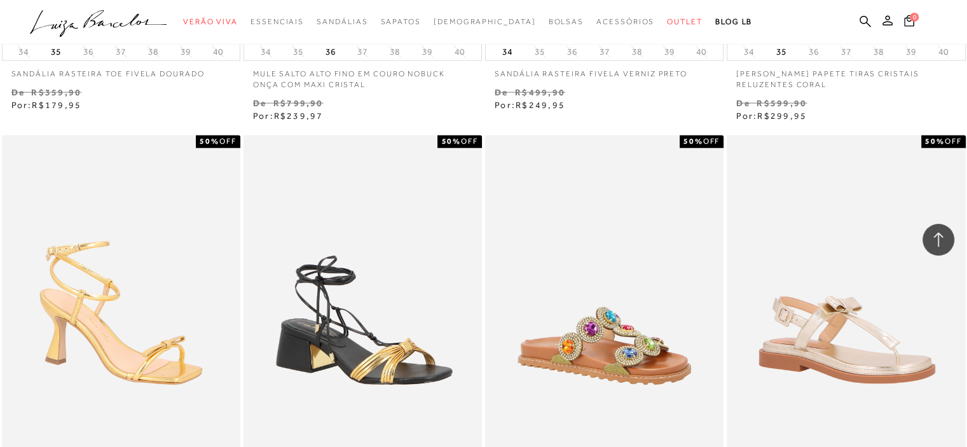
scroll to position [51540, 0]
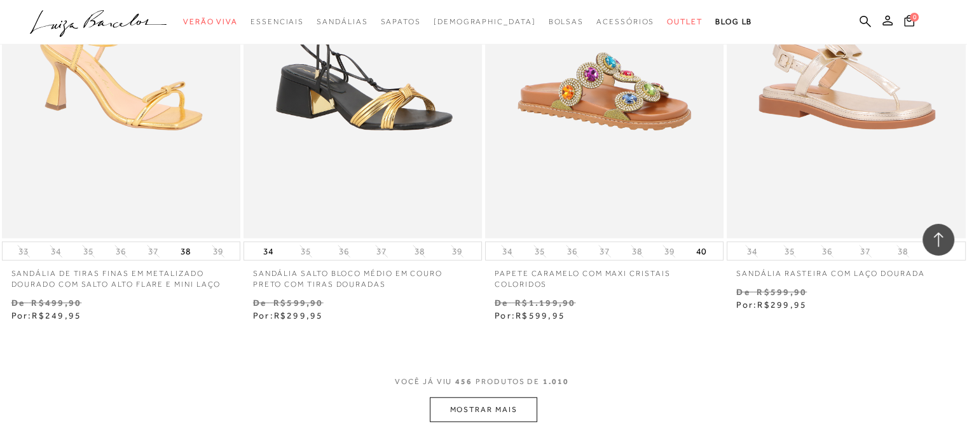
click at [467, 397] on button "MOSTRAR MAIS" at bounding box center [483, 409] width 107 height 25
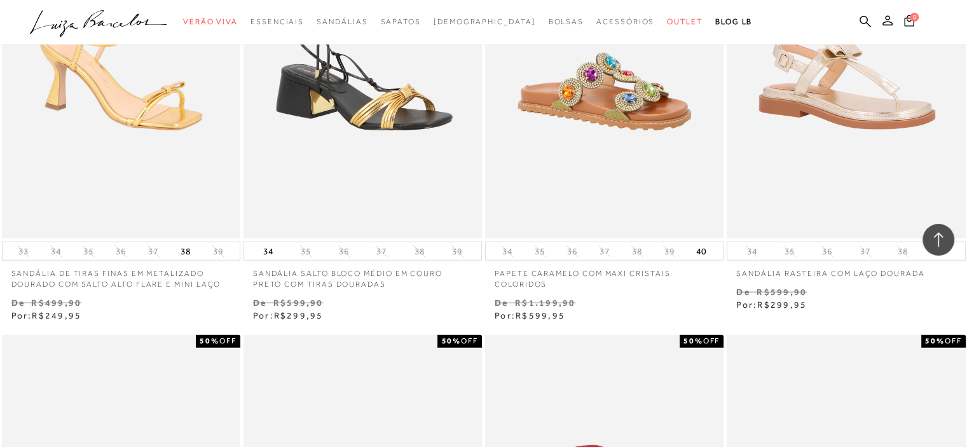
scroll to position [52049, 0]
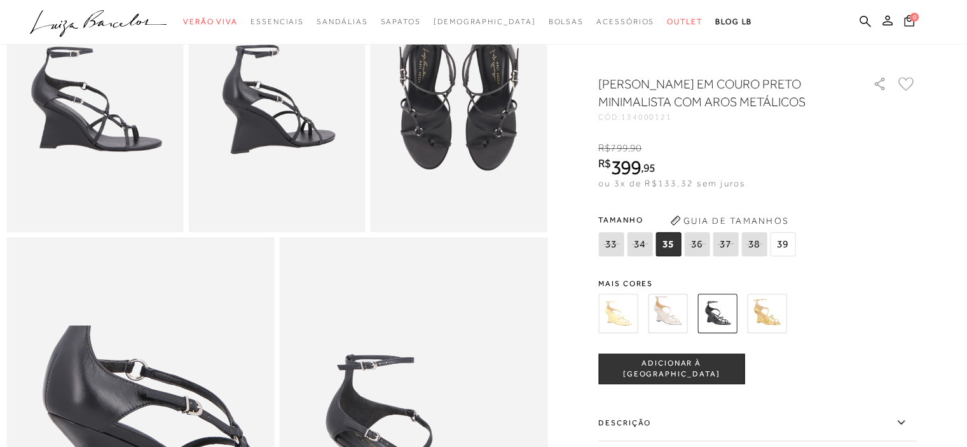
scroll to position [508, 0]
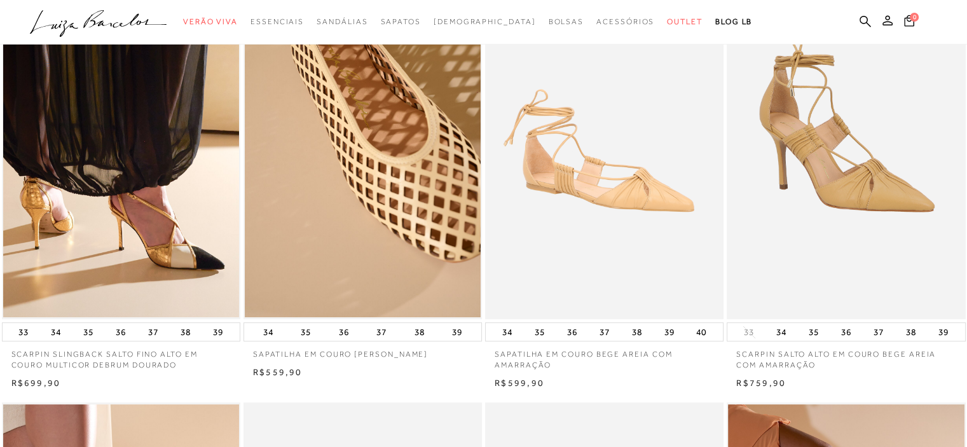
click at [832, 187] on img at bounding box center [846, 141] width 237 height 358
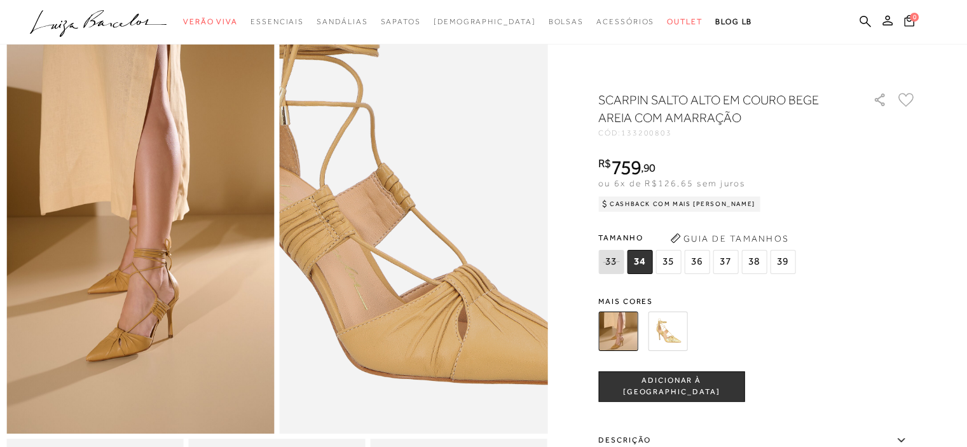
scroll to position [64, 0]
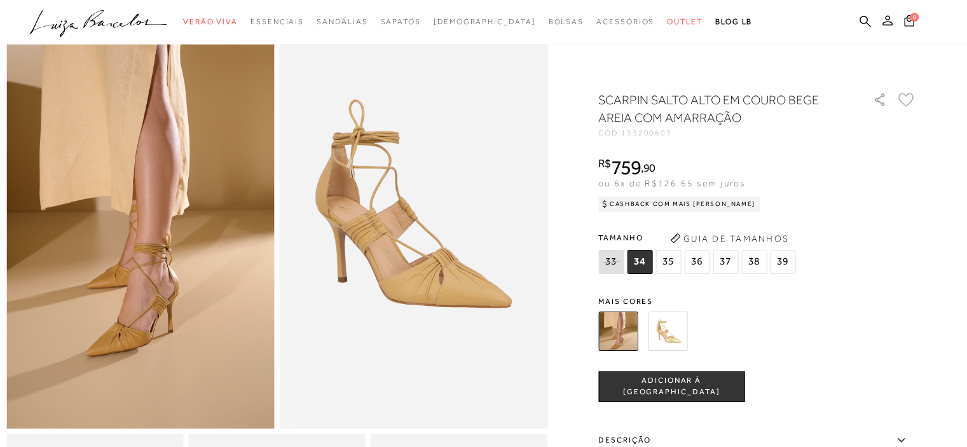
click at [671, 332] on img at bounding box center [667, 330] width 39 height 39
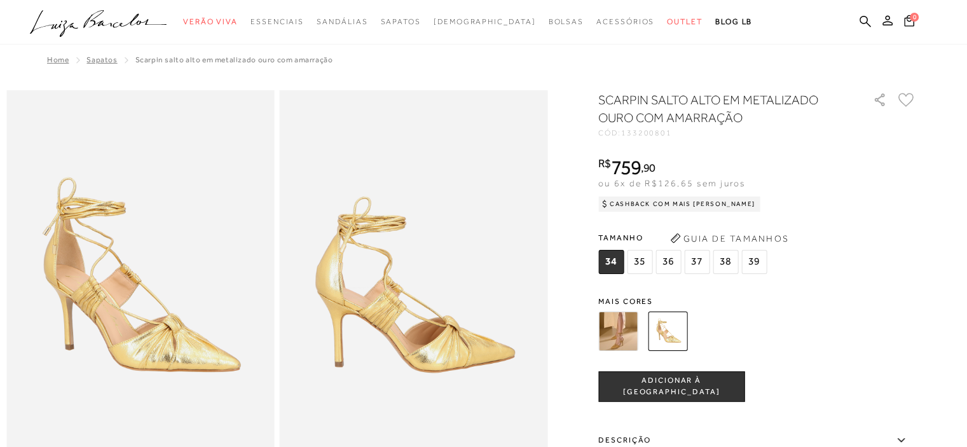
click at [615, 325] on img at bounding box center [617, 330] width 39 height 39
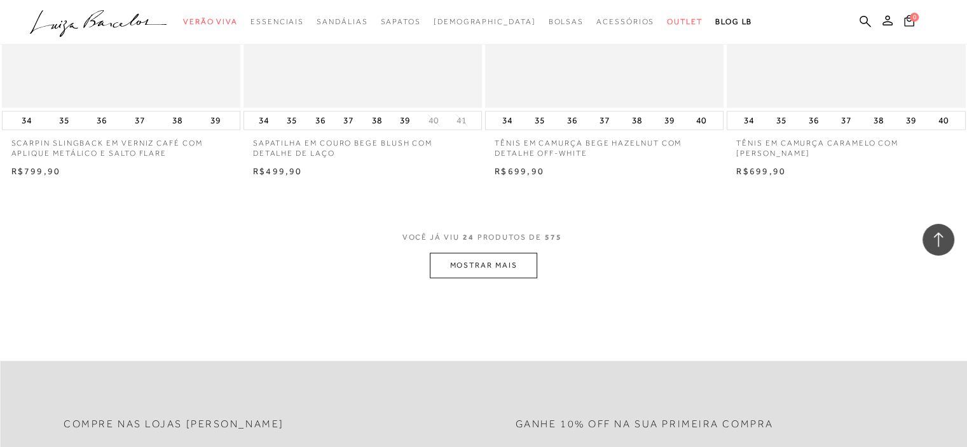
scroll to position [2542, 0]
click at [486, 264] on button "MOSTRAR MAIS" at bounding box center [483, 264] width 107 height 25
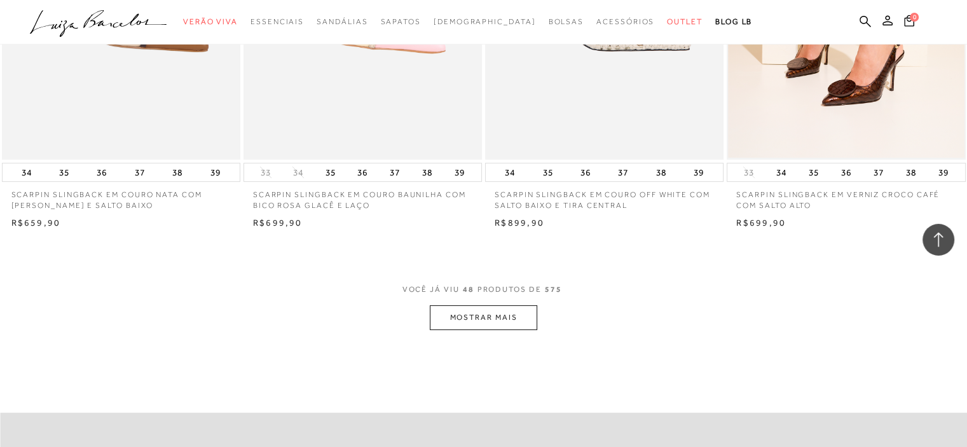
scroll to position [5148, 0]
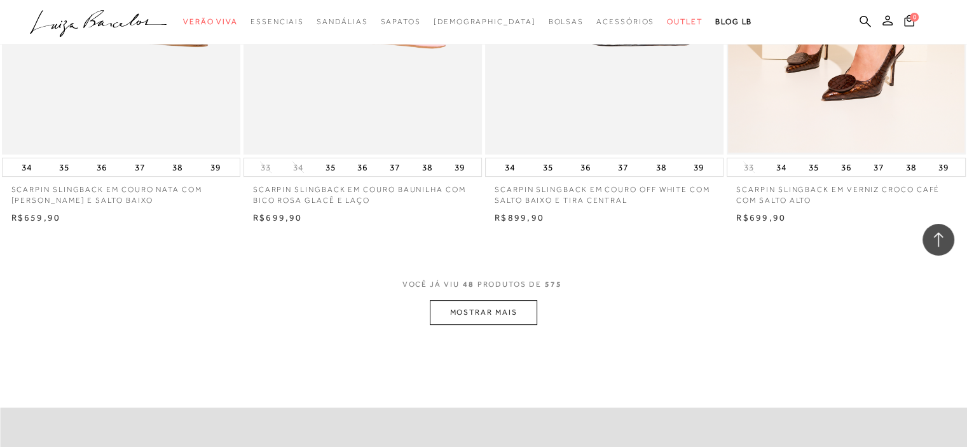
click at [488, 311] on button "MOSTRAR MAIS" at bounding box center [483, 312] width 107 height 25
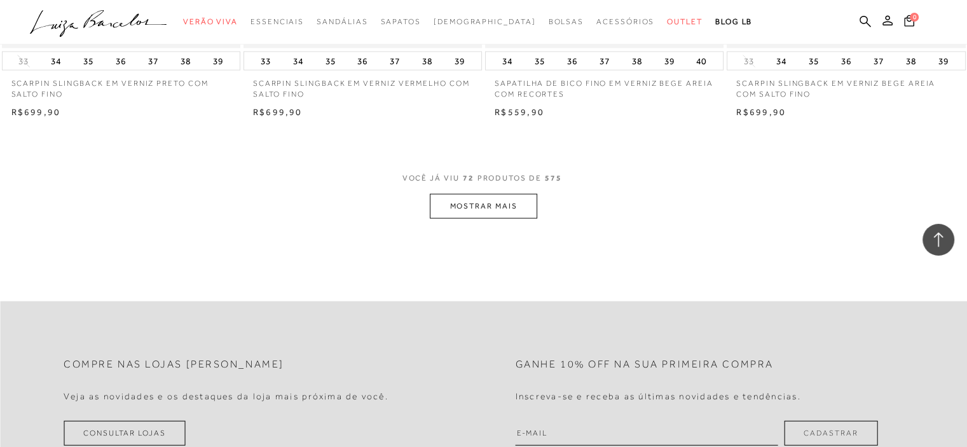
scroll to position [8008, 0]
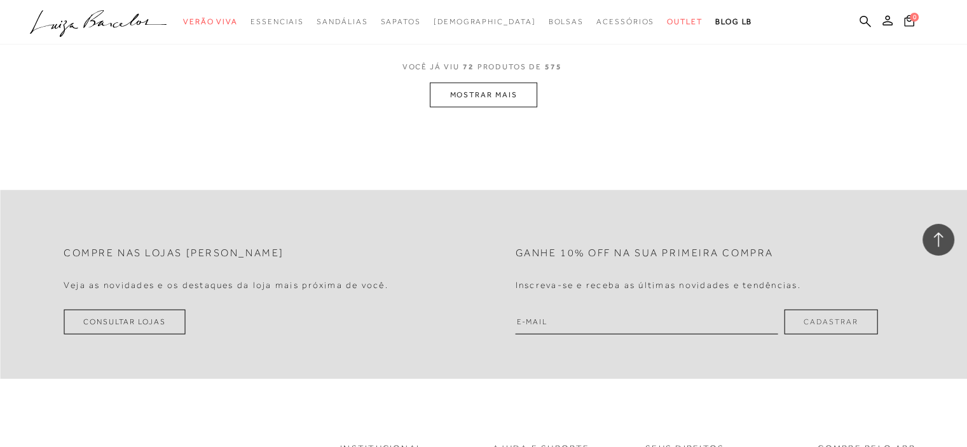
click at [503, 103] on button "MOSTRAR MAIS" at bounding box center [483, 95] width 107 height 25
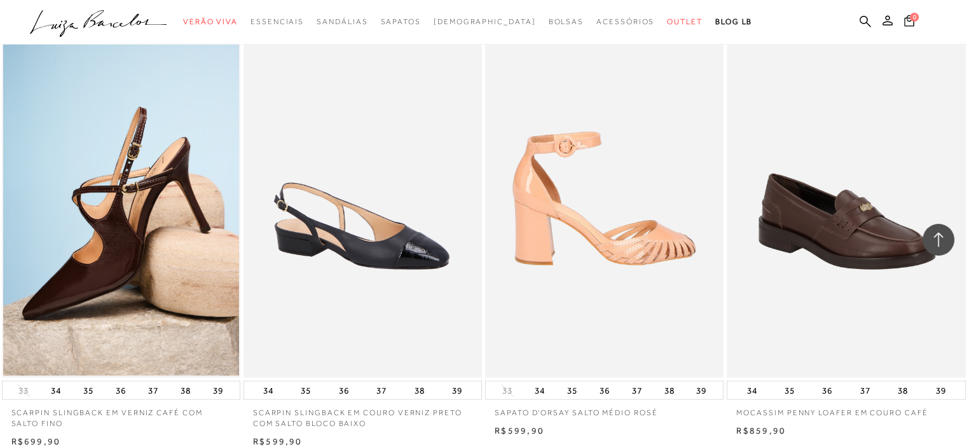
click at [637, 238] on img at bounding box center [604, 199] width 237 height 358
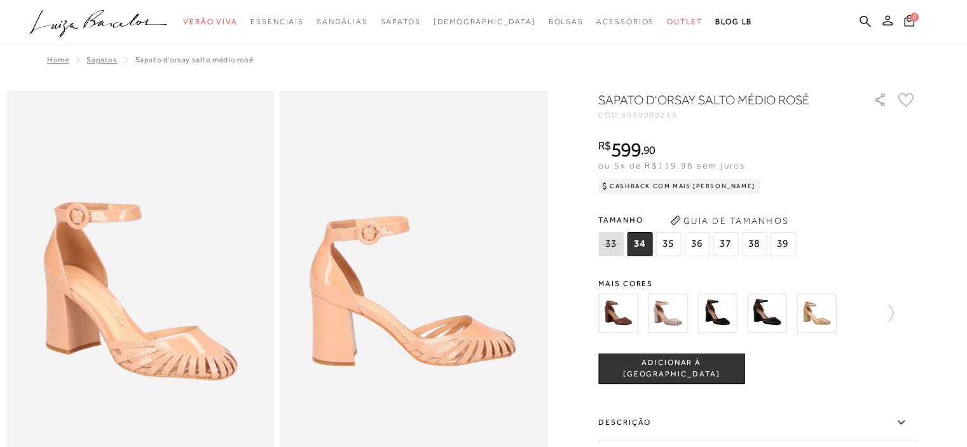
scroll to position [127, 0]
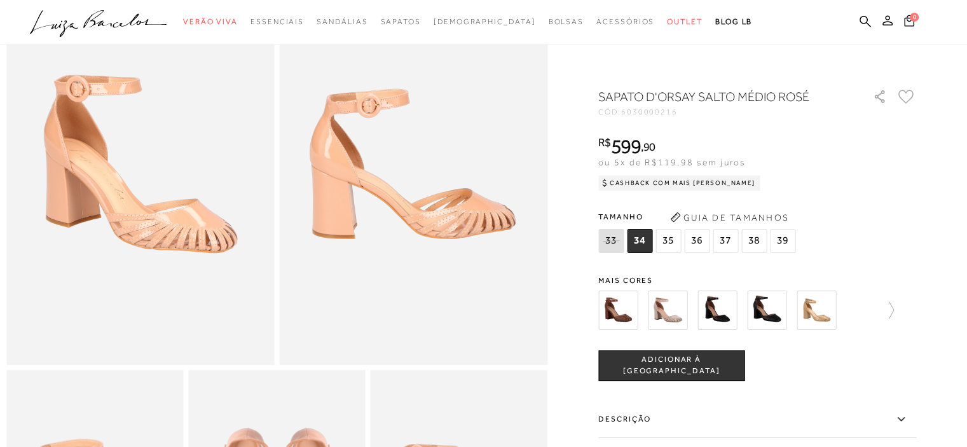
click at [673, 322] on img at bounding box center [667, 309] width 39 height 39
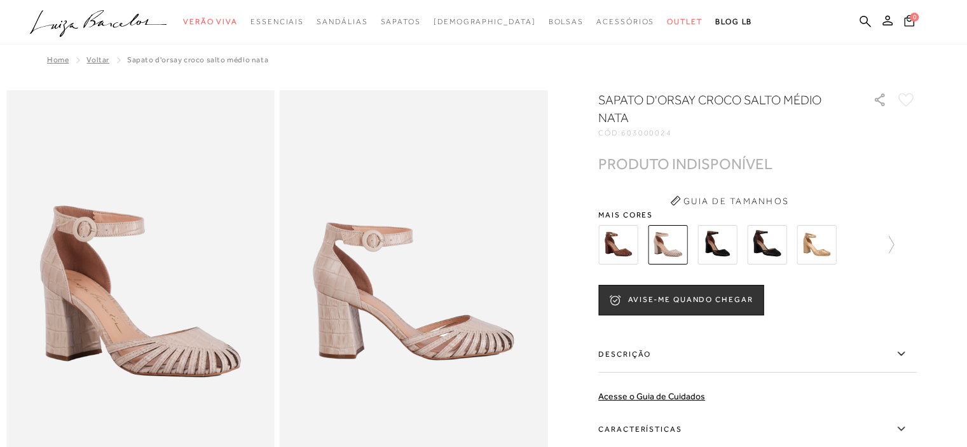
click at [836, 245] on img at bounding box center [815, 244] width 39 height 39
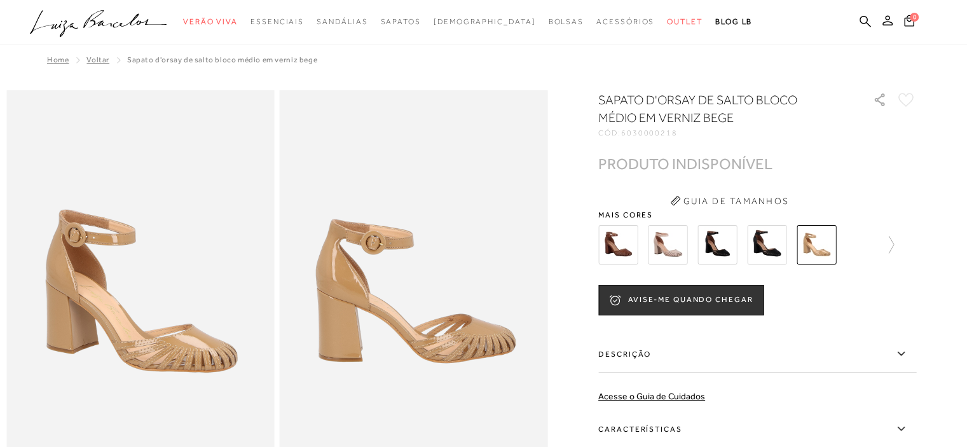
click at [899, 242] on div at bounding box center [757, 244] width 318 height 47
click at [768, 242] on img at bounding box center [766, 244] width 39 height 39
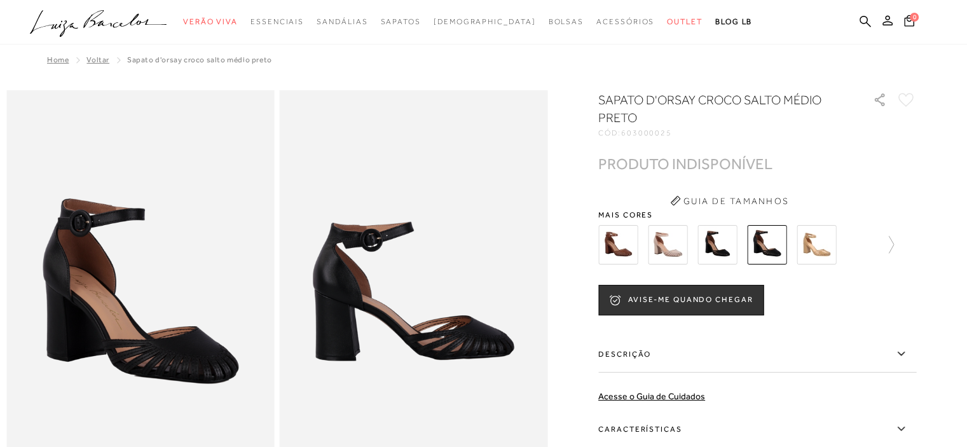
click at [717, 235] on img at bounding box center [716, 244] width 39 height 39
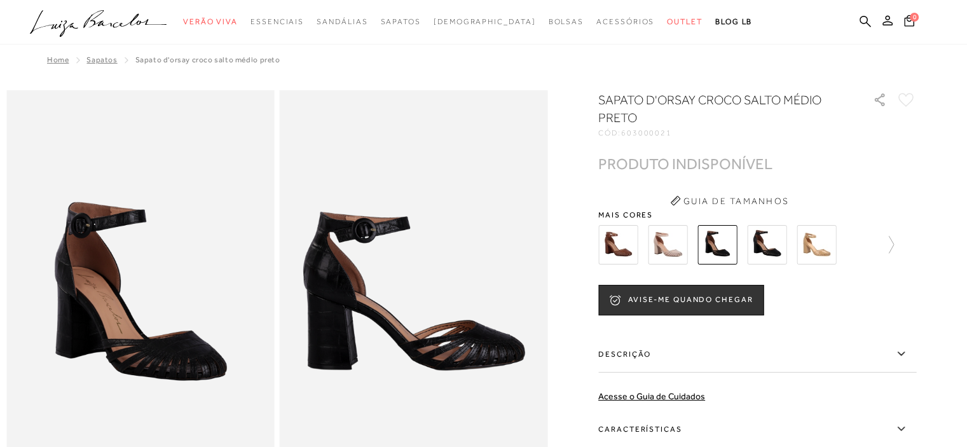
click at [627, 243] on img at bounding box center [617, 244] width 39 height 39
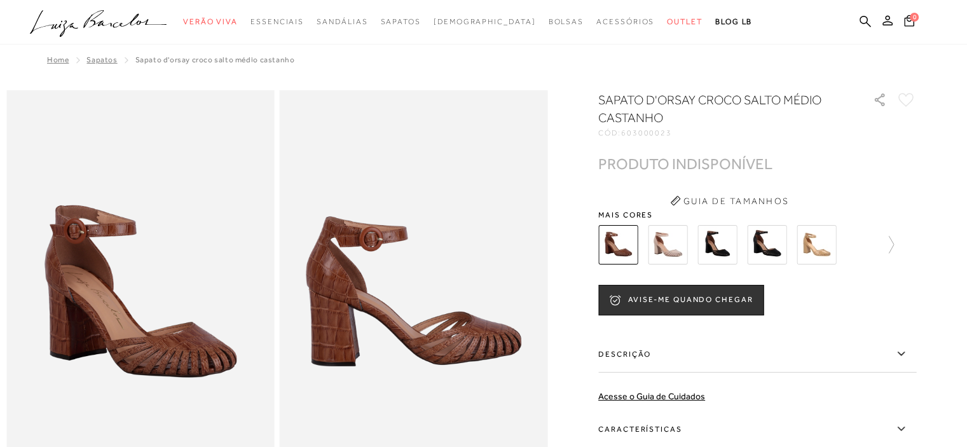
click at [672, 247] on img at bounding box center [667, 244] width 39 height 39
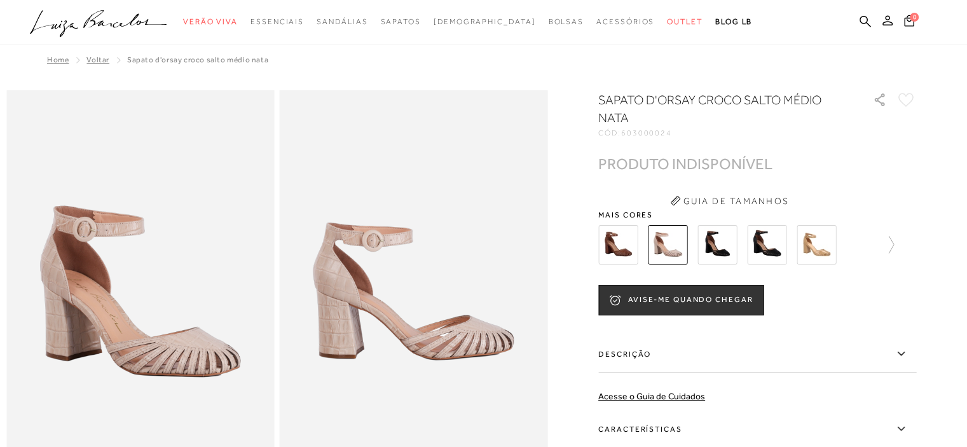
click at [622, 243] on img at bounding box center [617, 244] width 39 height 39
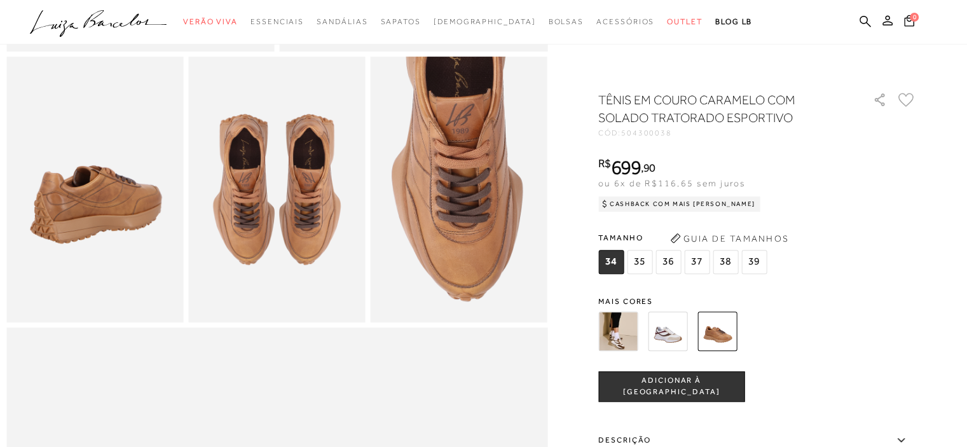
scroll to position [445, 0]
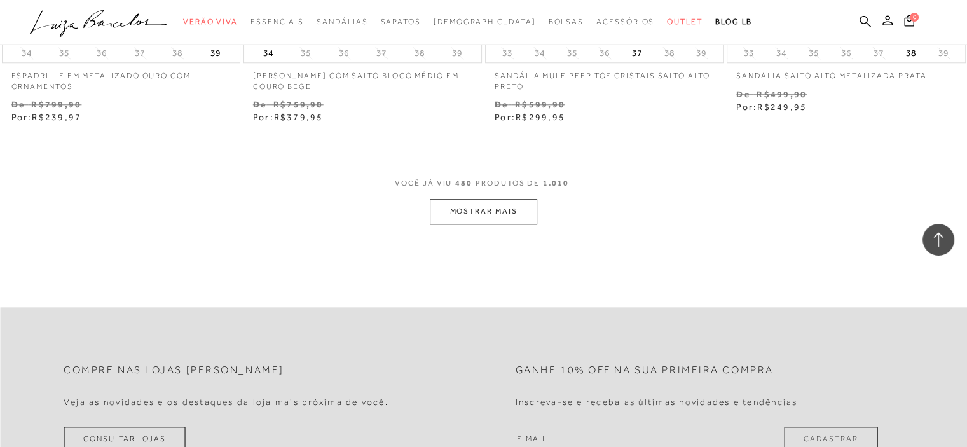
scroll to position [54464, 0]
click at [505, 196] on button "MOSTRAR MAIS" at bounding box center [483, 208] width 107 height 25
